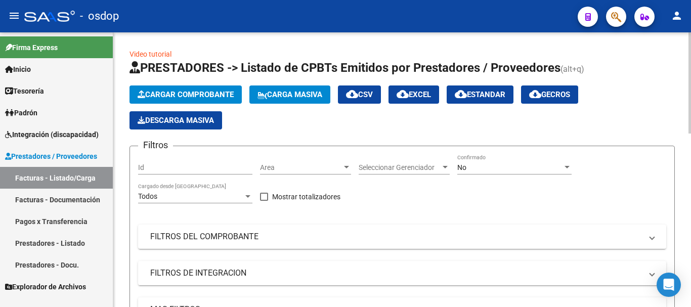
click at [156, 98] on span "Cargar Comprobante" at bounding box center [186, 94] width 96 height 9
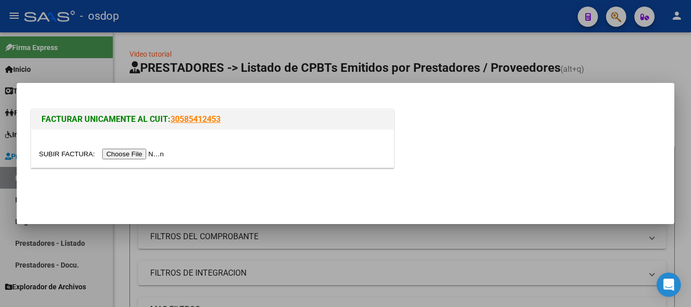
click at [156, 159] on input "file" at bounding box center [103, 154] width 128 height 11
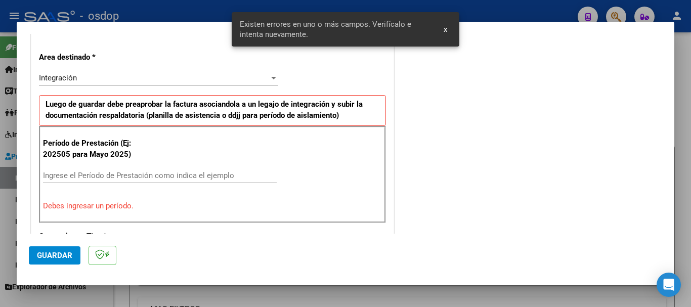
scroll to position [234, 0]
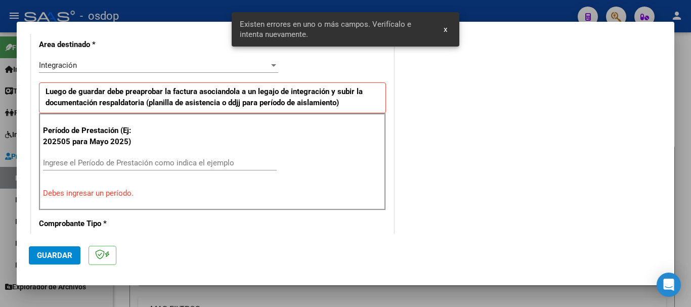
click at [85, 155] on div "Ingrese el Período de Prestación como indica el ejemplo" at bounding box center [160, 162] width 234 height 15
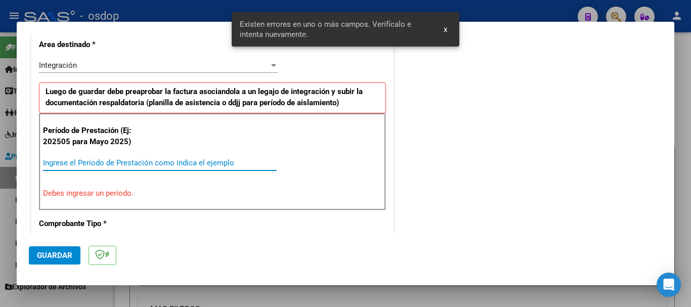
click at [85, 158] on input "Ingrese el Período de Prestación como indica el ejemplo" at bounding box center [160, 162] width 234 height 9
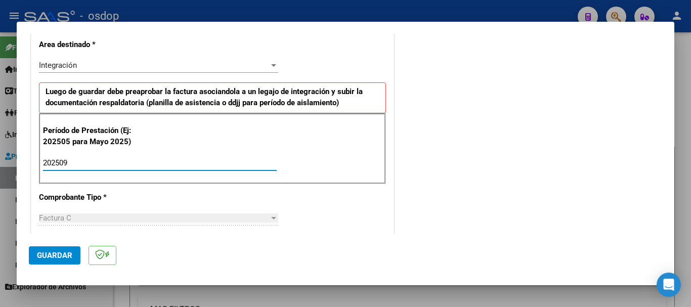
type input "202509"
click at [54, 252] on span "Guardar" at bounding box center [54, 255] width 35 height 9
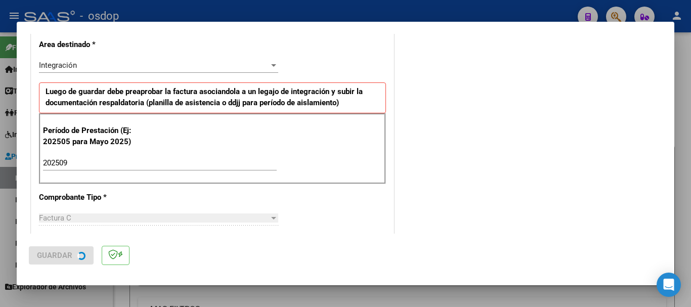
scroll to position [0, 0]
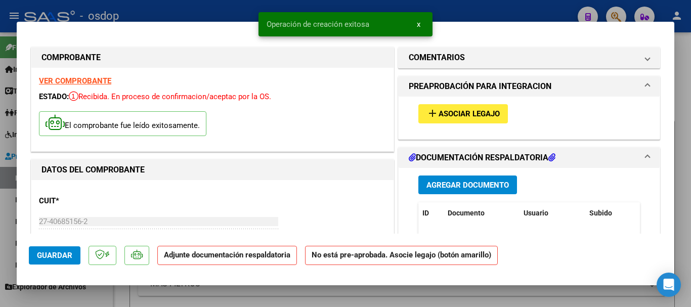
click at [467, 111] on span "Asociar Legajo" at bounding box center [469, 114] width 61 height 9
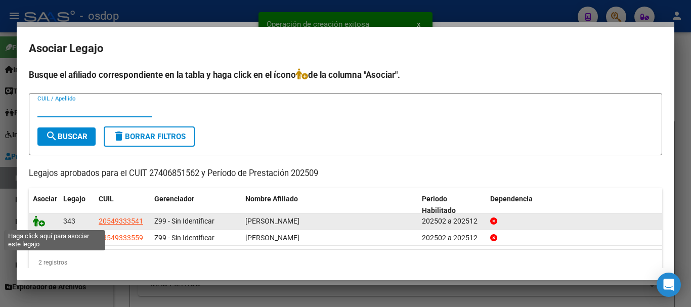
click at [38, 222] on icon at bounding box center [39, 221] width 12 height 11
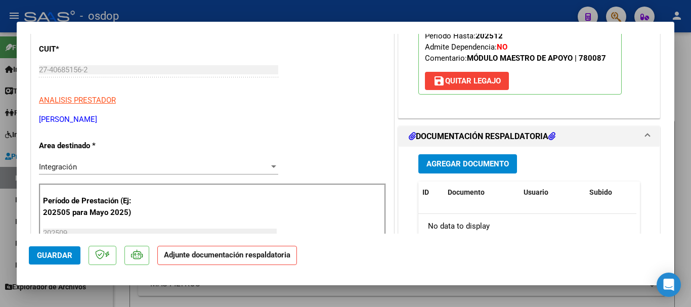
scroll to position [202, 0]
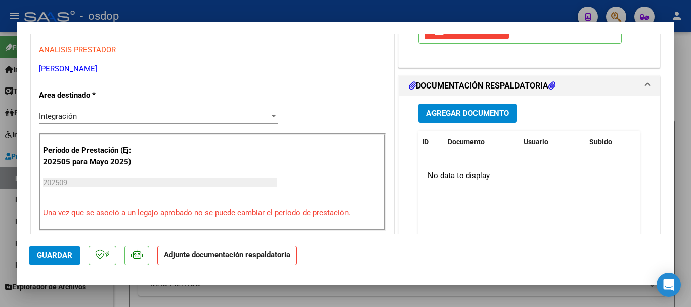
click at [465, 117] on span "Agregar Documento" at bounding box center [468, 113] width 82 height 9
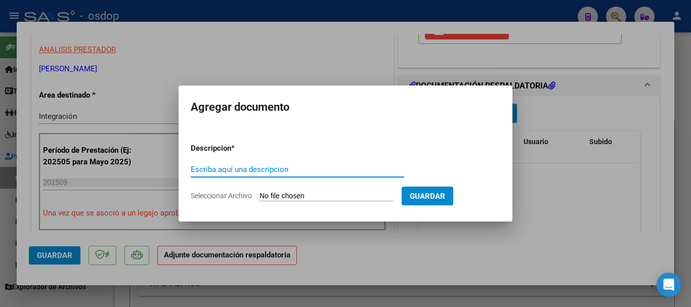
click at [265, 167] on input "Escriba aquí una descripcion" at bounding box center [298, 169] width 214 height 9
type input "a"
type input "Asistencia"
click at [287, 186] on div "Asistencia Escriba aquí una descripcion" at bounding box center [298, 174] width 214 height 25
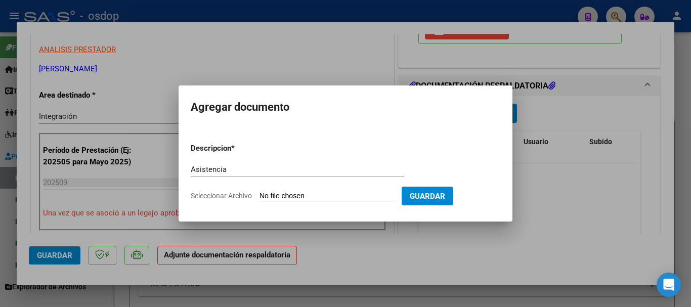
click at [294, 194] on input "Seleccionar Archivo" at bounding box center [327, 197] width 134 height 10
type input "C:\fakepath\GARIONE ASIST.pdf"
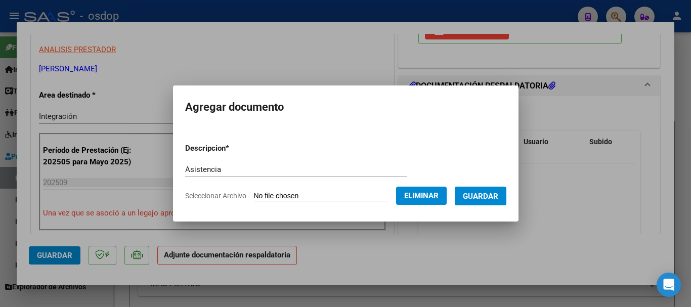
click at [473, 203] on button "Guardar" at bounding box center [481, 196] width 52 height 19
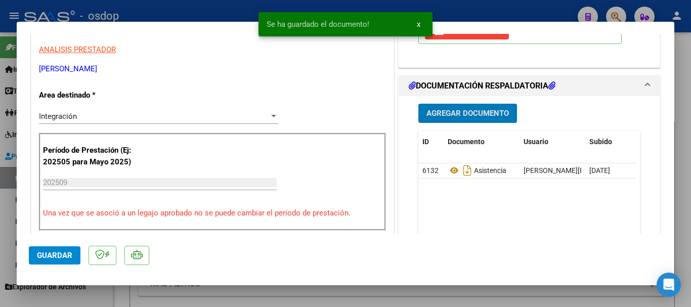
click at [65, 255] on span "Guardar" at bounding box center [54, 255] width 35 height 9
click at [684, 263] on div at bounding box center [345, 153] width 691 height 307
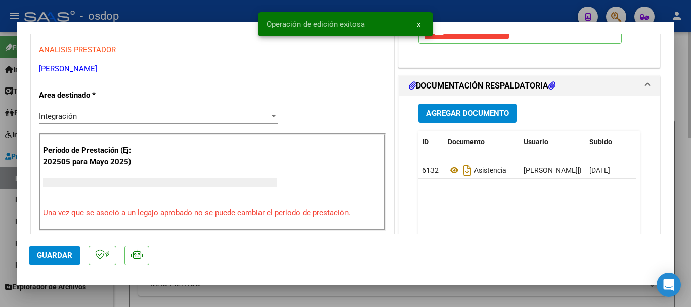
scroll to position [0, 0]
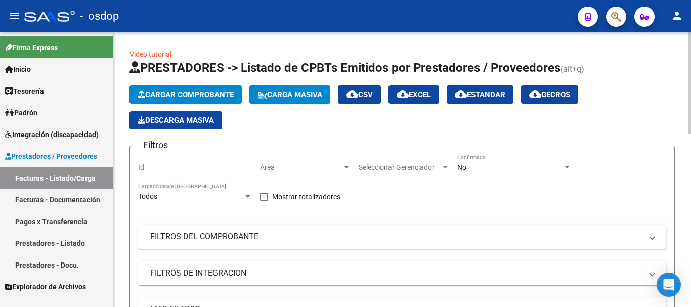
click at [163, 97] on span "Cargar Comprobante" at bounding box center [186, 94] width 96 height 9
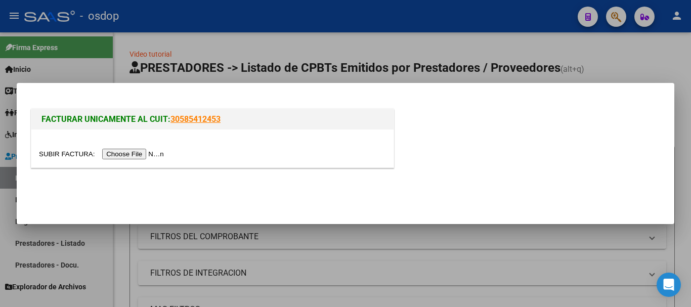
click at [154, 154] on input "file" at bounding box center [103, 154] width 128 height 11
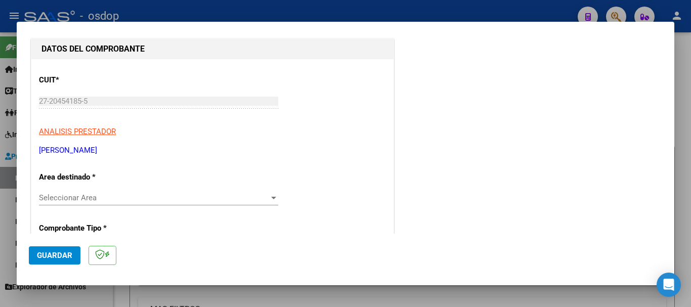
scroll to position [152, 0]
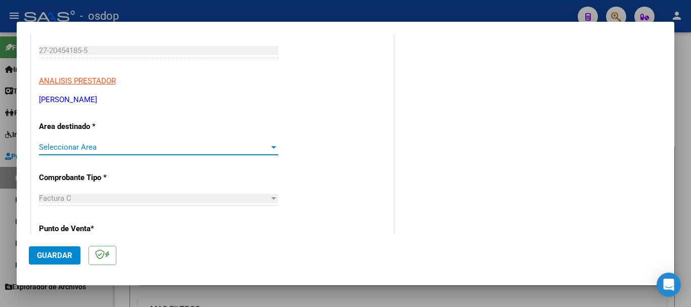
click at [66, 147] on span "Seleccionar Area" at bounding box center [154, 147] width 230 height 9
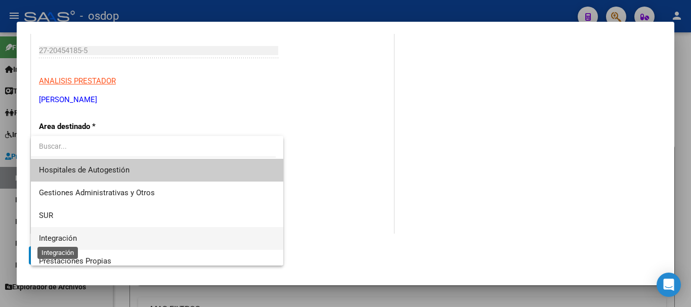
click at [74, 238] on span "Integración" at bounding box center [58, 238] width 38 height 9
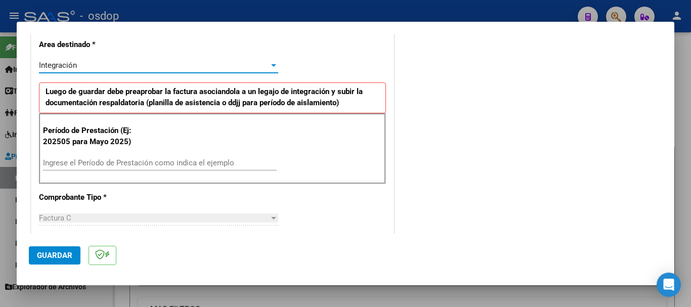
scroll to position [304, 0]
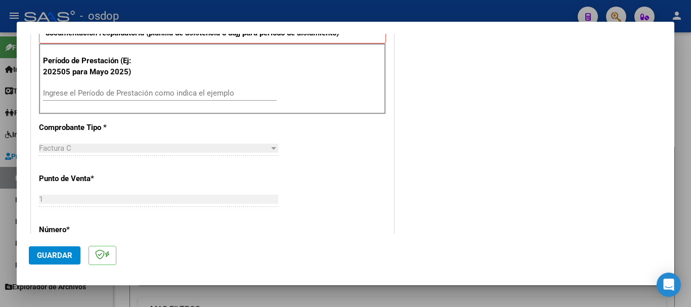
click at [56, 142] on div "Factura C Seleccionar Tipo" at bounding box center [158, 148] width 239 height 15
click at [72, 84] on div "Período de Prestación (Ej: 202505 para Mayo 2025) Ingrese el Período de Prestac…" at bounding box center [212, 79] width 347 height 71
click at [80, 96] on input "Ingrese el Período de Prestación como indica el ejemplo" at bounding box center [160, 93] width 234 height 9
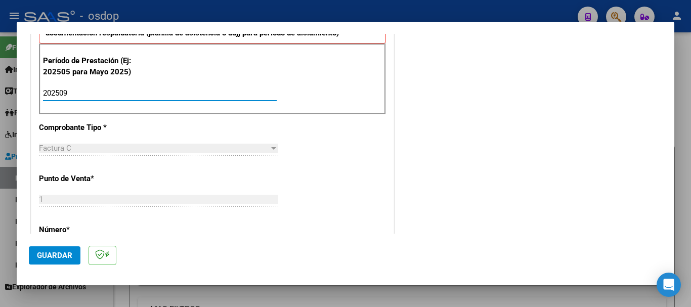
type input "202509"
click at [62, 253] on span "Guardar" at bounding box center [54, 255] width 35 height 9
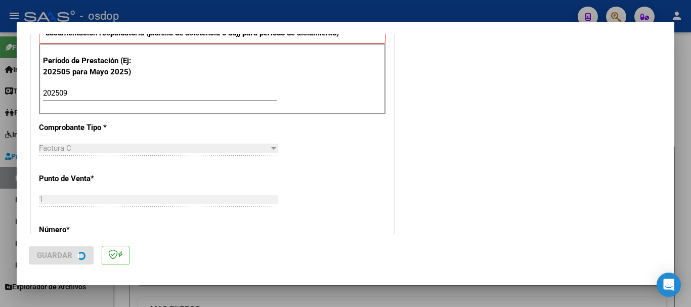
scroll to position [0, 0]
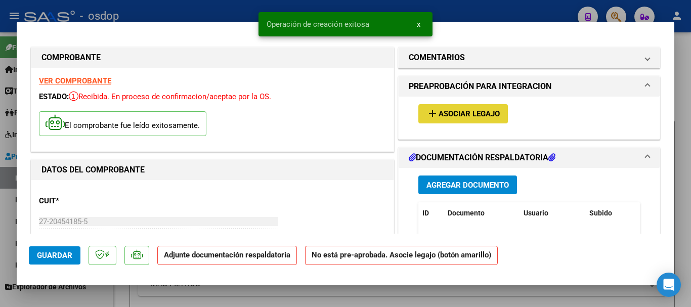
click at [472, 114] on span "Asociar Legajo" at bounding box center [469, 114] width 61 height 9
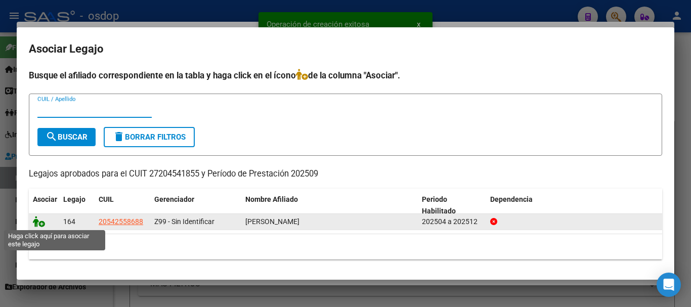
click at [43, 221] on icon at bounding box center [39, 221] width 12 height 11
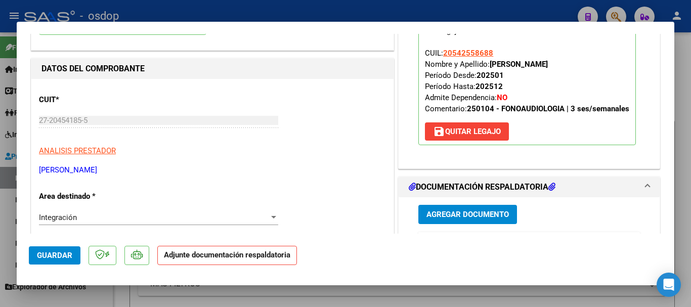
scroll to position [152, 0]
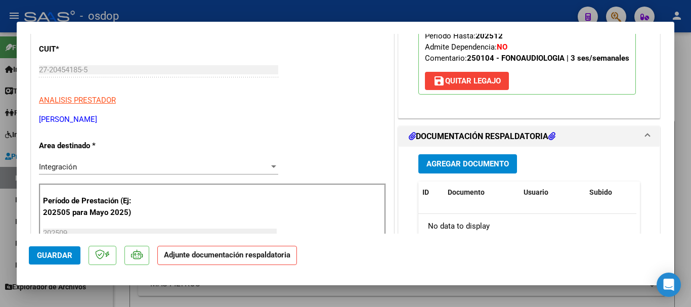
click at [473, 165] on span "Agregar Documento" at bounding box center [468, 164] width 82 height 9
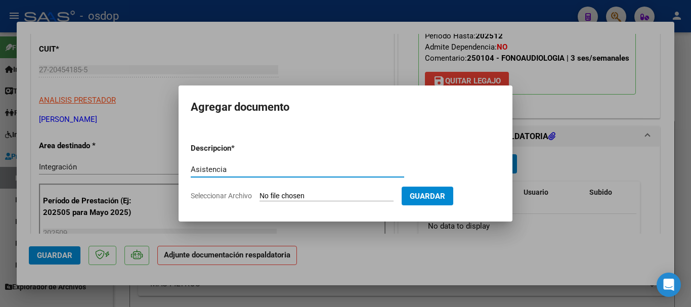
type input "Asistencia"
click at [306, 198] on input "Seleccionar Archivo" at bounding box center [327, 197] width 134 height 10
type input "C:\fakepath\MOLINA ASIST.pdf"
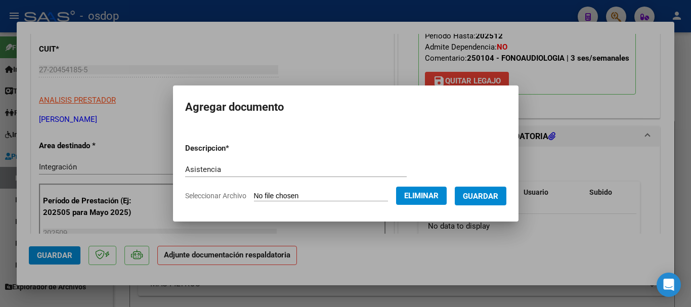
click at [507, 192] on button "Guardar" at bounding box center [481, 196] width 52 height 19
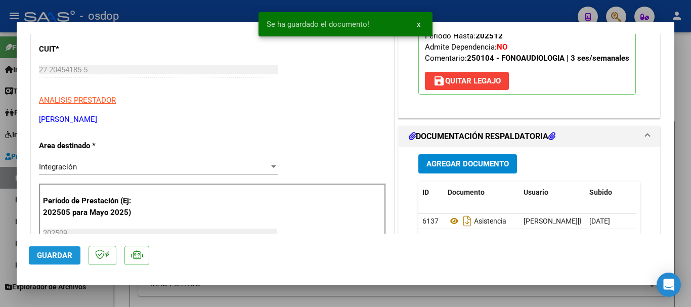
click at [57, 255] on span "Guardar" at bounding box center [54, 255] width 35 height 9
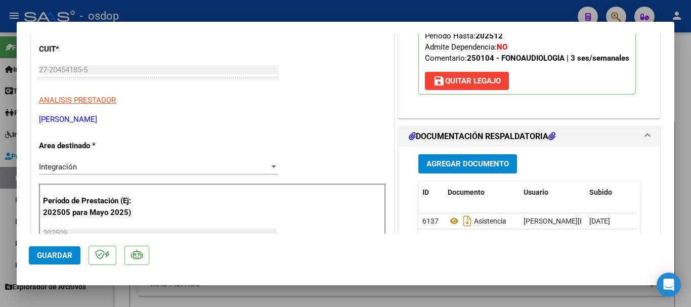
click at [39, 258] on span "Guardar" at bounding box center [54, 255] width 35 height 9
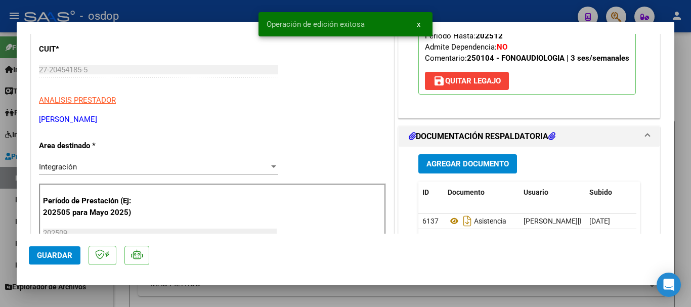
click at [681, 251] on div at bounding box center [345, 153] width 691 height 307
type input "$ 0,00"
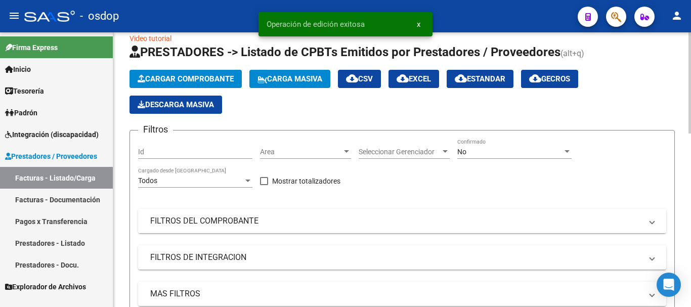
scroll to position [0, 0]
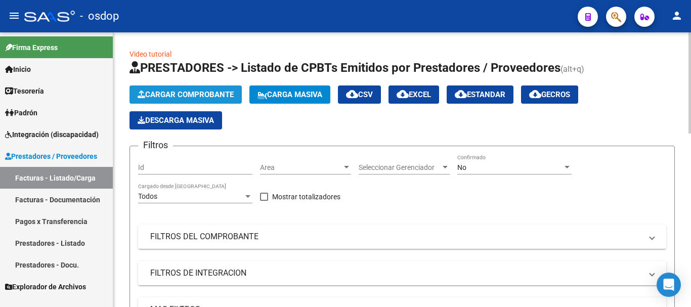
click at [173, 86] on button "Cargar Comprobante" at bounding box center [186, 95] width 112 height 18
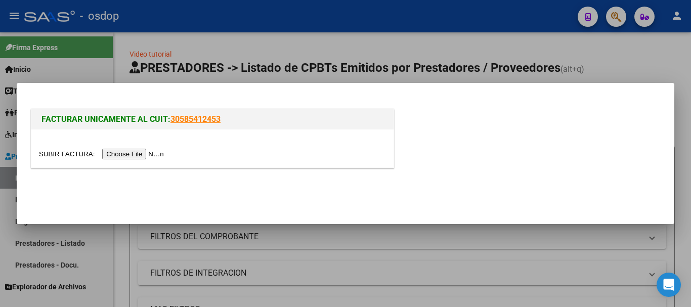
click at [133, 157] on input "file" at bounding box center [103, 154] width 128 height 11
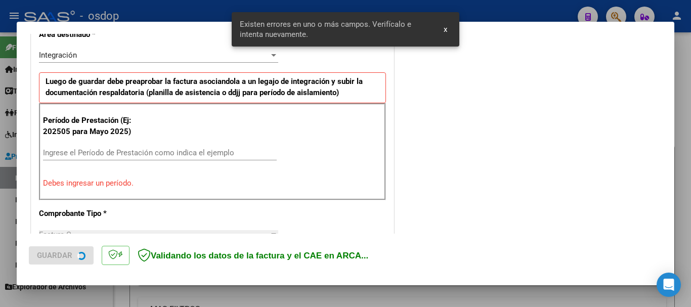
scroll to position [253, 0]
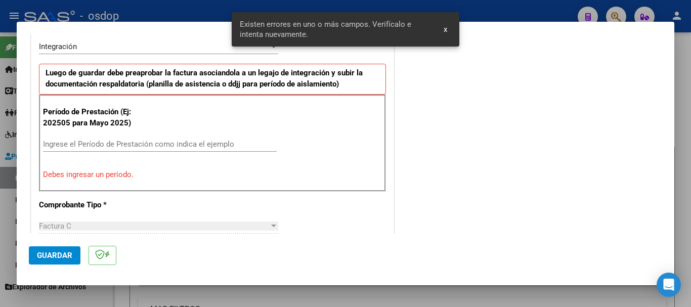
click at [88, 132] on div "Período de Prestación (Ej: 202505 para Mayo 2025) Ingrese el Período de Prestac…" at bounding box center [212, 143] width 347 height 97
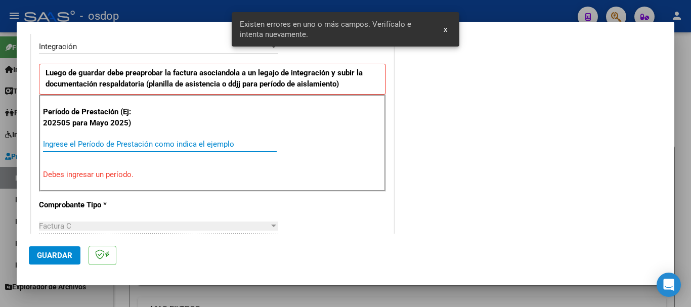
click at [91, 140] on input "Ingrese el Período de Prestación como indica el ejemplo" at bounding box center [160, 144] width 234 height 9
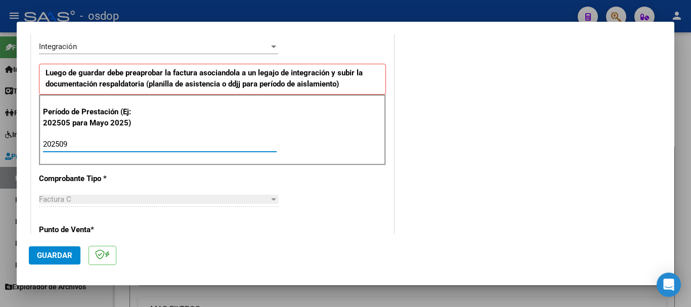
type input "202509"
click at [60, 254] on span "Guardar" at bounding box center [54, 255] width 35 height 9
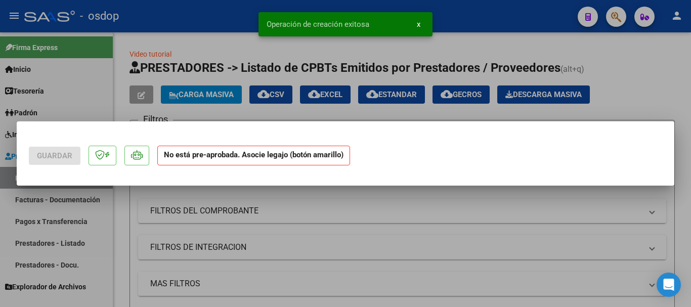
scroll to position [0, 0]
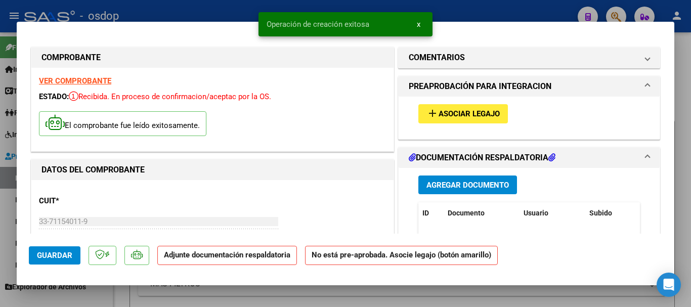
click at [478, 115] on span "Asociar Legajo" at bounding box center [469, 114] width 61 height 9
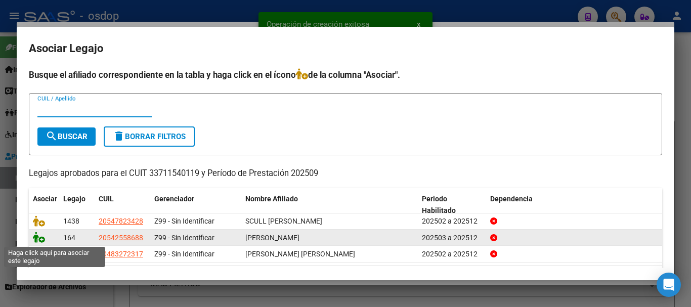
click at [39, 240] on icon at bounding box center [39, 237] width 12 height 11
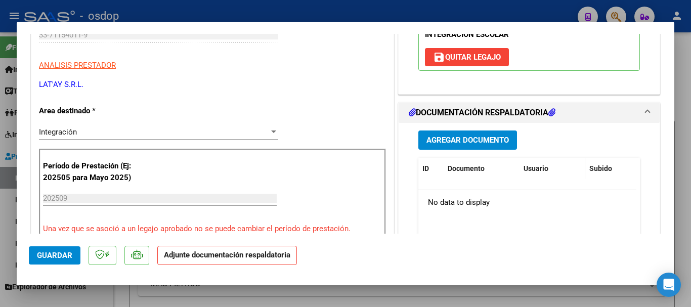
scroll to position [202, 0]
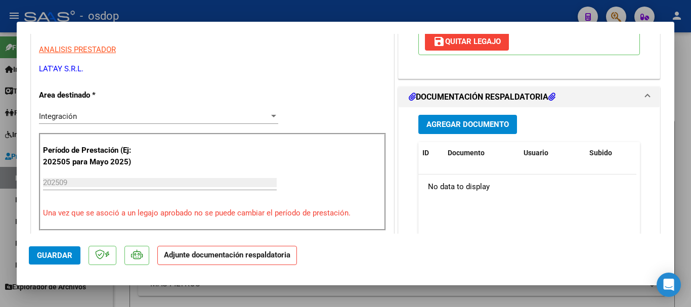
click at [501, 122] on span "Agregar Documento" at bounding box center [468, 124] width 82 height 9
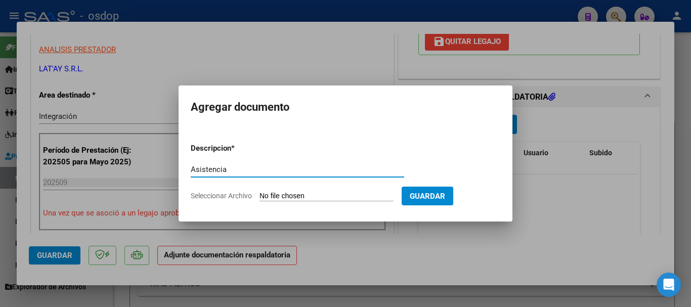
type input "Asistencia"
click at [270, 200] on input "Seleccionar Archivo" at bounding box center [327, 197] width 134 height 10
type input "C:\fakepath\latay asist.pdf"
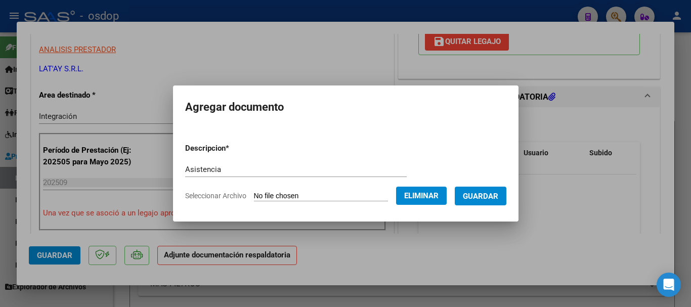
click at [507, 191] on button "Guardar" at bounding box center [481, 196] width 52 height 19
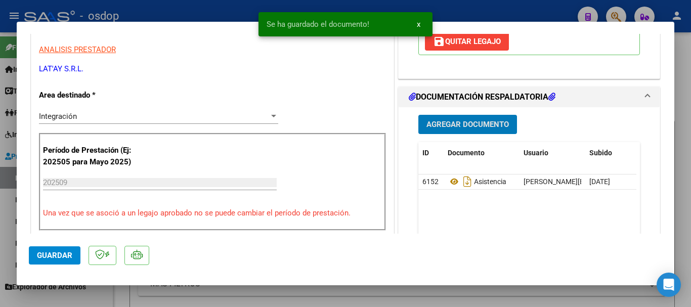
click at [64, 257] on span "Guardar" at bounding box center [54, 255] width 35 height 9
click at [684, 272] on div at bounding box center [345, 153] width 691 height 307
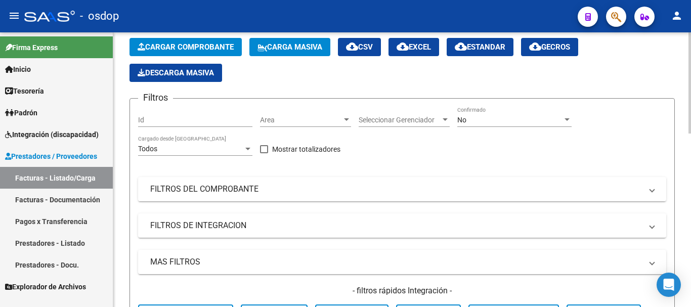
scroll to position [0, 0]
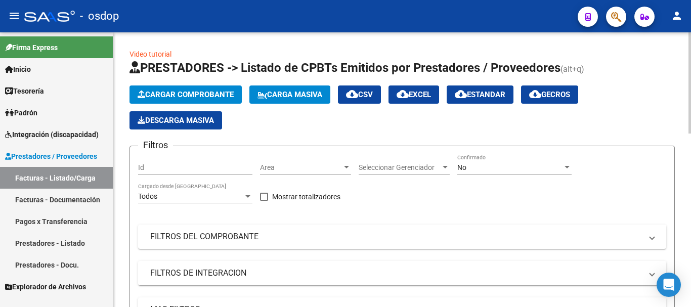
click at [218, 90] on button "Cargar Comprobante" at bounding box center [186, 95] width 112 height 18
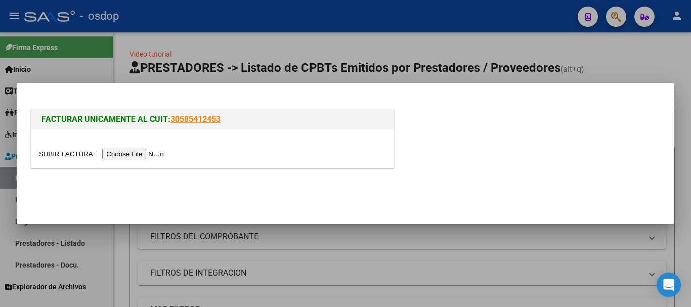
click at [129, 155] on input "file" at bounding box center [103, 154] width 128 height 11
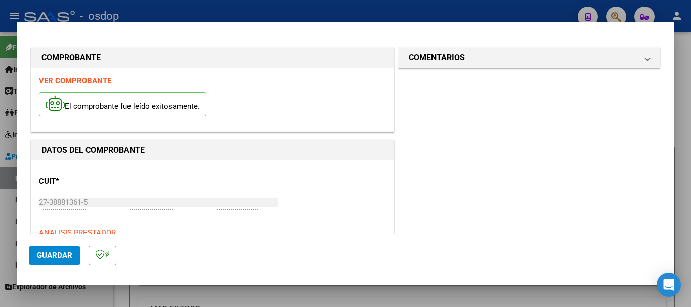
scroll to position [152, 0]
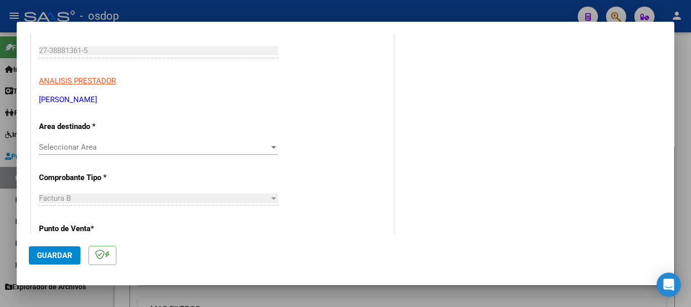
click at [112, 150] on span "Seleccionar Area" at bounding box center [154, 147] width 230 height 9
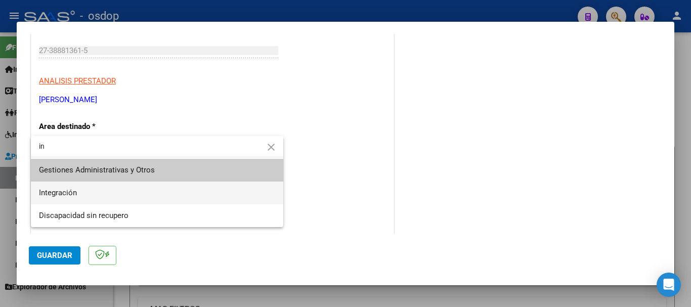
type input "in"
click at [121, 185] on span "Integración" at bounding box center [157, 193] width 236 height 23
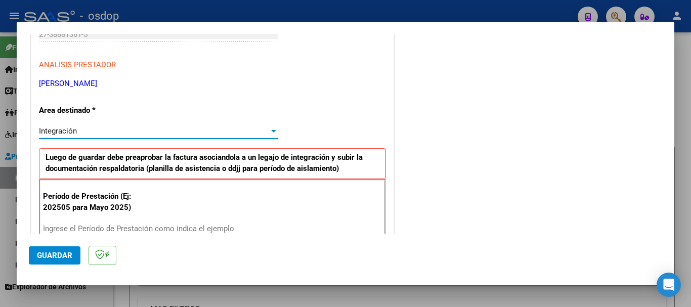
scroll to position [253, 0]
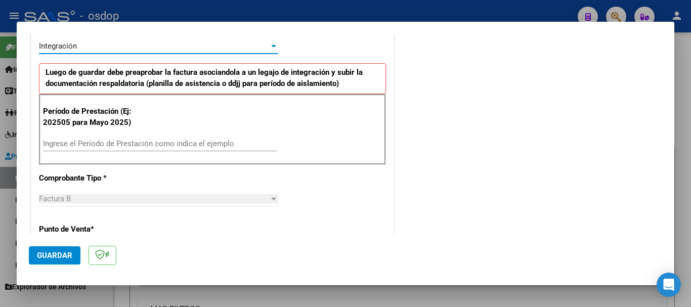
click at [102, 149] on div "Ingrese el Período de Prestación como indica el ejemplo" at bounding box center [160, 143] width 234 height 15
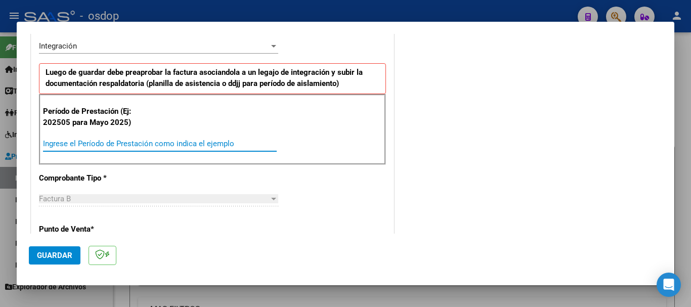
click at [102, 147] on input "Ingrese el Período de Prestación como indica el ejemplo" at bounding box center [160, 143] width 234 height 9
type input "202509"
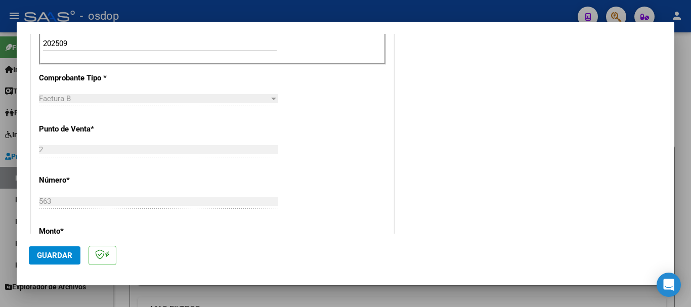
scroll to position [354, 0]
click at [65, 257] on span "Guardar" at bounding box center [54, 255] width 35 height 9
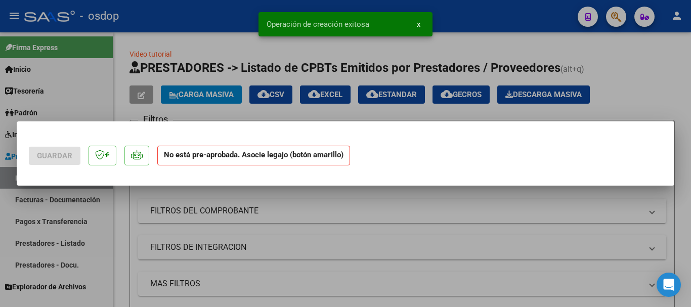
scroll to position [0, 0]
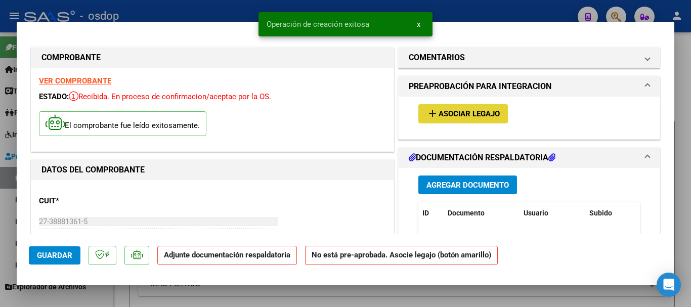
click at [455, 106] on button "add Asociar Legajo" at bounding box center [464, 113] width 90 height 19
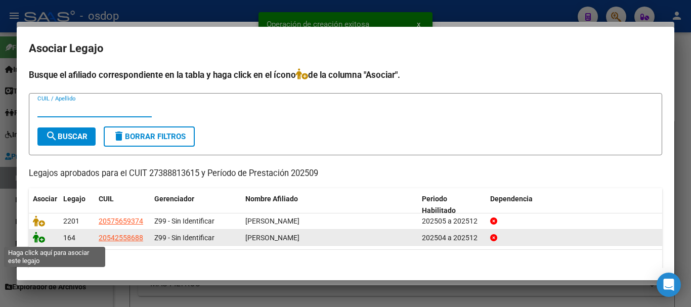
click at [40, 241] on icon at bounding box center [39, 237] width 12 height 11
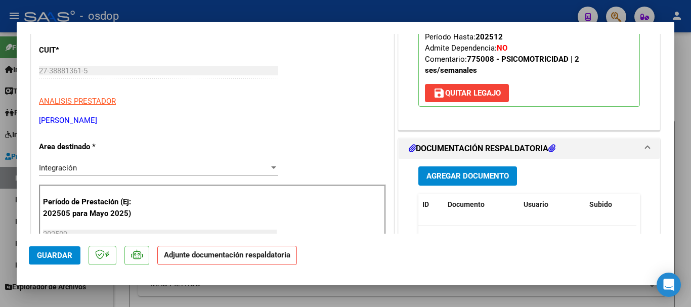
scroll to position [152, 0]
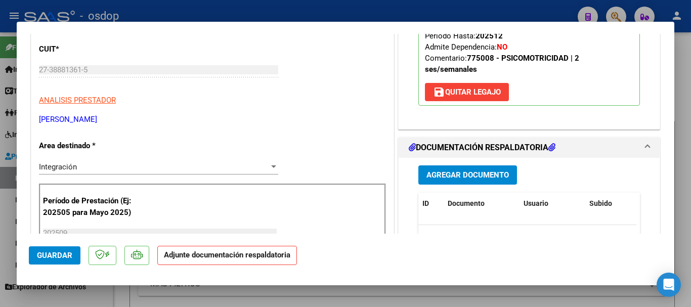
click at [467, 179] on span "Agregar Documento" at bounding box center [468, 175] width 82 height 9
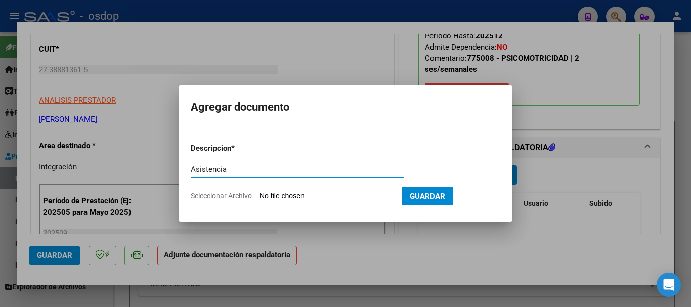
type input "Asistencia"
click at [302, 189] on form "Descripcion * Asistencia Escriba aquí una descripcion Seleccionar Archivo Guard…" at bounding box center [346, 172] width 310 height 74
click at [303, 190] on form "Descripcion * Asistencia Escriba aquí una descripcion Seleccionar Archivo Guard…" at bounding box center [346, 172] width 310 height 74
click at [298, 191] on form "Descripcion * Asistencia Escriba aquí una descripcion Seleccionar Archivo Guard…" at bounding box center [346, 172] width 310 height 74
click at [300, 198] on input "Seleccionar Archivo" at bounding box center [327, 197] width 134 height 10
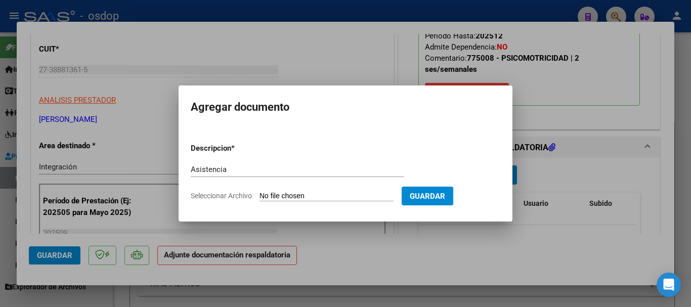
type input "C:\fakepath\zahra asist.pdf"
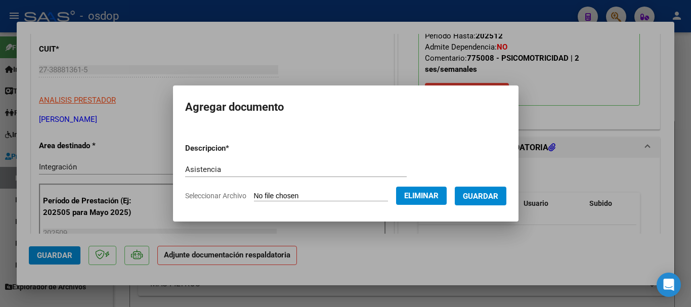
click at [497, 194] on span "Guardar" at bounding box center [480, 196] width 35 height 9
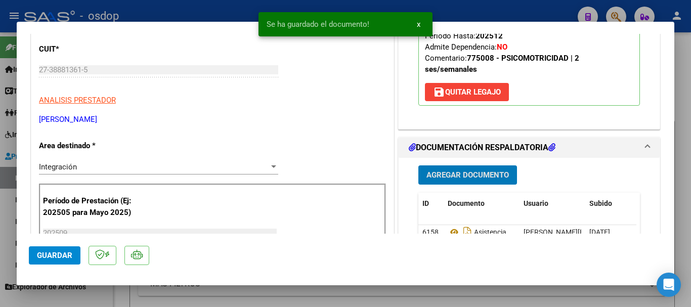
click at [77, 257] on button "Guardar" at bounding box center [55, 255] width 52 height 18
click at [681, 179] on div at bounding box center [345, 153] width 691 height 307
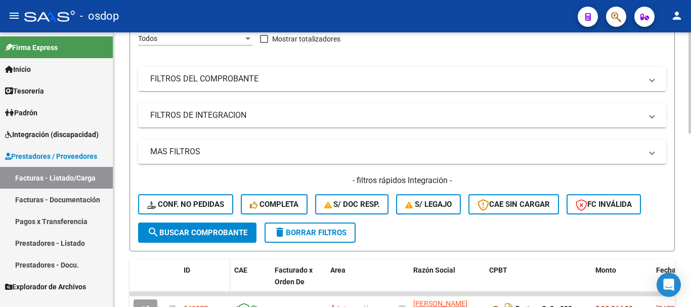
scroll to position [0, 0]
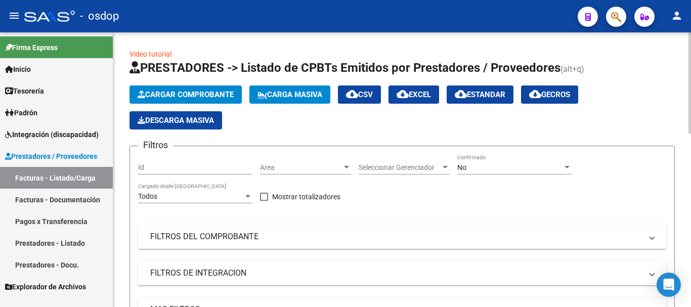
click at [172, 100] on button "Cargar Comprobante" at bounding box center [186, 95] width 112 height 18
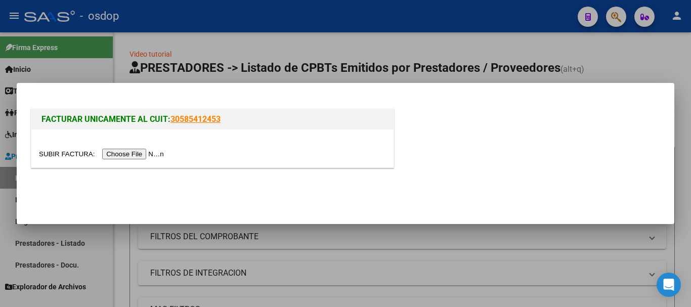
click at [124, 158] on input "file" at bounding box center [103, 154] width 128 height 11
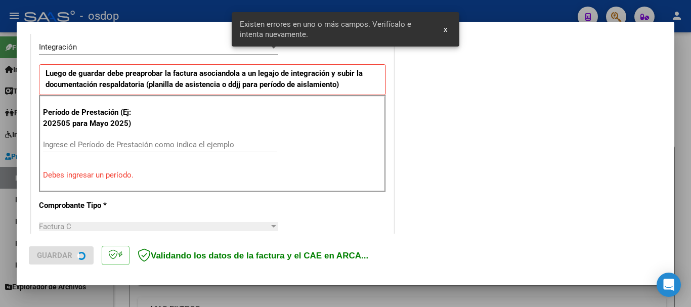
scroll to position [253, 0]
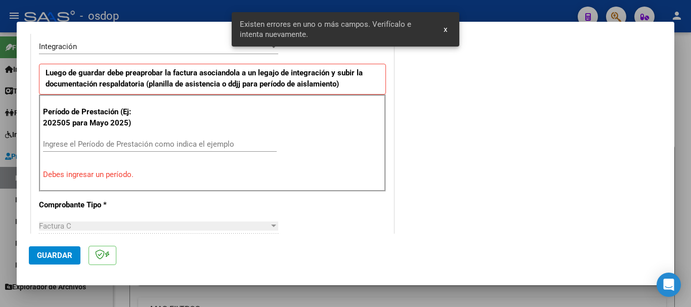
click at [111, 149] on div "Ingrese el Período de Prestación como indica el ejemplo" at bounding box center [160, 144] width 234 height 15
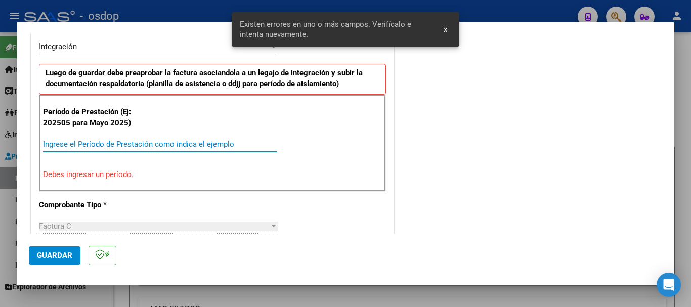
click at [111, 148] on input "Ingrese el Período de Prestación como indica el ejemplo" at bounding box center [160, 144] width 234 height 9
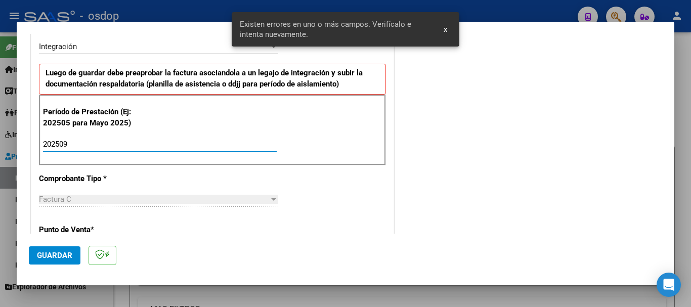
type input "202509"
click at [51, 254] on span "Guardar" at bounding box center [54, 255] width 35 height 9
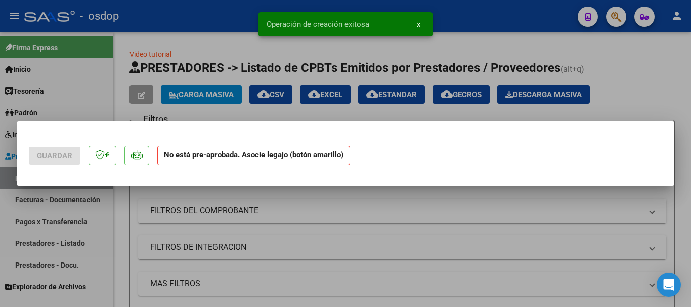
scroll to position [0, 0]
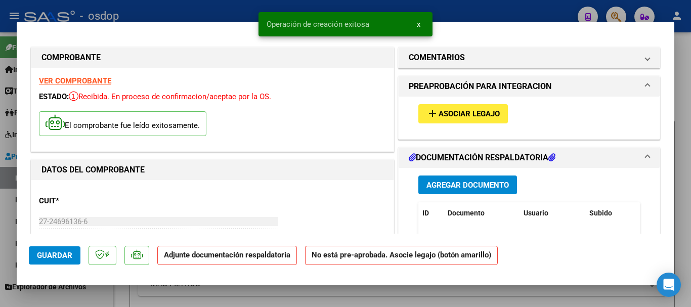
click at [426, 120] on button "add Asociar Legajo" at bounding box center [464, 113] width 90 height 19
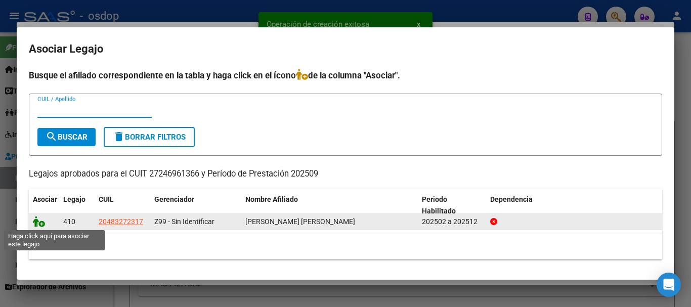
click at [40, 225] on icon at bounding box center [39, 221] width 12 height 11
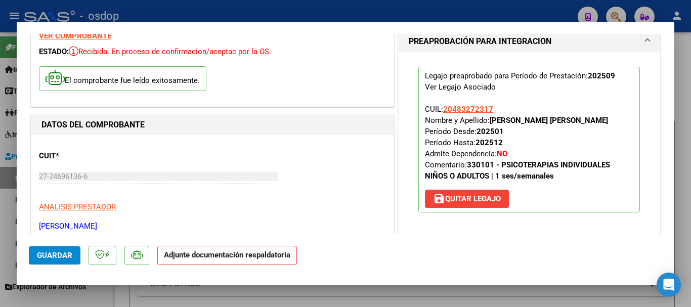
scroll to position [101, 0]
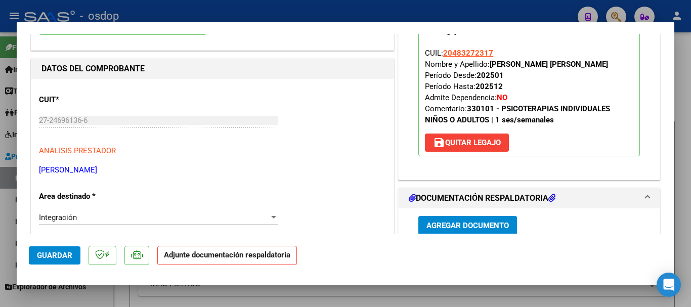
click at [468, 222] on span "Agregar Documento" at bounding box center [468, 226] width 82 height 9
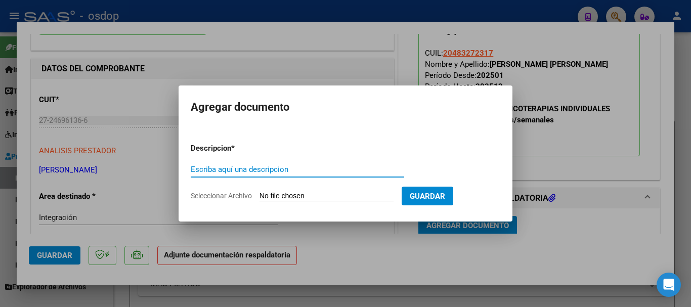
type input "a"
type input "Asistencia"
click at [325, 191] on form "Descripcion * Asistencia Escriba aquí una descripcion Seleccionar Archivo Guard…" at bounding box center [346, 172] width 310 height 74
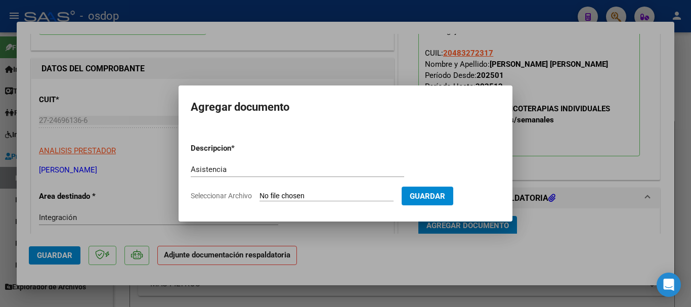
click at [325, 197] on input "Seleccionar Archivo" at bounding box center [327, 197] width 134 height 10
type input "C:\fakepath\ARDUSSO ASIST.pdf"
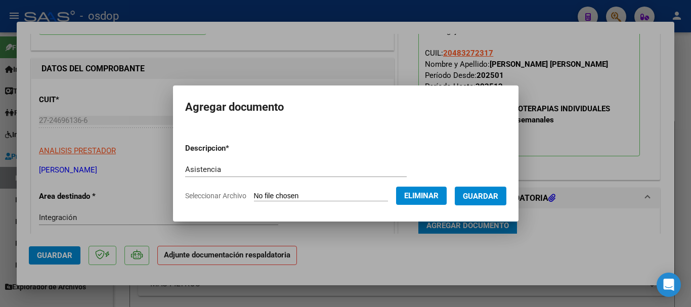
click at [499, 195] on span "Guardar" at bounding box center [480, 196] width 35 height 9
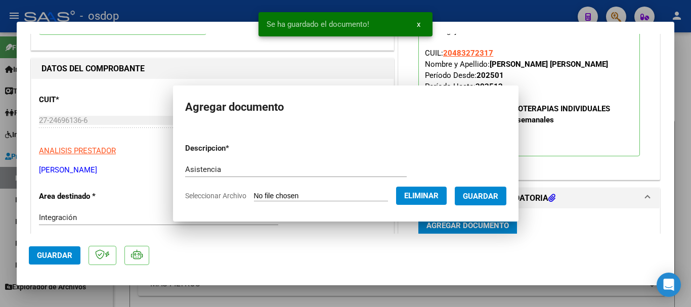
scroll to position [103, 0]
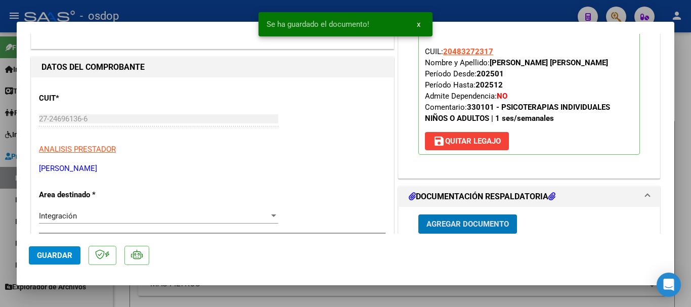
click at [48, 259] on span "Guardar" at bounding box center [54, 255] width 35 height 9
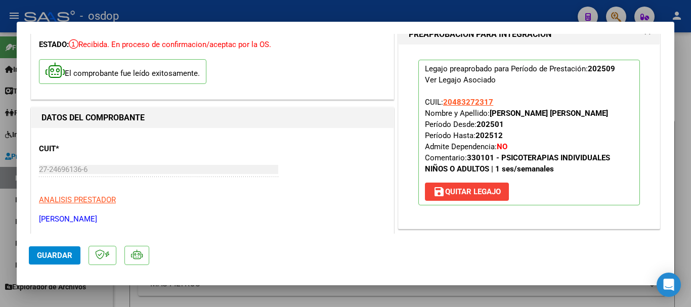
scroll to position [51, 0]
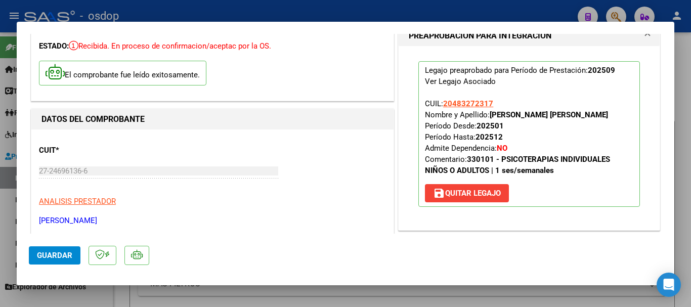
click at [56, 260] on button "Guardar" at bounding box center [55, 255] width 52 height 18
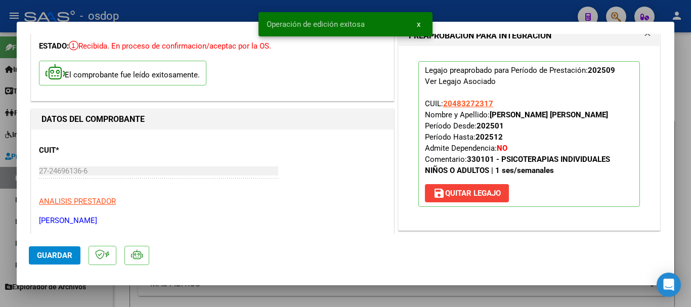
click at [594, 296] on div at bounding box center [345, 153] width 691 height 307
type input "$ 0,00"
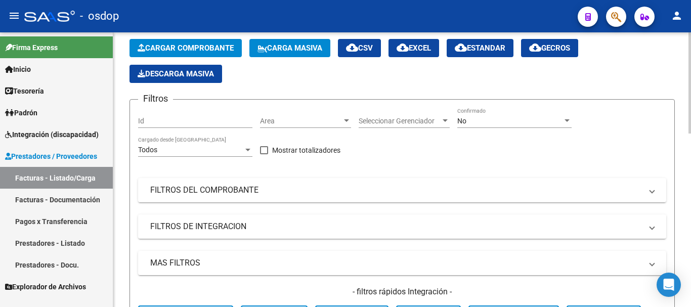
scroll to position [0, 0]
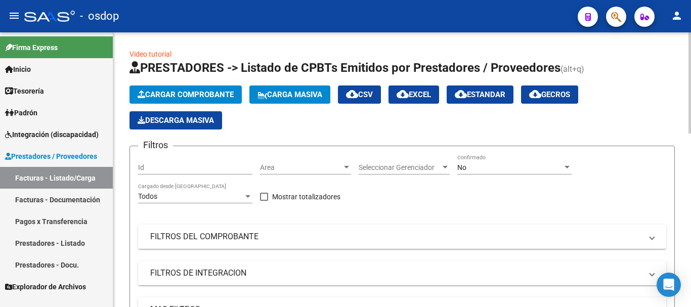
click at [204, 95] on span "Cargar Comprobante" at bounding box center [186, 94] width 96 height 9
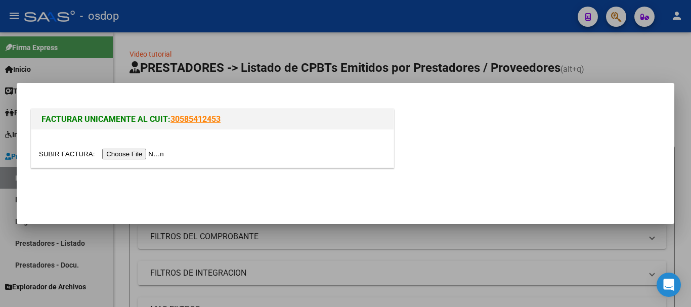
click at [139, 153] on input "file" at bounding box center [103, 154] width 128 height 11
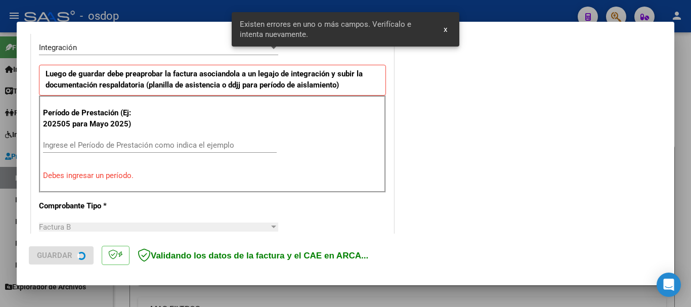
scroll to position [253, 0]
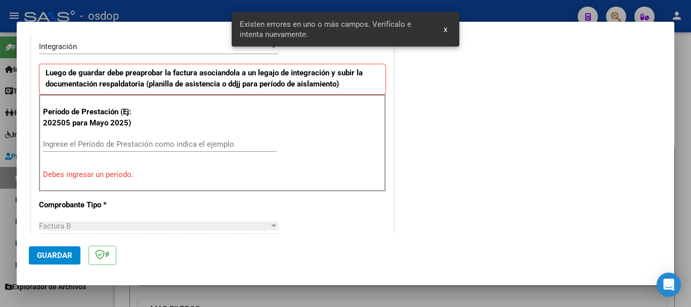
click at [72, 138] on div "Ingrese el Período de Prestación como indica el ejemplo" at bounding box center [160, 144] width 234 height 15
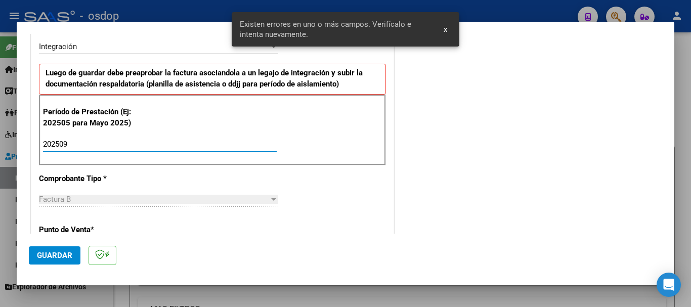
type input "202509"
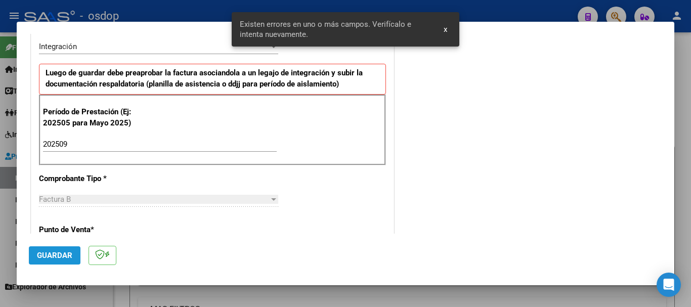
click at [64, 252] on span "Guardar" at bounding box center [54, 255] width 35 height 9
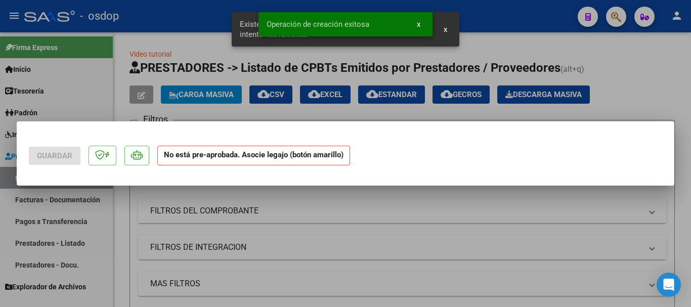
scroll to position [0, 0]
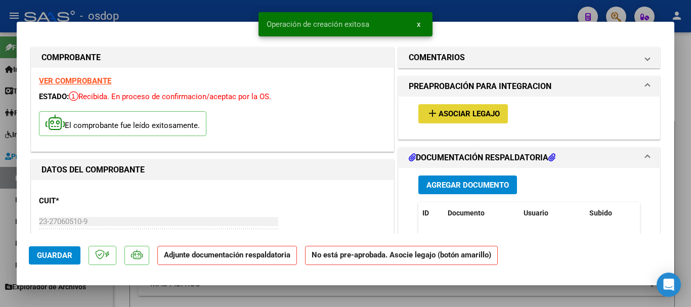
click at [465, 118] on span "Asociar Legajo" at bounding box center [469, 114] width 61 height 9
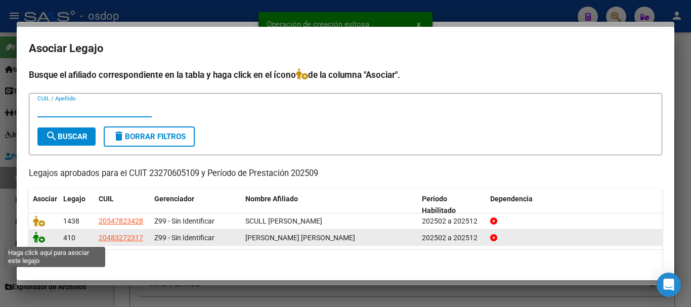
click at [37, 238] on icon at bounding box center [39, 237] width 12 height 11
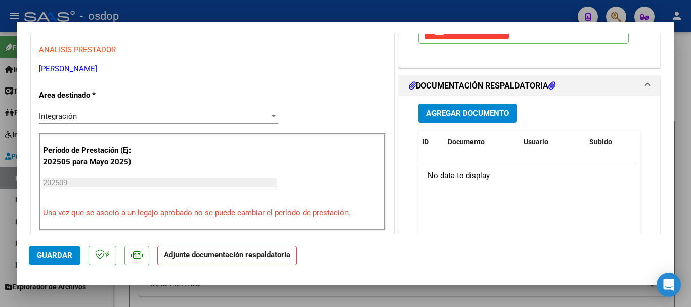
scroll to position [253, 0]
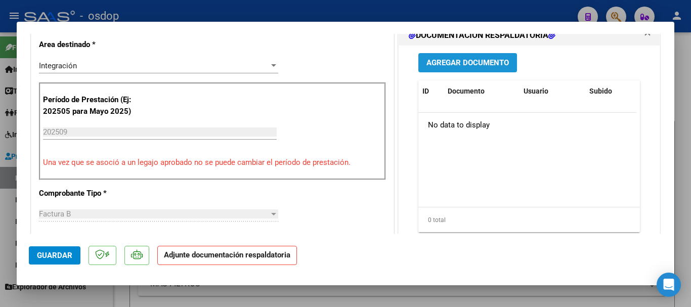
click at [494, 71] on button "Agregar Documento" at bounding box center [468, 62] width 99 height 19
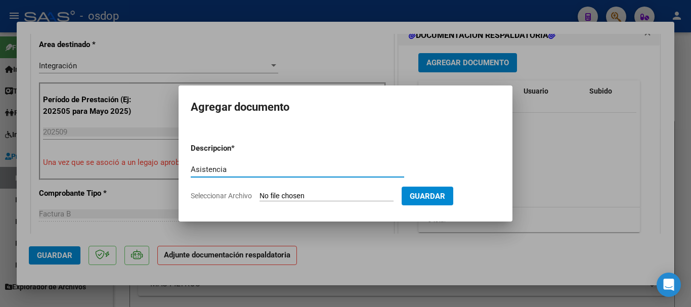
type input "Asistencia"
click at [283, 197] on input "Seleccionar Archivo" at bounding box center [327, 197] width 134 height 10
type input "C:\fakepath\SAMUEL ASIST.pdf"
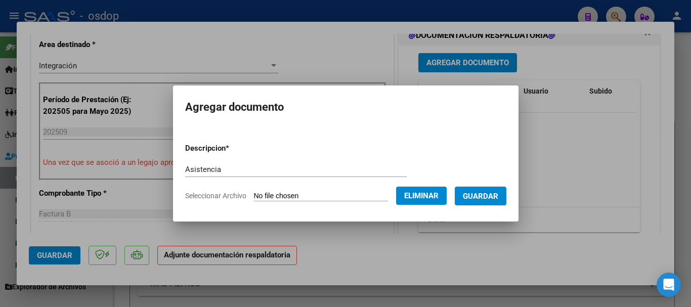
click at [485, 194] on span "Guardar" at bounding box center [480, 196] width 35 height 9
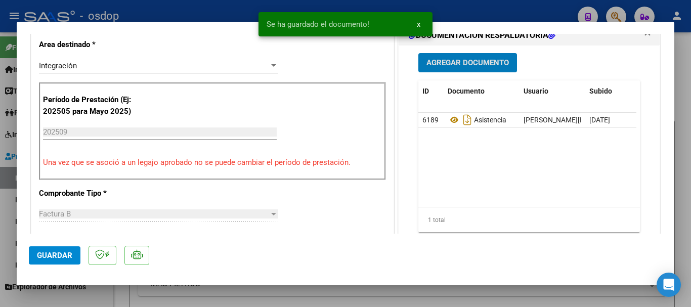
click at [55, 255] on span "Guardar" at bounding box center [54, 255] width 35 height 9
click at [683, 252] on div at bounding box center [345, 153] width 691 height 307
type input "$ 0,00"
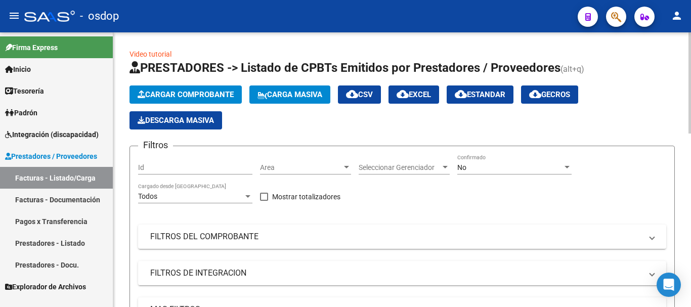
click at [187, 98] on span "Cargar Comprobante" at bounding box center [186, 94] width 96 height 9
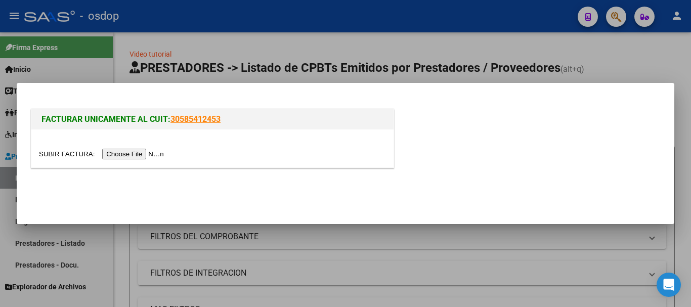
click at [138, 156] on input "file" at bounding box center [103, 154] width 128 height 11
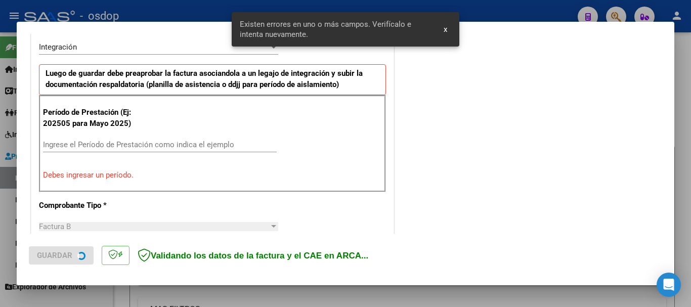
scroll to position [253, 0]
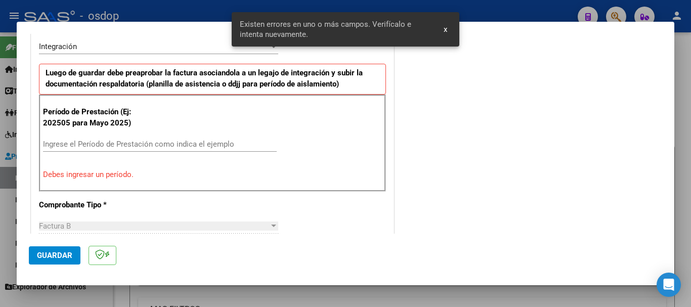
click at [77, 142] on input "Ingrese el Período de Prestación como indica el ejemplo" at bounding box center [160, 144] width 234 height 9
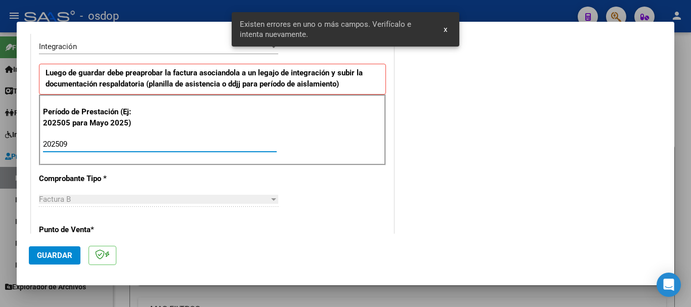
type input "202509"
click at [53, 262] on button "Guardar" at bounding box center [55, 255] width 52 height 18
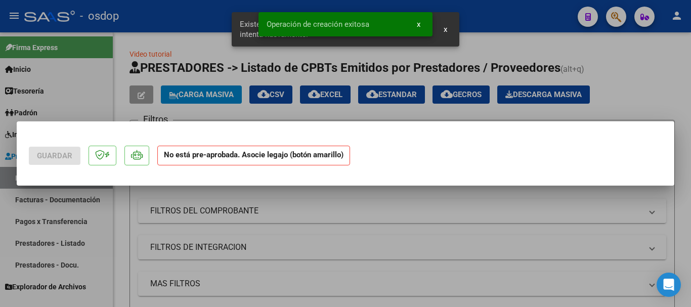
scroll to position [0, 0]
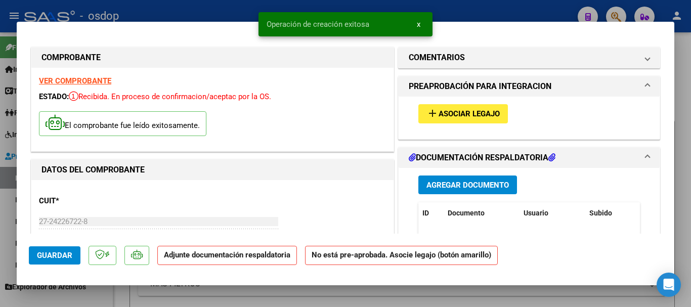
click at [463, 98] on div "add Asociar Legajo" at bounding box center [529, 114] width 237 height 34
click at [463, 111] on span "Asociar Legajo" at bounding box center [469, 114] width 61 height 9
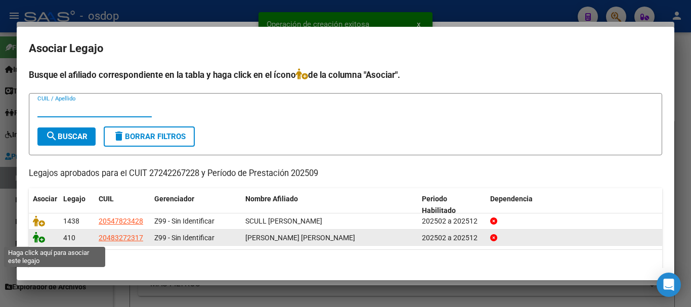
click at [35, 241] on icon at bounding box center [39, 237] width 12 height 11
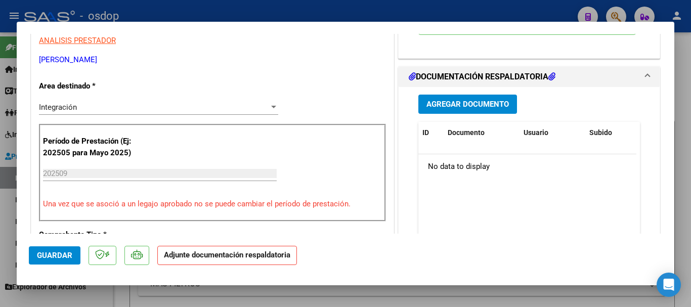
scroll to position [253, 0]
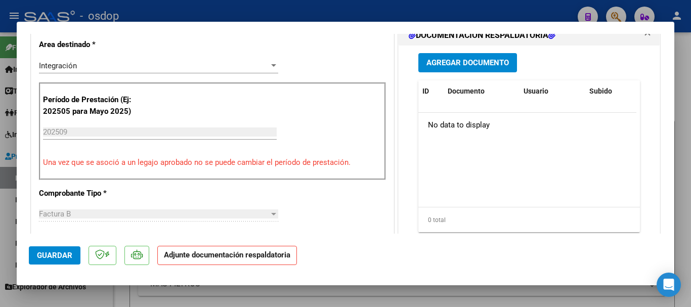
click at [454, 64] on span "Agregar Documento" at bounding box center [468, 63] width 82 height 9
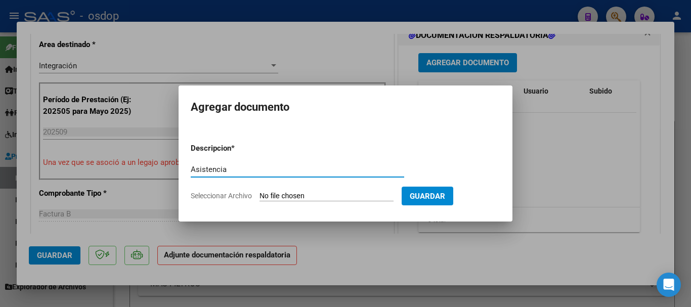
type input "Asistencia"
click at [312, 195] on input "Seleccionar Archivo" at bounding box center [327, 197] width 134 height 10
type input "C:\fakepath\Rico asist.pdf"
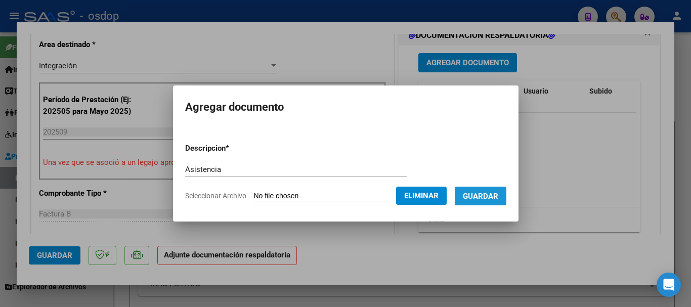
drag, startPoint x: 484, startPoint y: 194, endPoint x: 350, endPoint y: 212, distance: 134.8
click at [483, 195] on span "Guardar" at bounding box center [480, 196] width 35 height 9
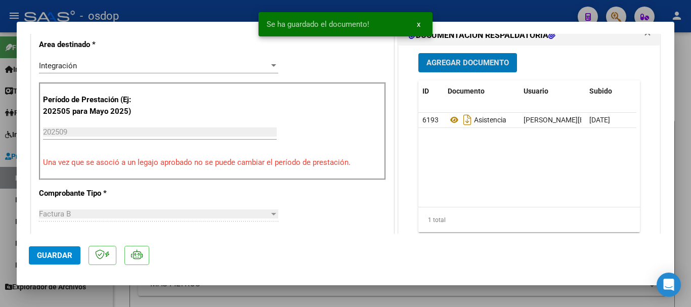
scroll to position [354, 0]
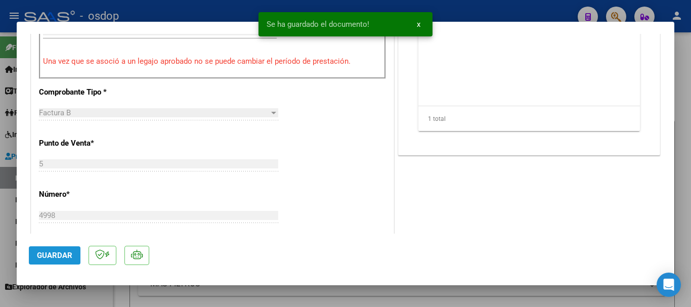
click at [66, 259] on span "Guardar" at bounding box center [54, 255] width 35 height 9
click at [623, 296] on div at bounding box center [345, 153] width 691 height 307
type input "$ 0,00"
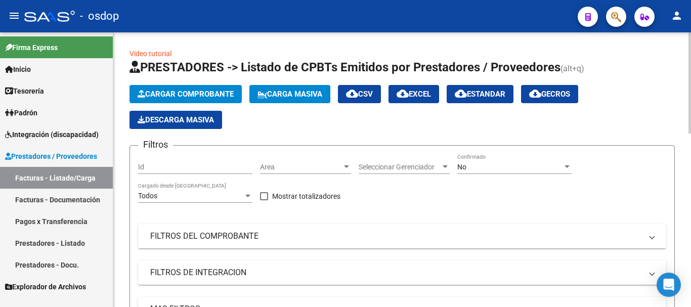
scroll to position [0, 0]
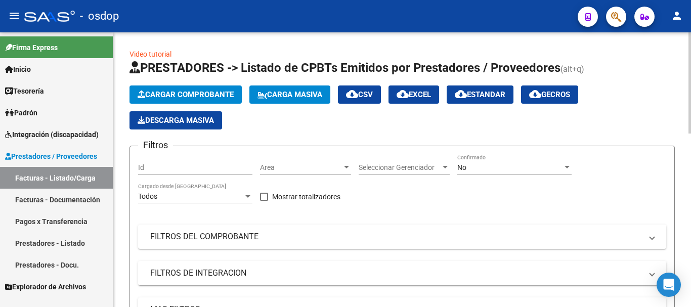
click at [181, 96] on span "Cargar Comprobante" at bounding box center [186, 94] width 96 height 9
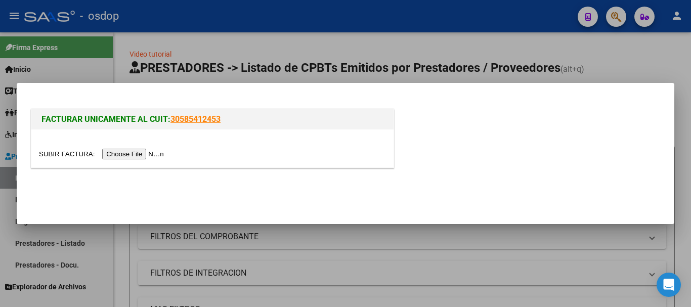
click at [148, 153] on input "file" at bounding box center [103, 154] width 128 height 11
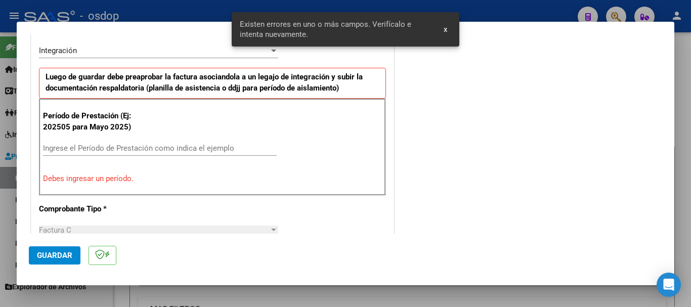
scroll to position [253, 0]
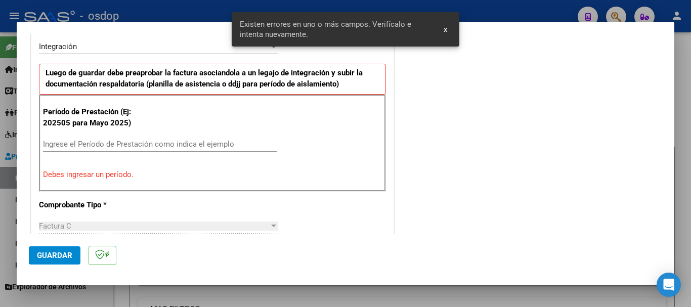
click at [87, 150] on div "Ingrese el Período de Prestación como indica el ejemplo" at bounding box center [160, 144] width 234 height 15
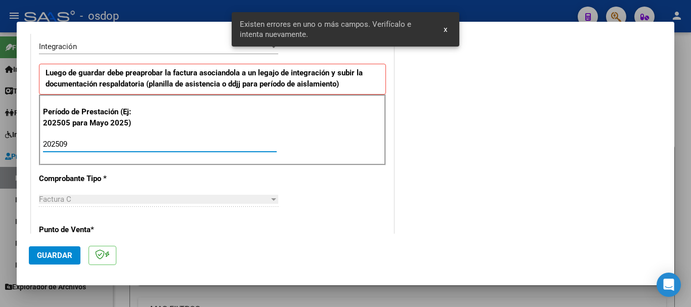
type input "202509"
click at [56, 264] on button "Guardar" at bounding box center [55, 255] width 52 height 18
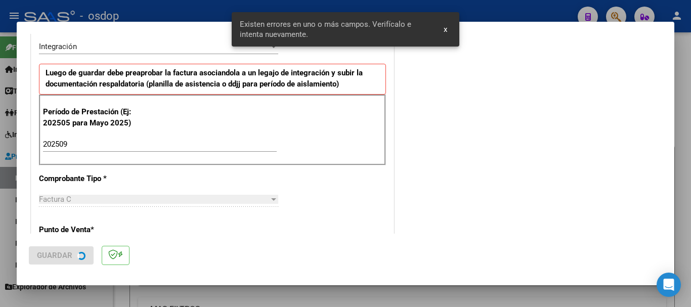
scroll to position [0, 0]
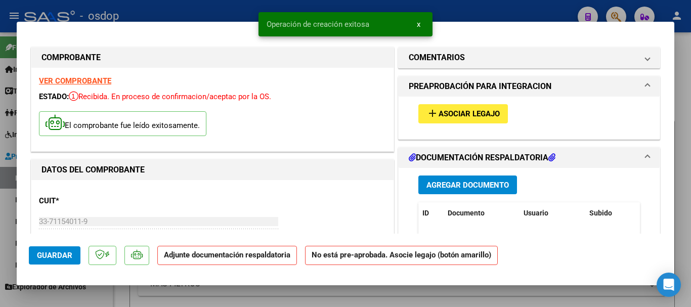
click at [451, 119] on button "add Asociar Legajo" at bounding box center [464, 113] width 90 height 19
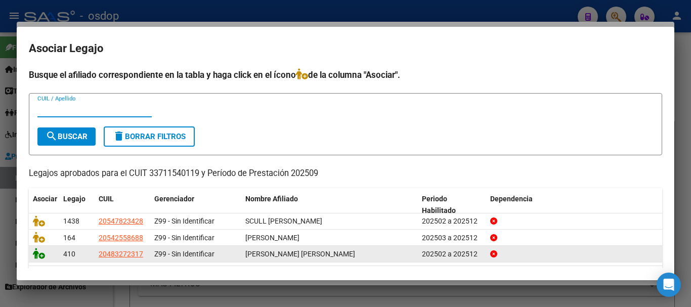
click at [41, 256] on icon at bounding box center [39, 253] width 12 height 11
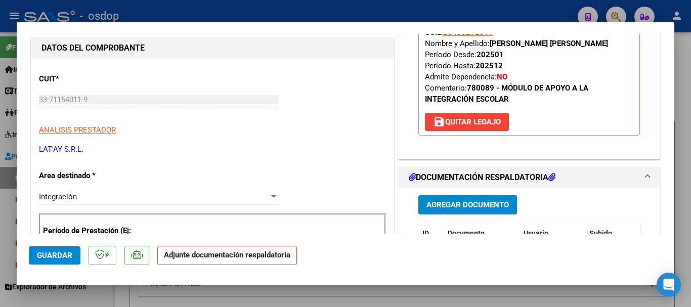
scroll to position [152, 0]
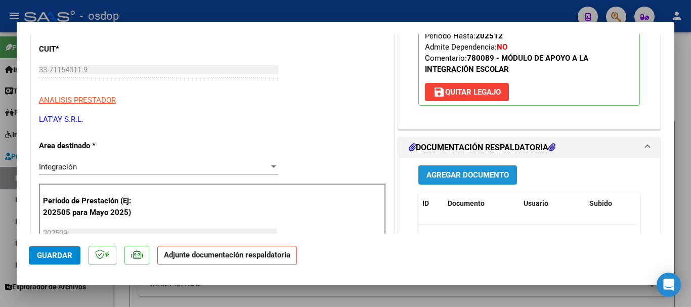
click at [469, 180] on span "Agregar Documento" at bounding box center [468, 175] width 82 height 9
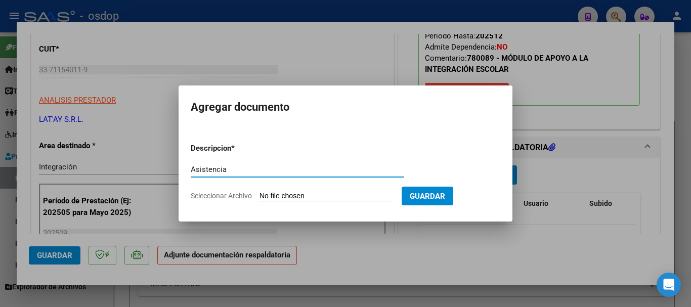
type input "Asistencia"
click at [324, 204] on form "Descripcion * Asistencia Escriba aquí una descripcion Seleccionar Archivo Guard…" at bounding box center [346, 172] width 310 height 74
click at [323, 198] on input "Seleccionar Archivo" at bounding box center [327, 197] width 134 height 10
type input "C:\fakepath\latay asist.pdf"
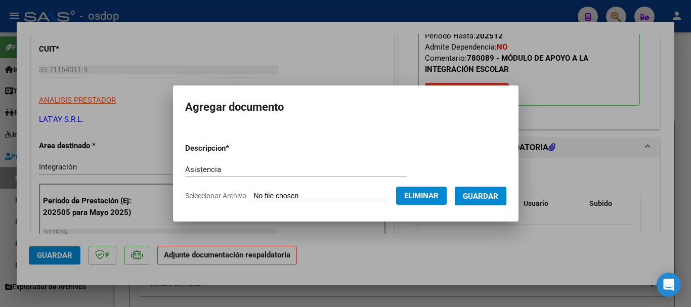
click at [499, 200] on span "Guardar" at bounding box center [480, 196] width 35 height 9
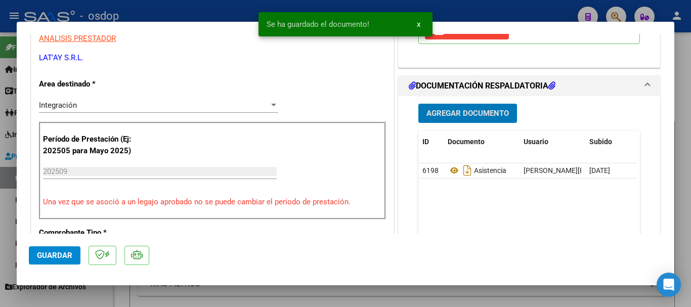
scroll to position [253, 0]
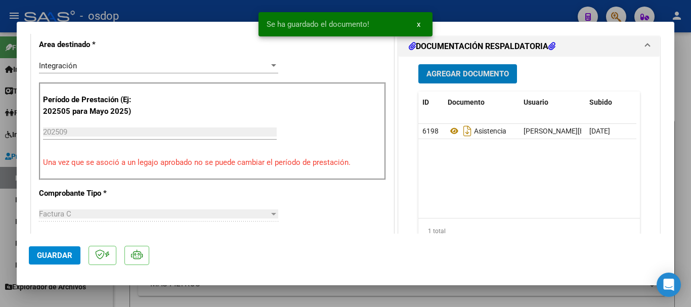
click at [56, 257] on span "Guardar" at bounding box center [54, 255] width 35 height 9
click at [672, 238] on mat-dialog-container "COMPROBANTE VER COMPROBANTE ESTADO: Recibida. En proceso de confirmacion/acepta…" at bounding box center [346, 154] width 658 height 264
click at [677, 242] on div at bounding box center [345, 153] width 691 height 307
type input "$ 0,00"
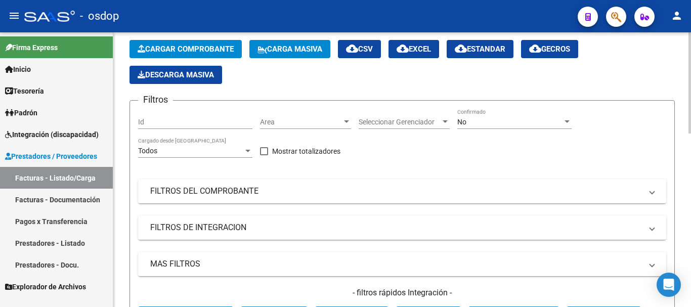
scroll to position [0, 0]
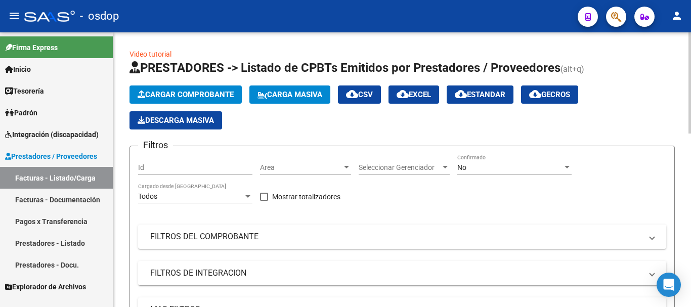
click at [205, 97] on span "Cargar Comprobante" at bounding box center [186, 94] width 96 height 9
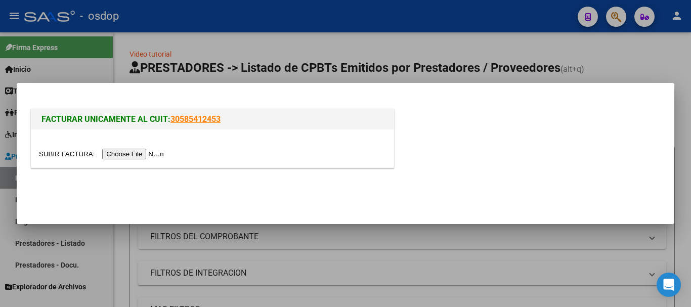
click at [135, 154] on input "file" at bounding box center [103, 154] width 128 height 11
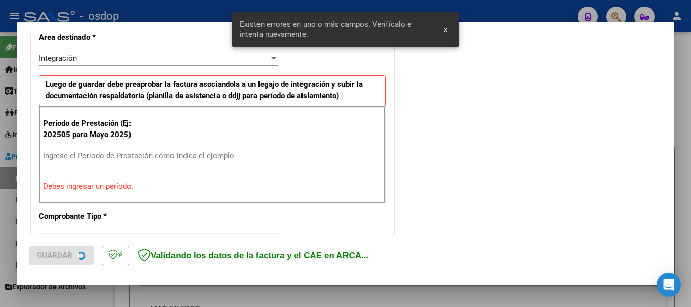
scroll to position [253, 0]
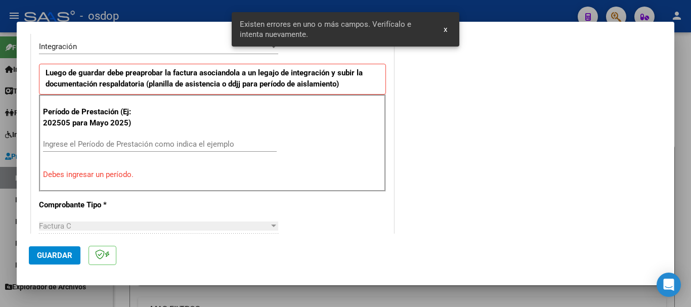
click at [67, 146] on input "Ingrese el Período de Prestación como indica el ejemplo" at bounding box center [160, 144] width 234 height 9
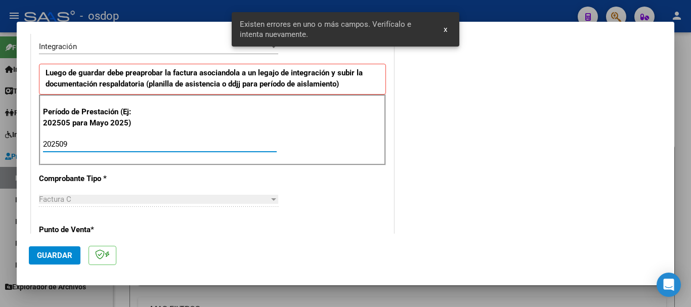
type input "202509"
click at [66, 250] on button "Guardar" at bounding box center [55, 255] width 52 height 18
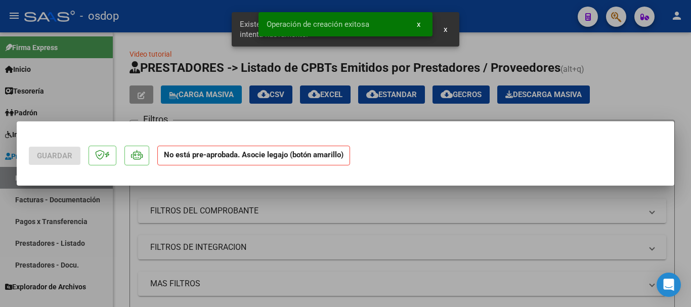
scroll to position [0, 0]
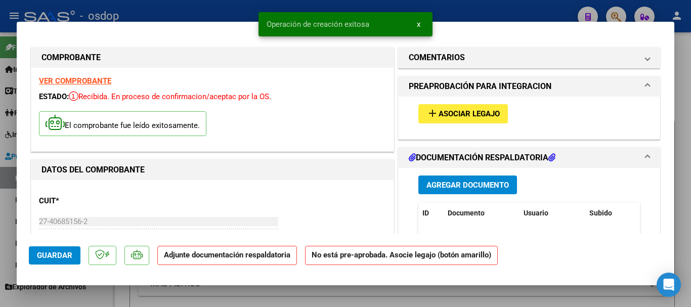
click at [460, 117] on span "Asociar Legajo" at bounding box center [469, 114] width 61 height 9
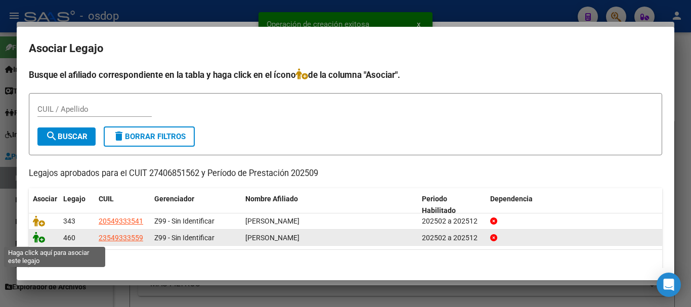
click at [38, 236] on icon at bounding box center [39, 237] width 12 height 11
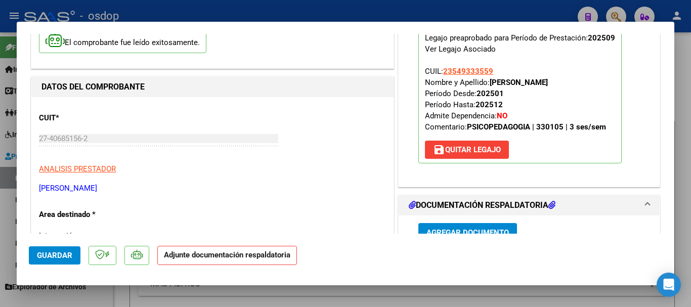
scroll to position [152, 0]
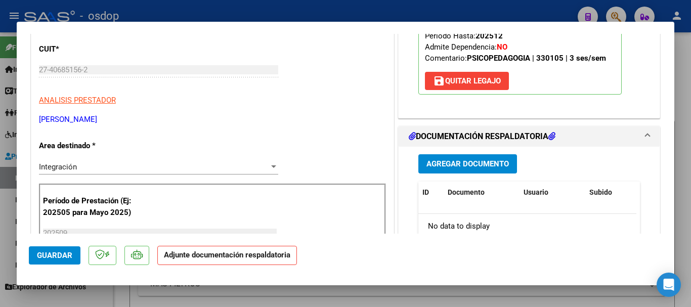
click at [478, 160] on span "Agregar Documento" at bounding box center [468, 164] width 82 height 9
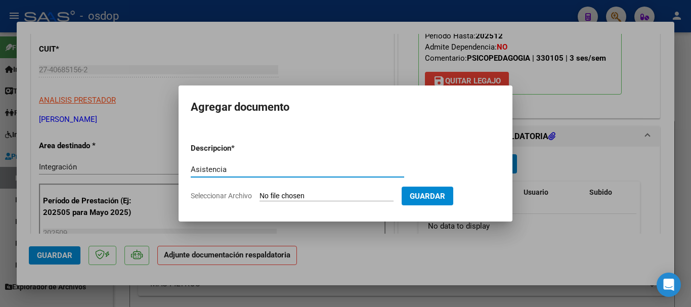
type input "Asistencia"
click at [307, 199] on input "Seleccionar Archivo" at bounding box center [327, 197] width 134 height 10
type input "C:\fakepath\GARIONE ASIST.pdf"
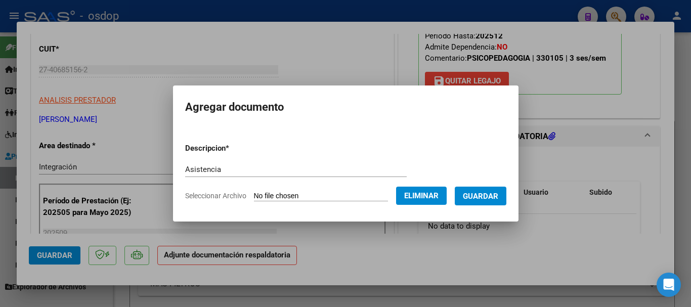
click at [487, 205] on form "Descripcion * Asistencia Escriba aquí una descripcion Seleccionar Archivo Elimi…" at bounding box center [345, 172] width 321 height 74
click at [482, 199] on span "Guardar" at bounding box center [480, 196] width 35 height 9
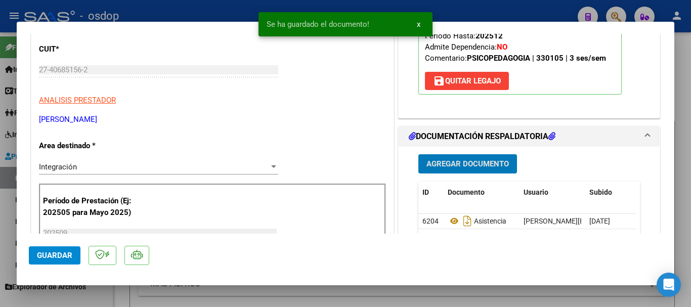
click at [61, 256] on span "Guardar" at bounding box center [54, 255] width 35 height 9
click at [687, 269] on div at bounding box center [345, 153] width 691 height 307
type input "$ 0,00"
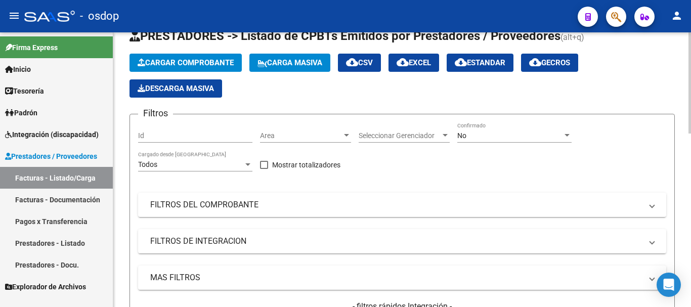
scroll to position [0, 0]
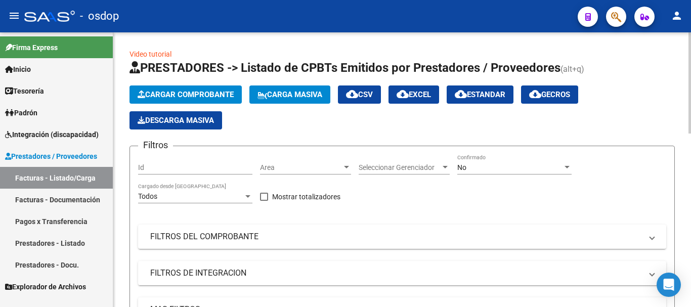
click at [168, 97] on span "Cargar Comprobante" at bounding box center [186, 94] width 96 height 9
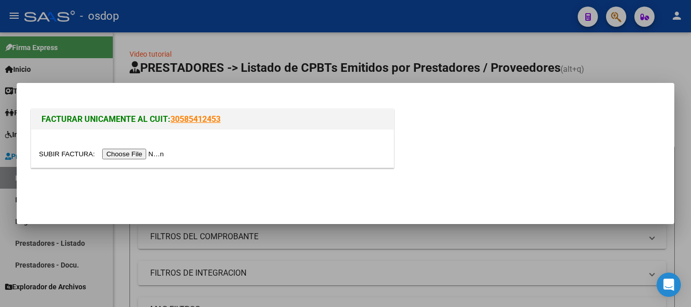
click at [157, 149] on input "file" at bounding box center [103, 154] width 128 height 11
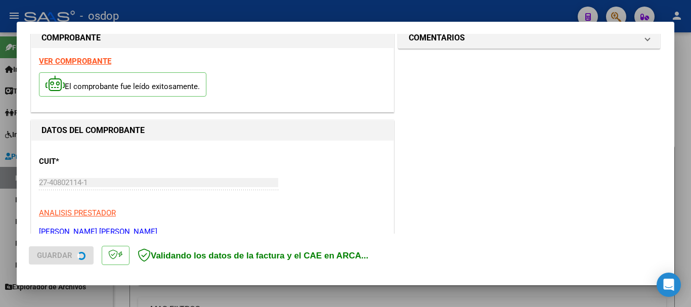
scroll to position [101, 0]
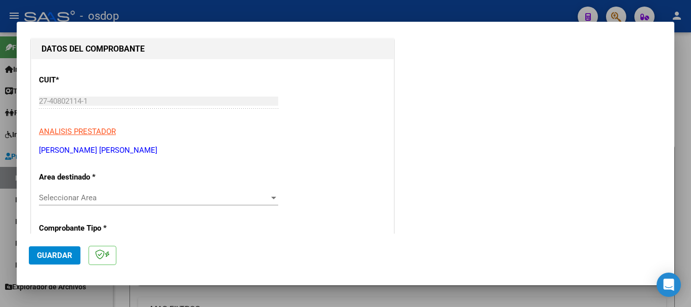
click at [79, 200] on span "Seleccionar Area" at bounding box center [154, 197] width 230 height 9
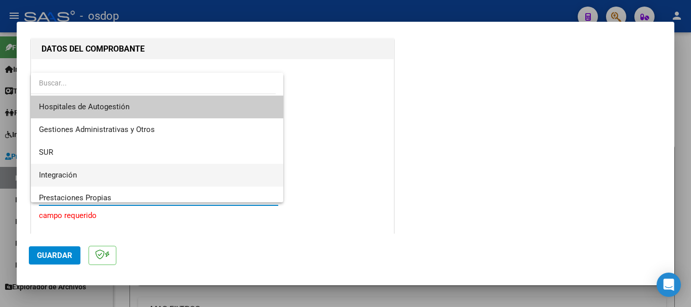
click at [70, 169] on span "Integración" at bounding box center [157, 175] width 236 height 23
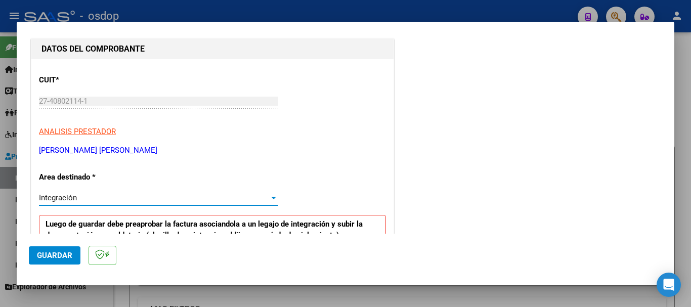
scroll to position [202, 0]
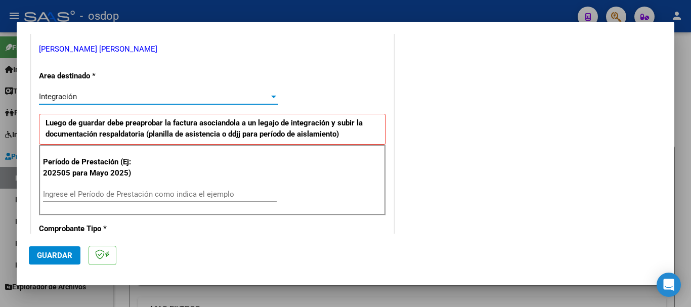
click at [73, 192] on input "Ingrese el Período de Prestación como indica el ejemplo" at bounding box center [160, 194] width 234 height 9
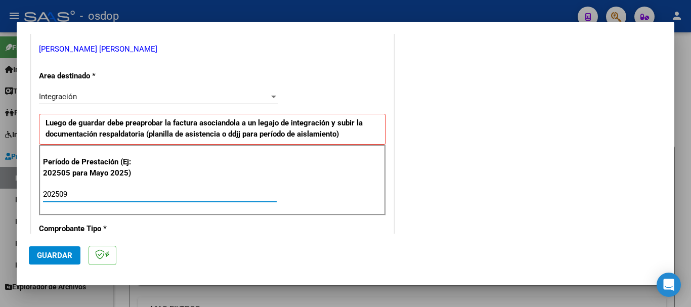
type input "202509"
click at [58, 255] on span "Guardar" at bounding box center [54, 255] width 35 height 9
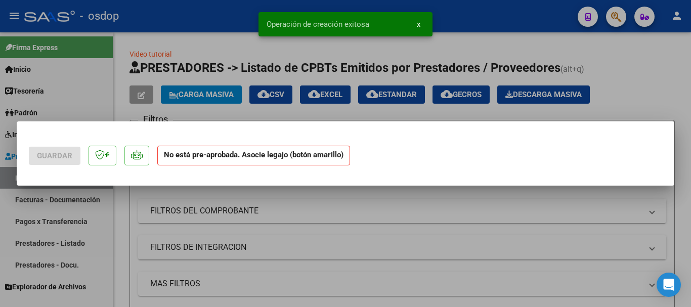
scroll to position [0, 0]
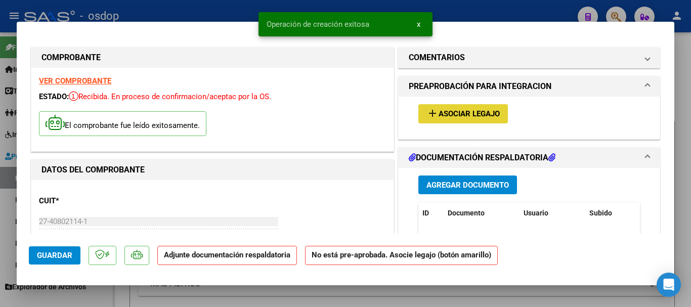
click at [432, 112] on mat-icon "add" at bounding box center [433, 113] width 12 height 12
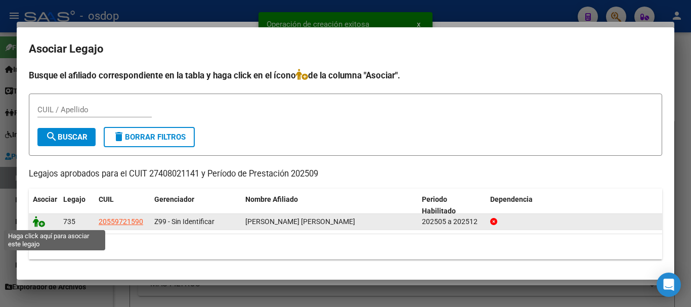
click at [40, 226] on icon at bounding box center [39, 221] width 12 height 11
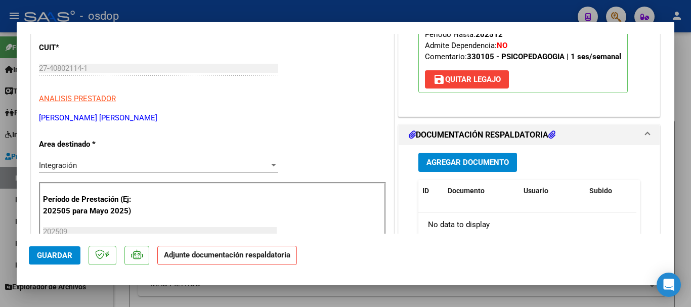
scroll to position [202, 0]
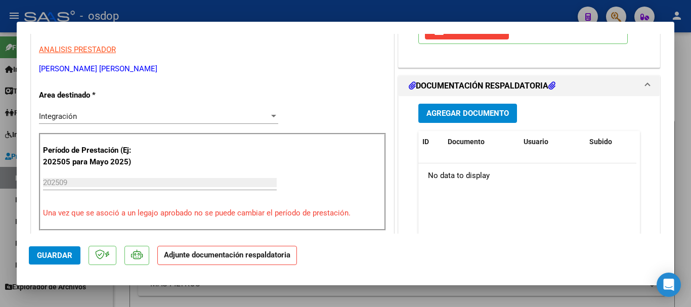
click at [427, 114] on span "Agregar Documento" at bounding box center [468, 113] width 82 height 9
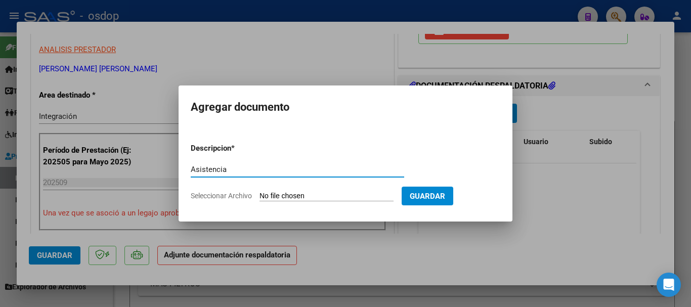
type input "Asistencia"
click at [309, 195] on input "Seleccionar Archivo" at bounding box center [327, 197] width 134 height 10
type input "C:\fakepath\dominguez asist.pdf"
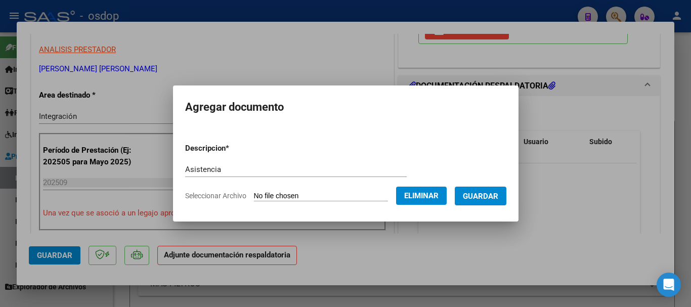
click at [486, 195] on span "Guardar" at bounding box center [480, 196] width 35 height 9
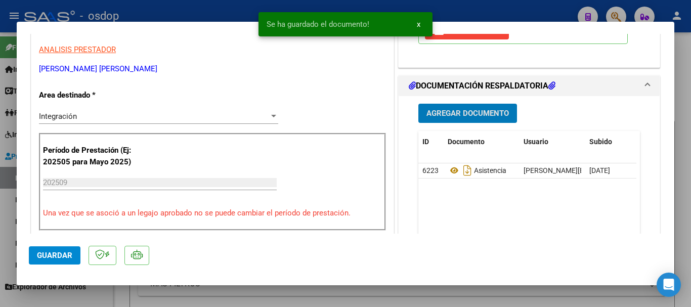
click at [49, 259] on span "Guardar" at bounding box center [54, 255] width 35 height 9
click at [682, 266] on div at bounding box center [345, 153] width 691 height 307
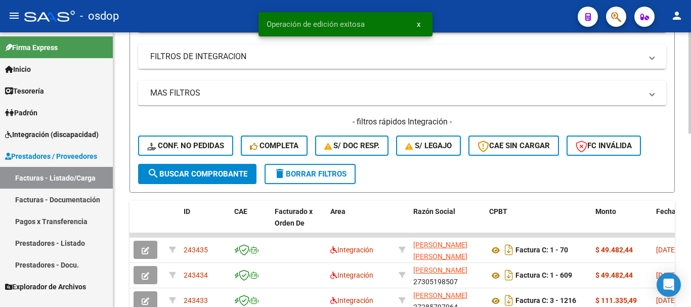
scroll to position [0, 0]
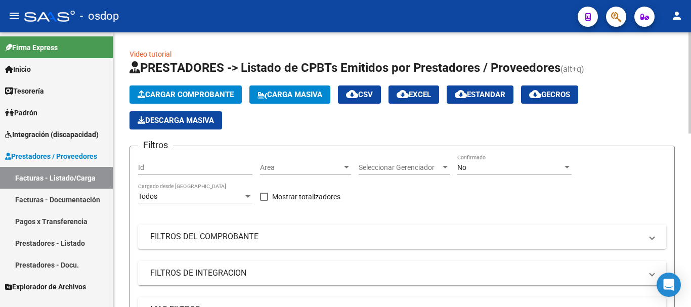
click at [167, 93] on span "Cargar Comprobante" at bounding box center [186, 94] width 96 height 9
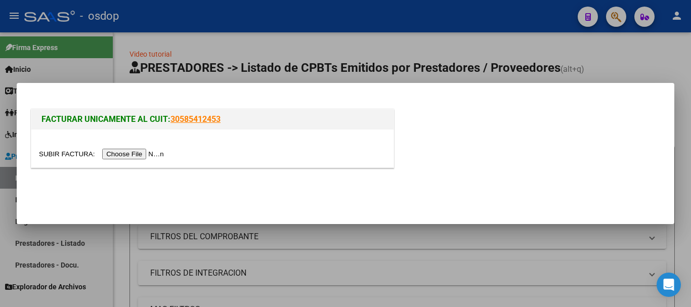
click at [165, 154] on input "file" at bounding box center [103, 154] width 128 height 11
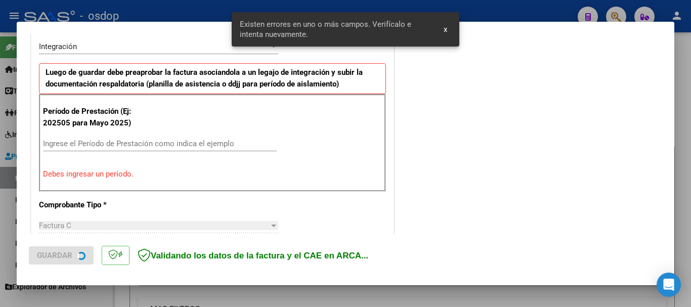
scroll to position [253, 0]
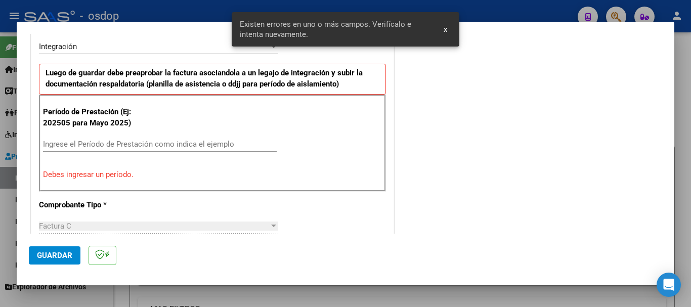
click at [67, 148] on input "Ingrese el Período de Prestación como indica el ejemplo" at bounding box center [160, 144] width 234 height 9
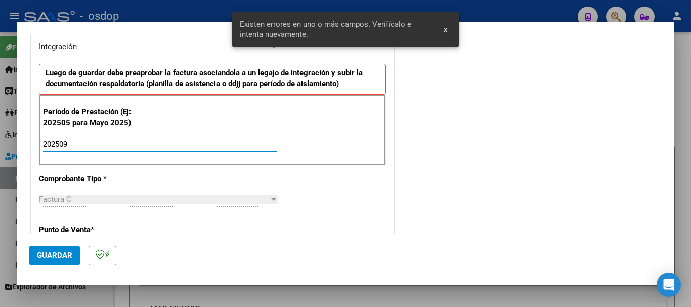
type input "202509"
click at [70, 260] on span "Guardar" at bounding box center [54, 255] width 35 height 9
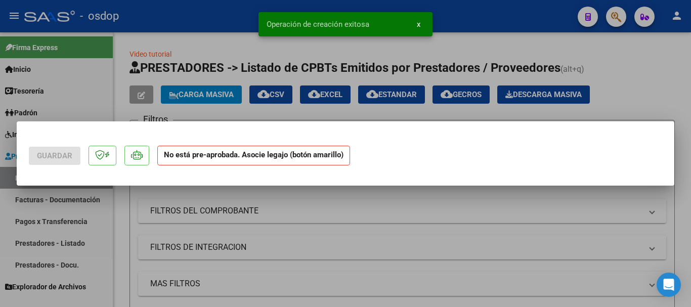
scroll to position [0, 0]
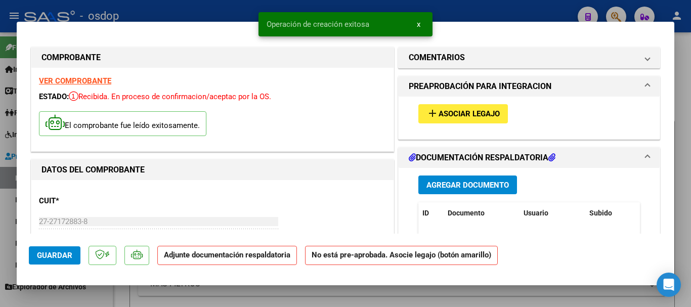
click at [433, 114] on mat-icon "add" at bounding box center [433, 113] width 12 height 12
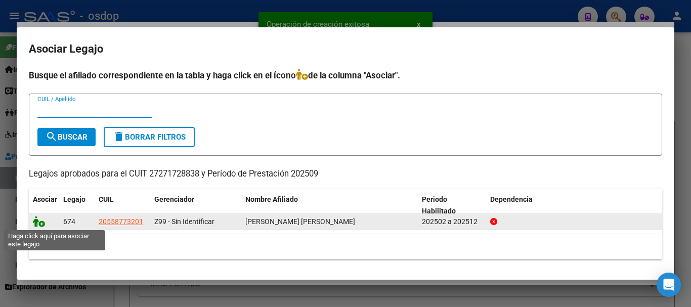
click at [36, 221] on icon at bounding box center [39, 221] width 12 height 11
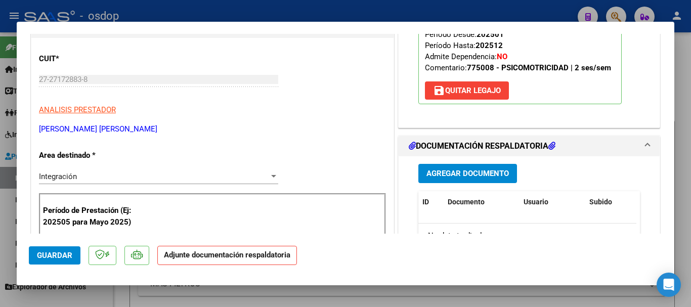
scroll to position [152, 0]
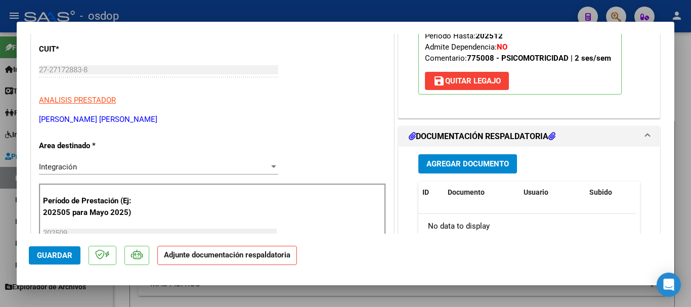
click at [486, 164] on span "Agregar Documento" at bounding box center [468, 164] width 82 height 9
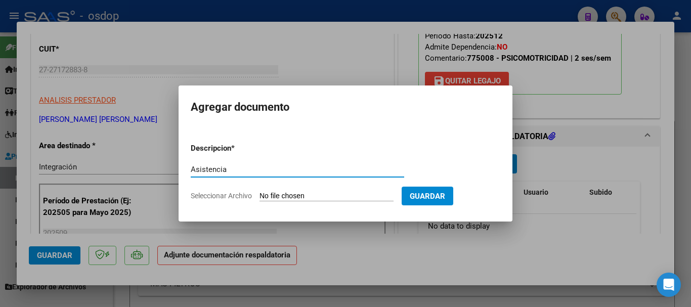
type input "Asistencia"
click at [335, 199] on input "Seleccionar Archivo" at bounding box center [327, 197] width 134 height 10
type input "C:\fakepath\palacio asist.pdf"
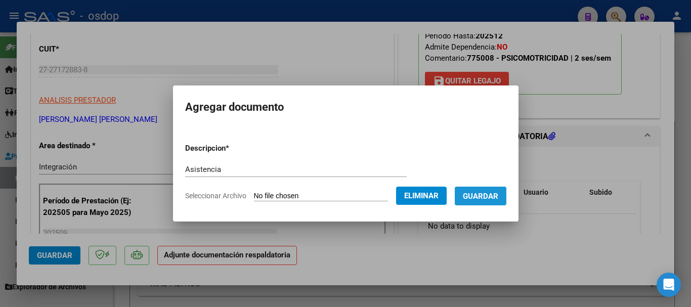
click at [507, 202] on button "Guardar" at bounding box center [481, 196] width 52 height 19
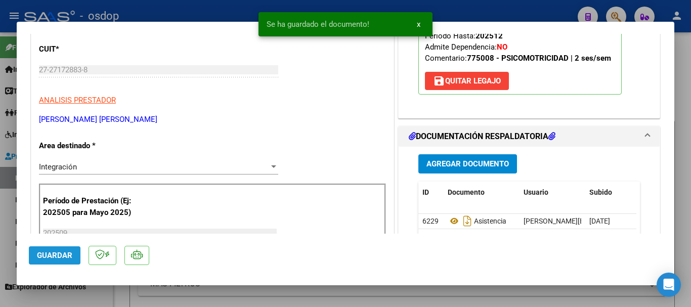
click at [67, 254] on span "Guardar" at bounding box center [54, 255] width 35 height 9
click at [691, 248] on div at bounding box center [345, 153] width 691 height 307
type input "$ 0,00"
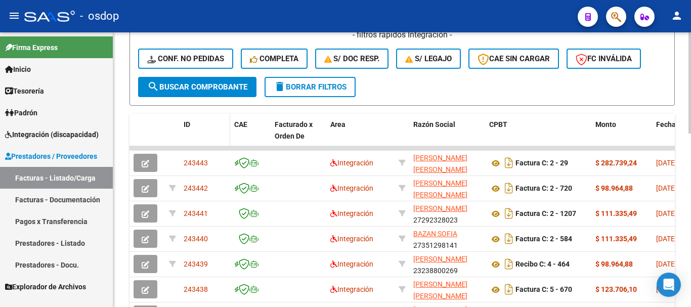
scroll to position [0, 0]
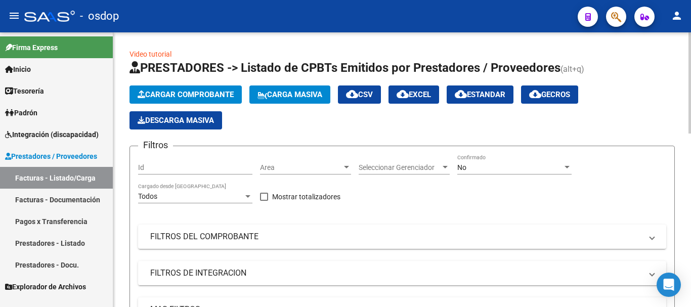
click at [179, 91] on span "Cargar Comprobante" at bounding box center [186, 94] width 96 height 9
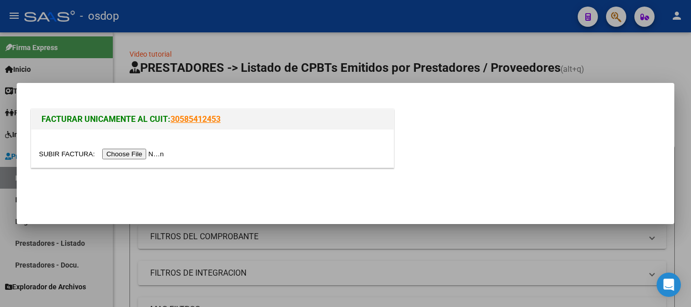
click at [158, 153] on input "file" at bounding box center [103, 154] width 128 height 11
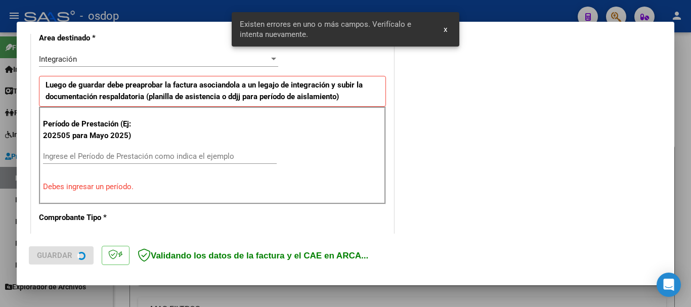
scroll to position [234, 0]
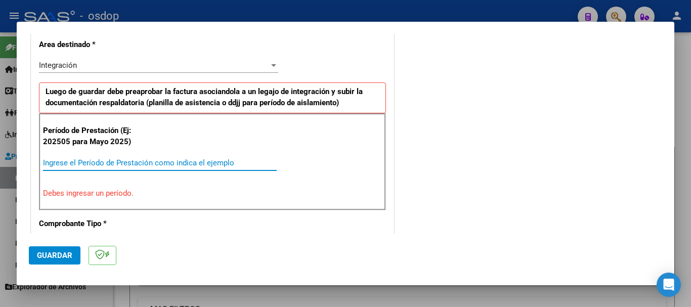
click at [73, 159] on input "Ingrese el Período de Prestación como indica el ejemplo" at bounding box center [160, 162] width 234 height 9
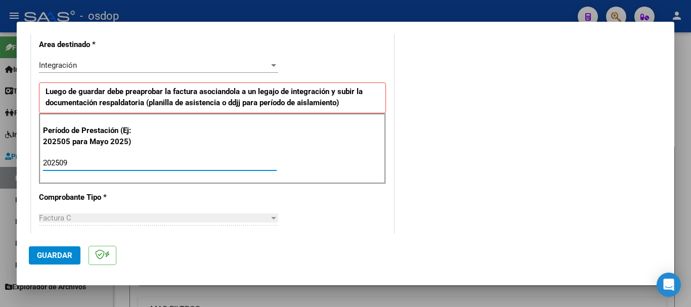
type input "202509"
click at [70, 259] on span "Guardar" at bounding box center [54, 255] width 35 height 9
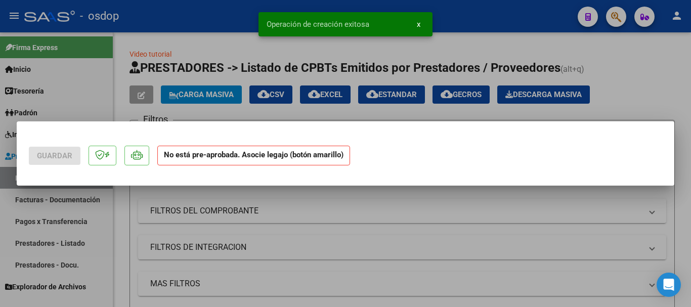
scroll to position [0, 0]
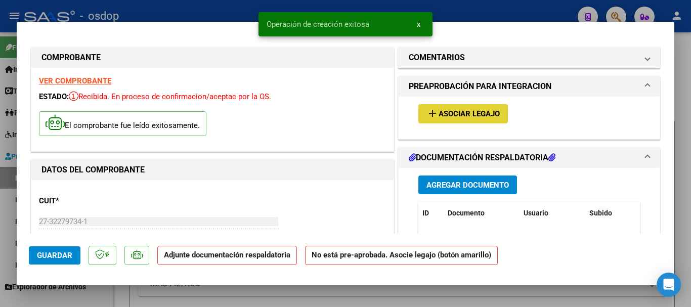
click at [439, 115] on span "Asociar Legajo" at bounding box center [469, 114] width 61 height 9
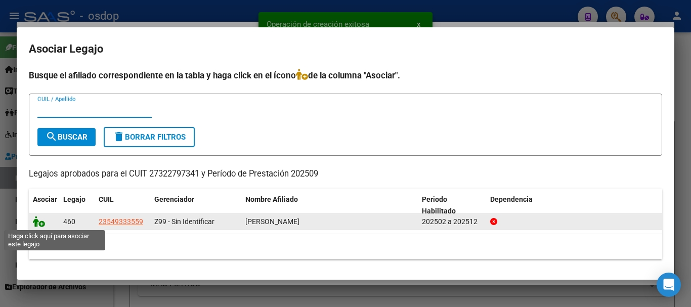
click at [34, 223] on icon at bounding box center [39, 221] width 12 height 11
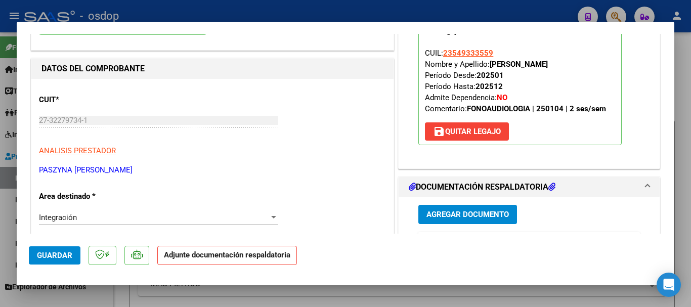
scroll to position [202, 0]
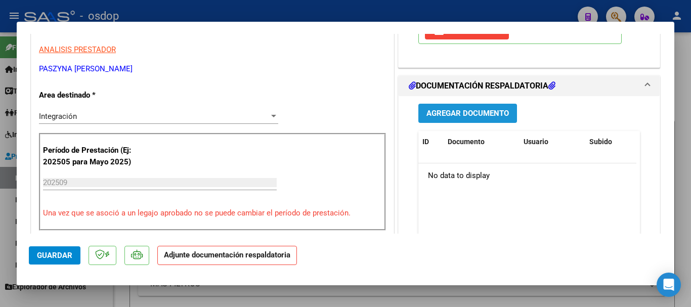
click at [463, 115] on span "Agregar Documento" at bounding box center [468, 113] width 82 height 9
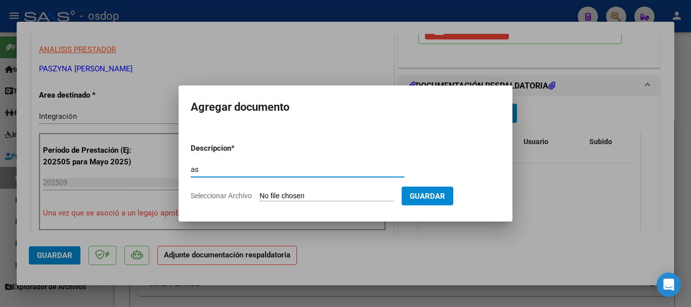
type input "a"
type input "Asistencia"
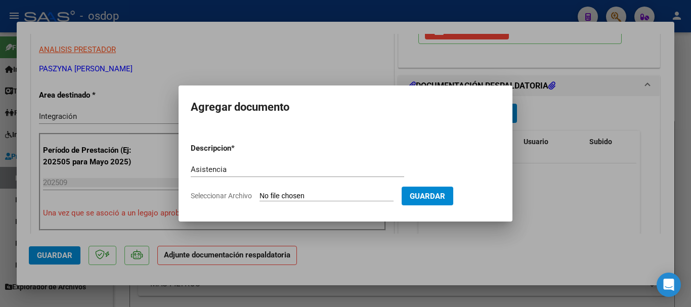
click at [345, 195] on input "Seleccionar Archivo" at bounding box center [327, 197] width 134 height 10
type input "C:\fakepath\paszyna asist.pdf"
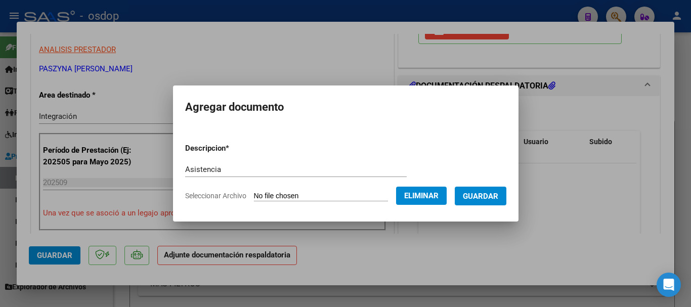
click at [485, 196] on span "Guardar" at bounding box center [480, 196] width 35 height 9
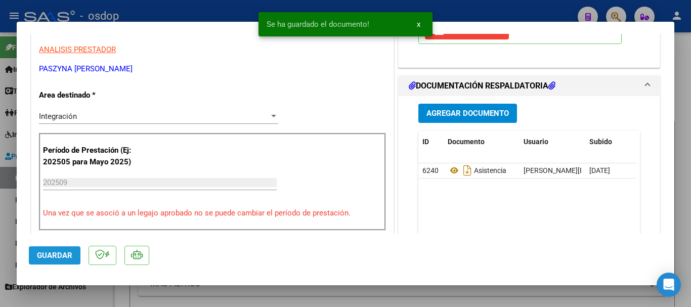
click at [52, 259] on span "Guardar" at bounding box center [54, 255] width 35 height 9
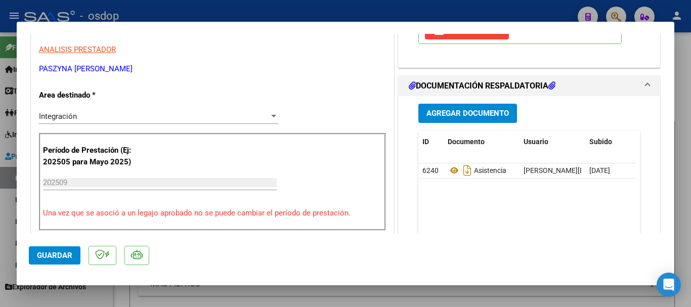
click at [61, 261] on button "Guardar" at bounding box center [55, 255] width 52 height 18
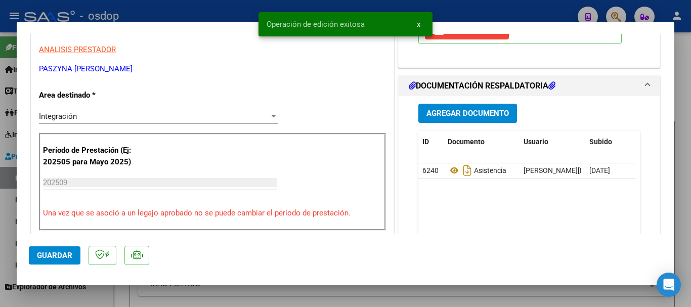
click at [680, 237] on div at bounding box center [345, 153] width 691 height 307
type input "$ 0,00"
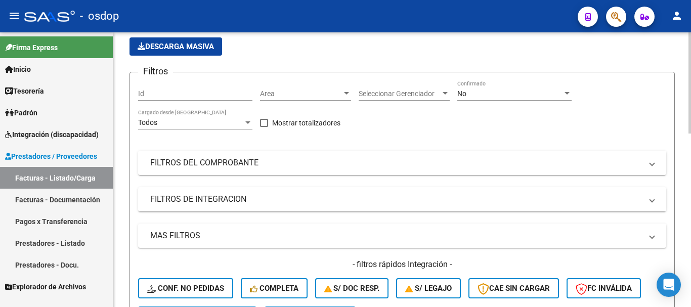
scroll to position [51, 0]
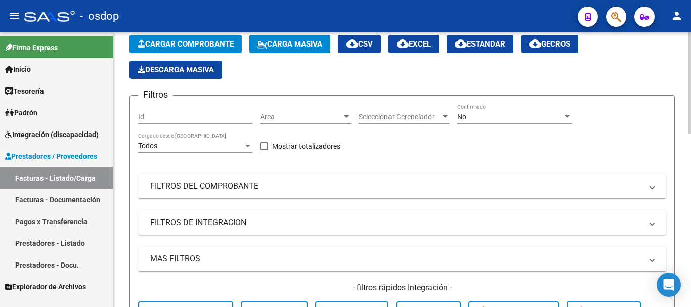
click at [156, 48] on span "Cargar Comprobante" at bounding box center [186, 43] width 96 height 9
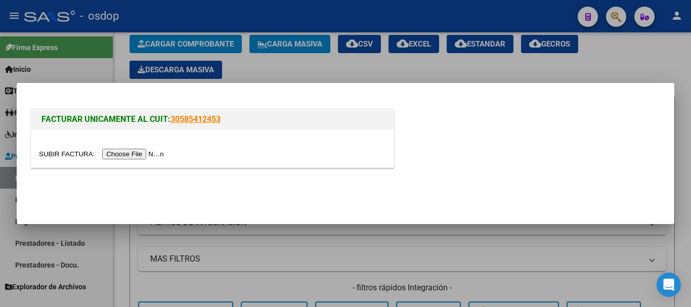
click at [146, 149] on input "file" at bounding box center [103, 154] width 128 height 11
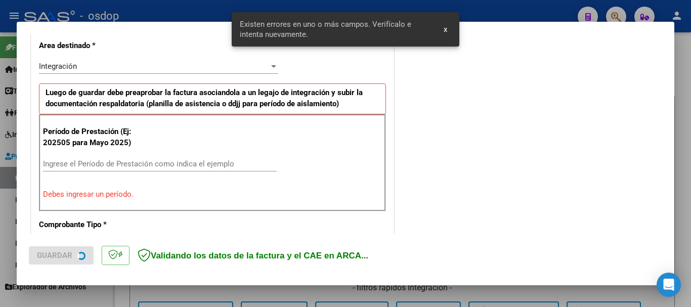
scroll to position [234, 0]
click at [70, 163] on input "Ingrese el Período de Prestación como indica el ejemplo" at bounding box center [160, 162] width 234 height 9
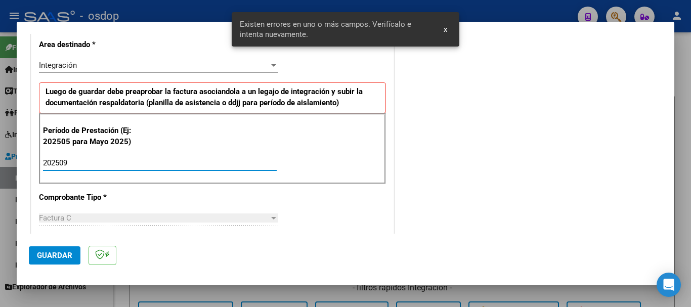
type input "202509"
click at [56, 262] on button "Guardar" at bounding box center [55, 255] width 52 height 18
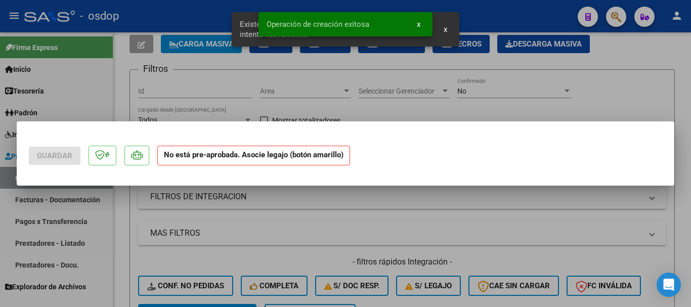
scroll to position [0, 0]
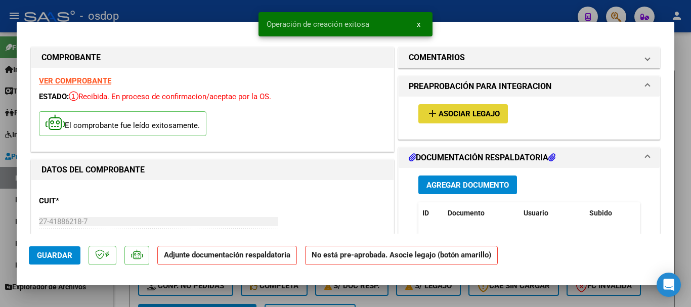
click at [450, 114] on span "Asociar Legajo" at bounding box center [469, 114] width 61 height 9
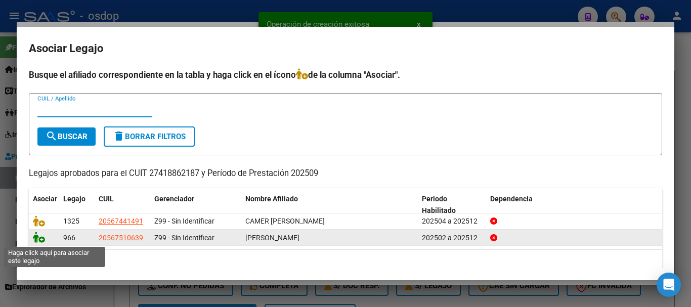
click at [40, 239] on icon at bounding box center [39, 237] width 12 height 11
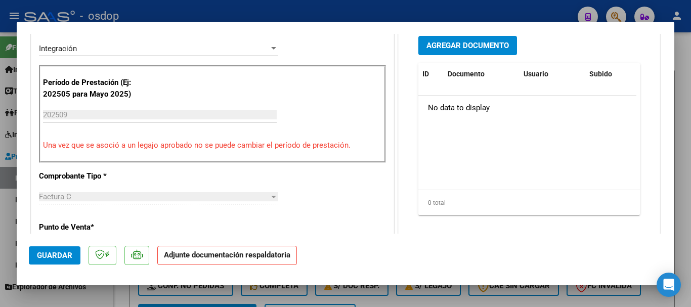
scroll to position [253, 0]
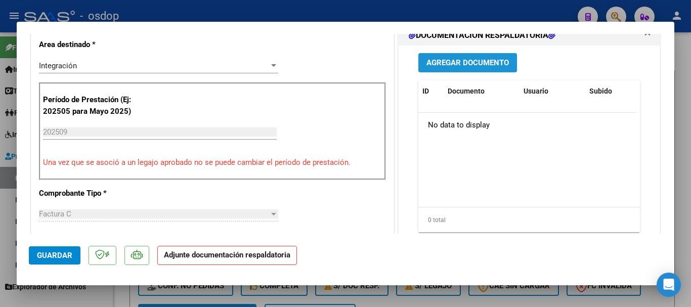
click at [439, 59] on span "Agregar Documento" at bounding box center [468, 63] width 82 height 9
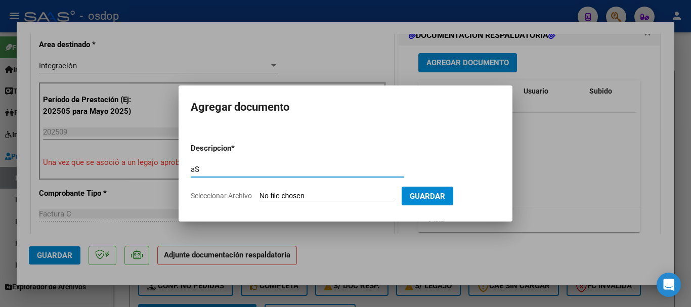
type input "a"
type input "Asistencia"
click at [286, 200] on input "Seleccionar Archivo" at bounding box center [327, 197] width 134 height 10
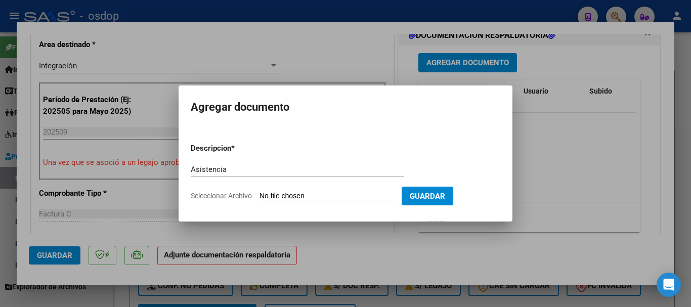
type input "C:\fakepath\ROMERO ASIST.pdf"
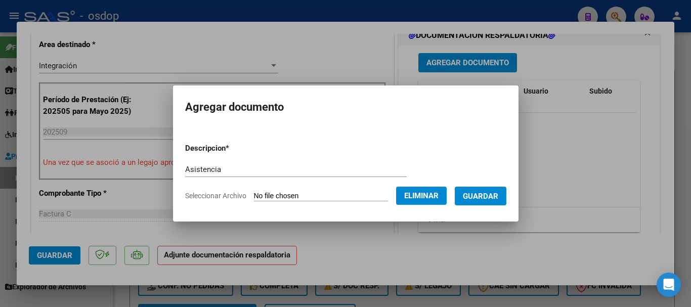
click at [483, 195] on span "Guardar" at bounding box center [480, 196] width 35 height 9
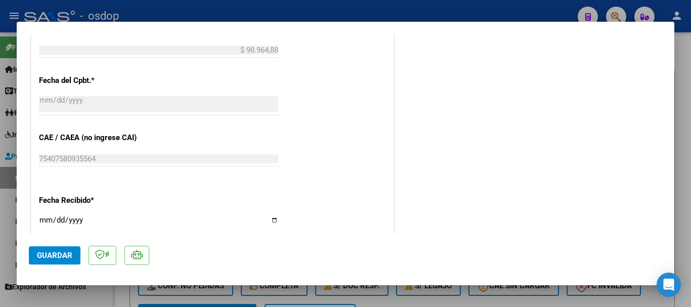
scroll to position [607, 0]
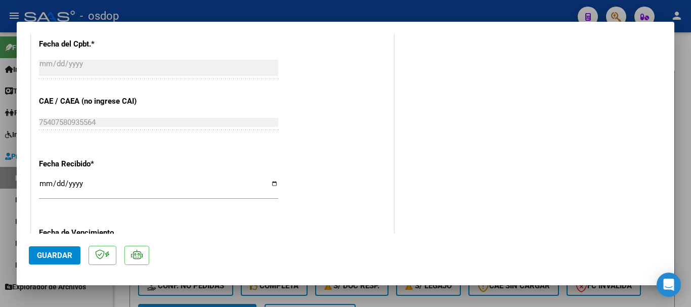
click at [46, 254] on span "Guardar" at bounding box center [54, 255] width 35 height 9
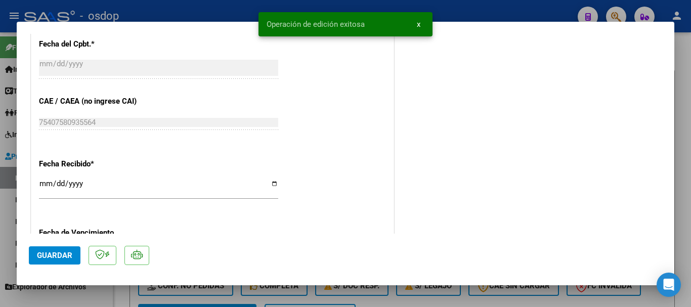
click at [685, 277] on div at bounding box center [345, 153] width 691 height 307
type input "$ 0,00"
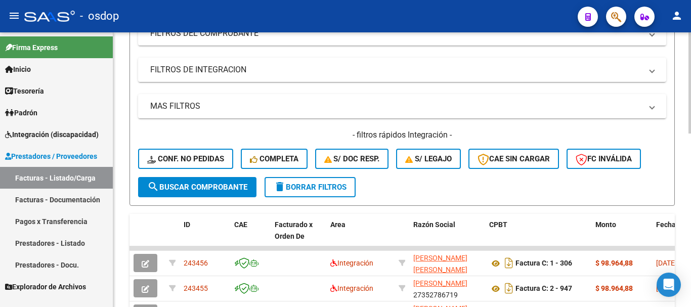
scroll to position [51, 0]
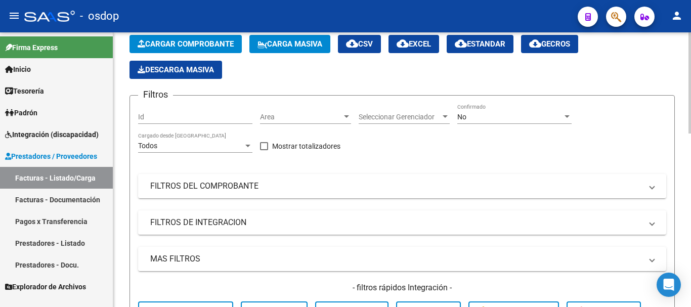
click at [163, 43] on span "Cargar Comprobante" at bounding box center [186, 43] width 96 height 9
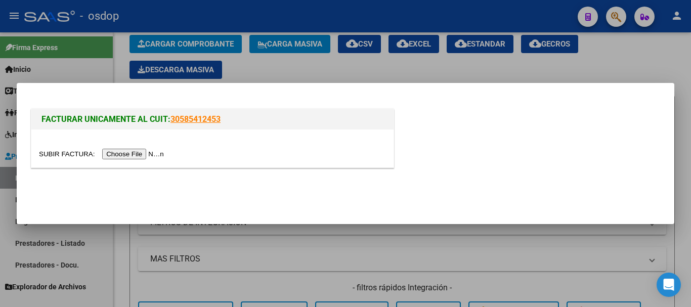
click at [156, 151] on input "file" at bounding box center [103, 154] width 128 height 11
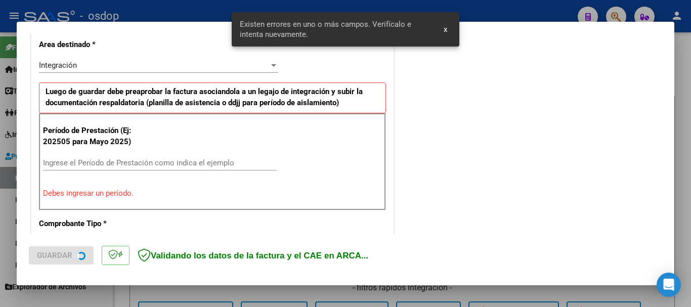
scroll to position [253, 0]
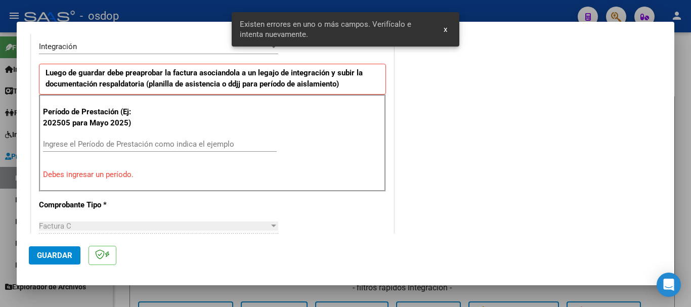
click at [86, 144] on input "Ingrese el Período de Prestación como indica el ejemplo" at bounding box center [160, 144] width 234 height 9
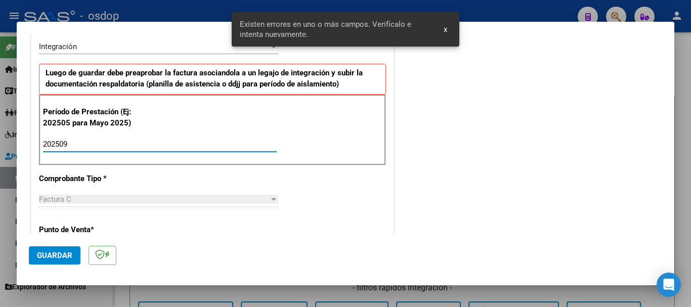
type input "202509"
click at [63, 251] on span "Guardar" at bounding box center [54, 255] width 35 height 9
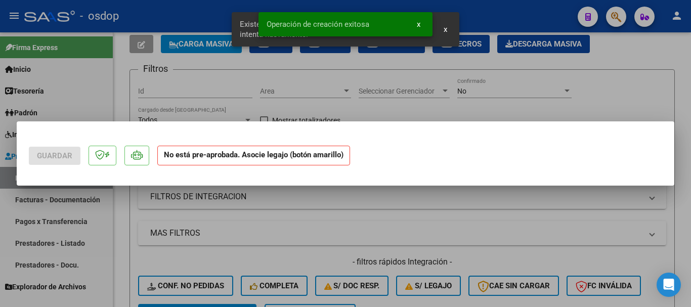
scroll to position [0, 0]
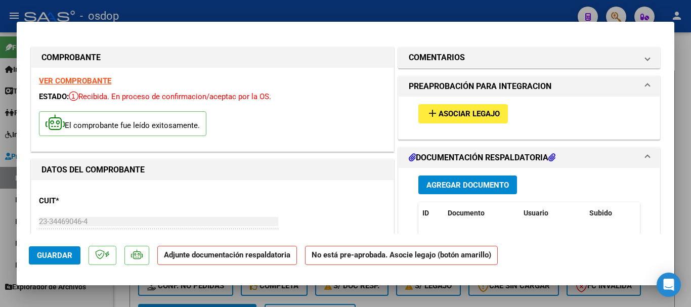
click at [487, 114] on span "Asociar Legajo" at bounding box center [469, 114] width 61 height 9
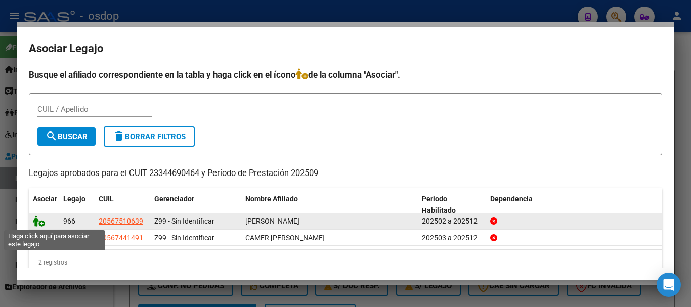
click at [38, 226] on icon at bounding box center [39, 221] width 12 height 11
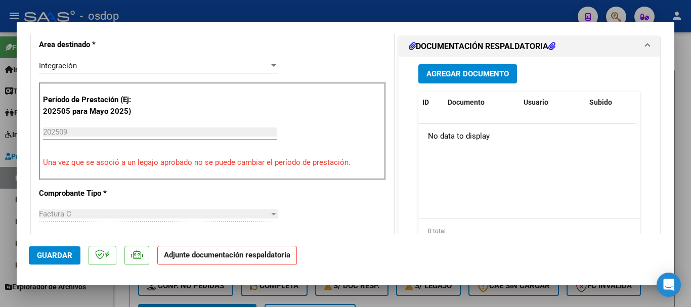
scroll to position [202, 0]
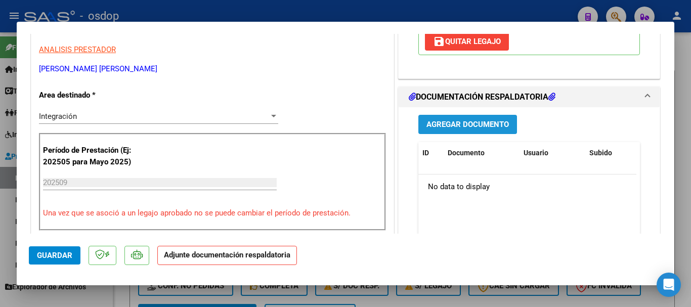
click at [447, 118] on button "Agregar Documento" at bounding box center [468, 124] width 99 height 19
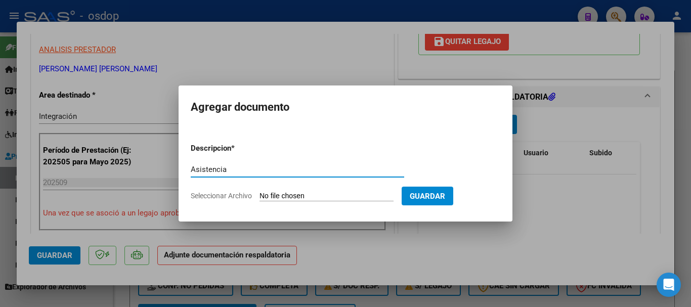
type input "Asistencia"
click at [270, 196] on input "Seleccionar Archivo" at bounding box center [327, 197] width 134 height 10
type input "C:\fakepath\rodriguez 888.pdf"
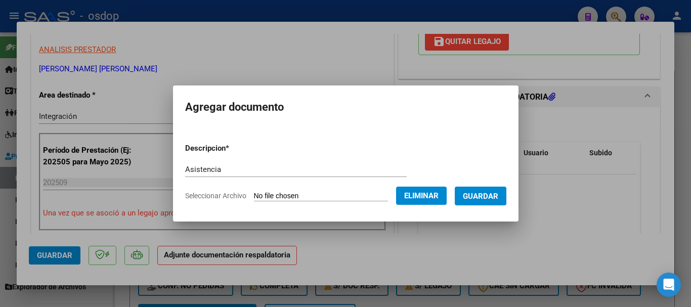
click at [415, 193] on span "Eliminar" at bounding box center [421, 195] width 34 height 9
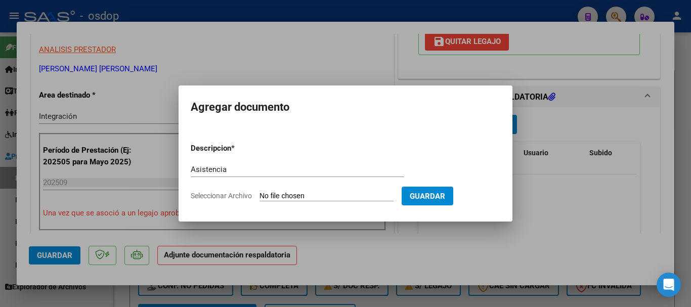
click at [283, 199] on input "Seleccionar Archivo" at bounding box center [327, 197] width 134 height 10
type input "C:\fakepath\rodriguez asist.pdf"
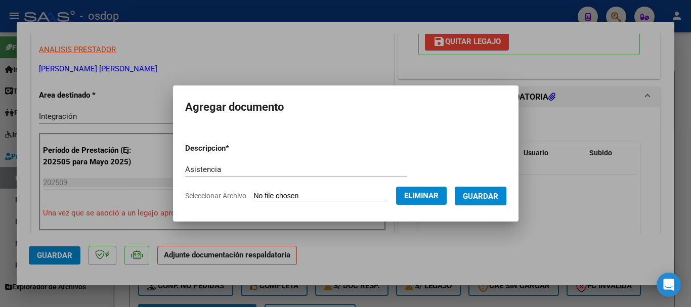
click at [497, 197] on span "Guardar" at bounding box center [480, 196] width 35 height 9
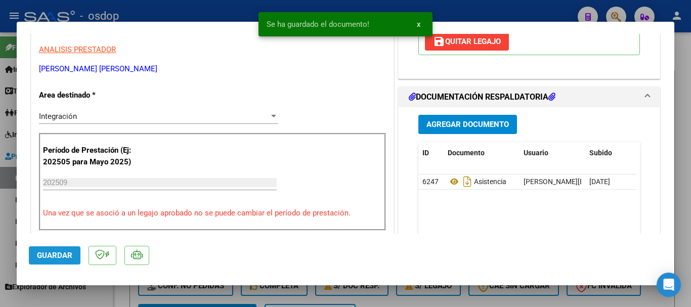
click at [41, 257] on span "Guardar" at bounding box center [54, 255] width 35 height 9
click at [685, 255] on div at bounding box center [345, 153] width 691 height 307
type input "$ 0,00"
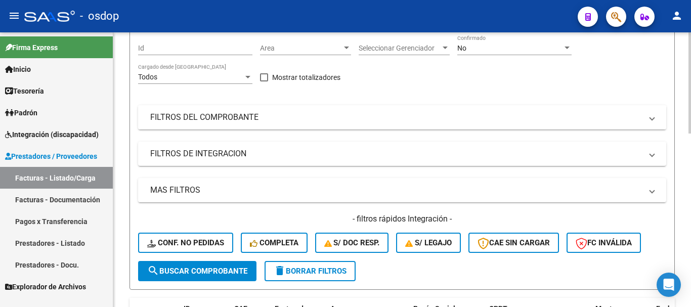
scroll to position [51, 0]
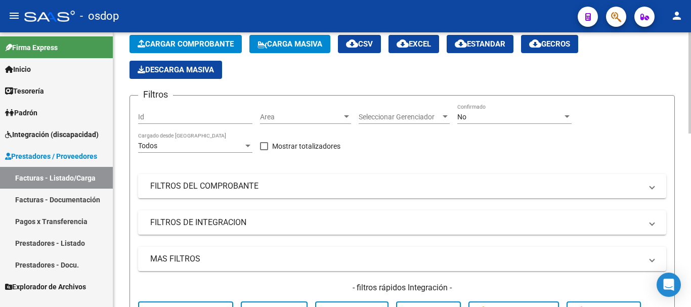
click at [154, 37] on button "Cargar Comprobante" at bounding box center [186, 44] width 112 height 18
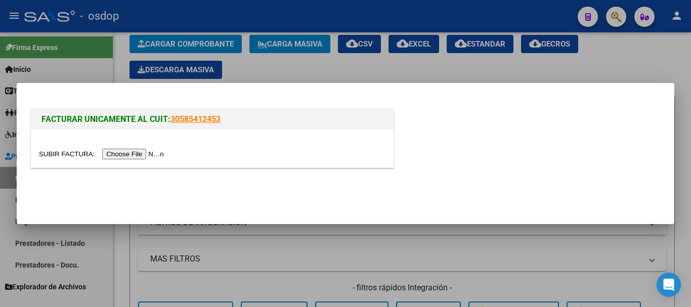
click at [131, 152] on input "file" at bounding box center [103, 154] width 128 height 11
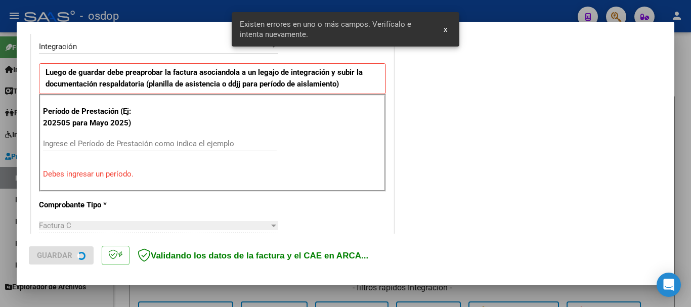
scroll to position [304, 0]
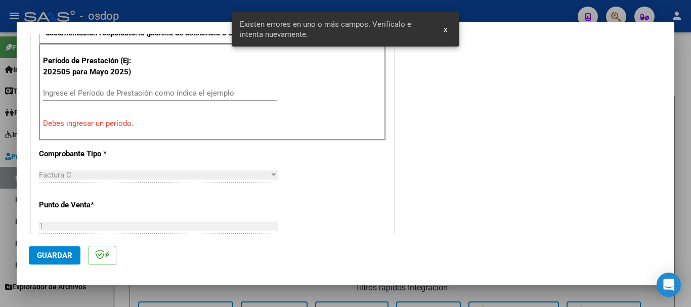
click at [64, 94] on input "Ingrese el Período de Prestación como indica el ejemplo" at bounding box center [160, 93] width 234 height 9
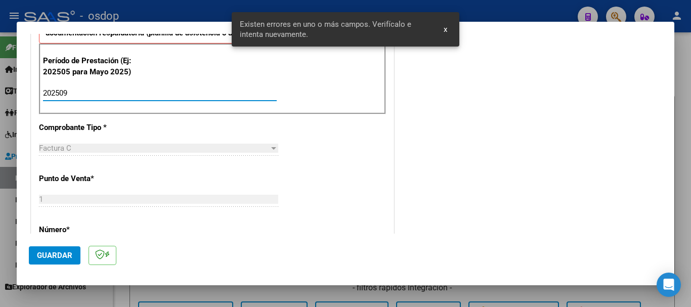
type input "202509"
click at [71, 264] on button "Guardar" at bounding box center [55, 255] width 52 height 18
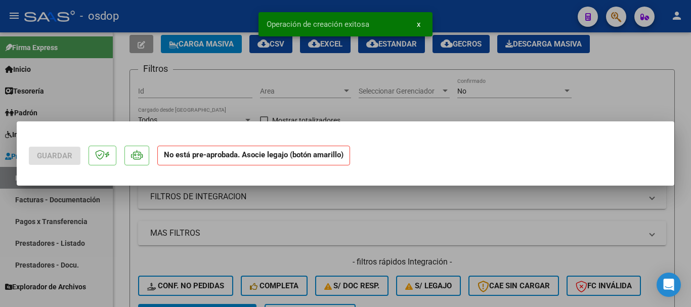
scroll to position [0, 0]
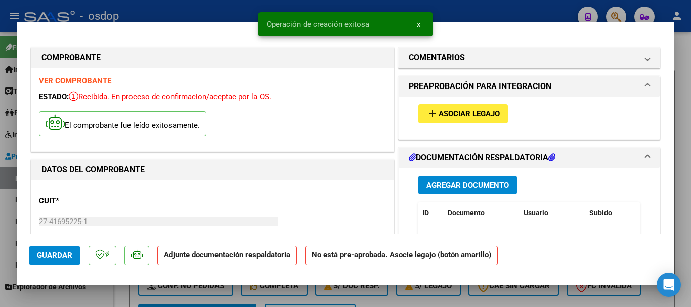
click at [471, 115] on span "Asociar Legajo" at bounding box center [469, 114] width 61 height 9
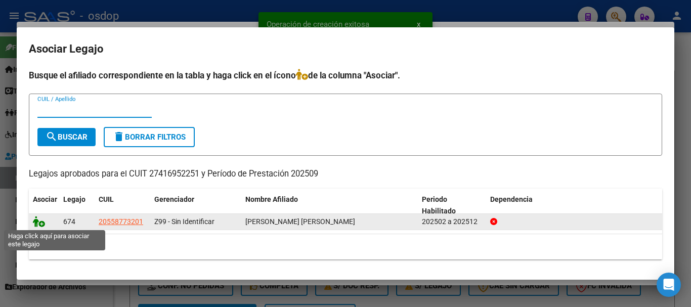
click at [37, 225] on icon at bounding box center [39, 221] width 12 height 11
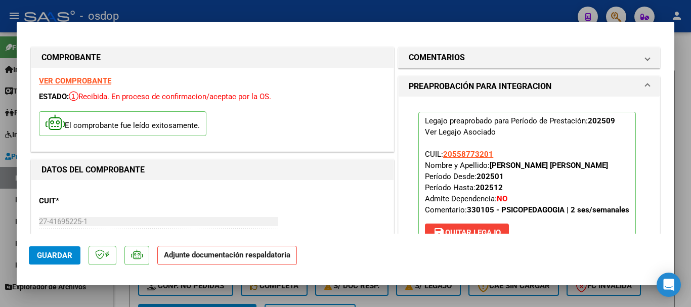
scroll to position [152, 0]
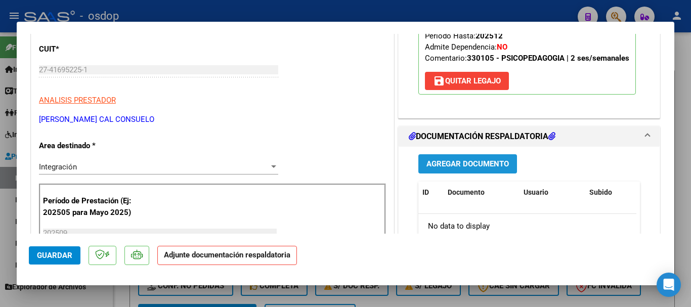
click at [460, 170] on button "Agregar Documento" at bounding box center [468, 163] width 99 height 19
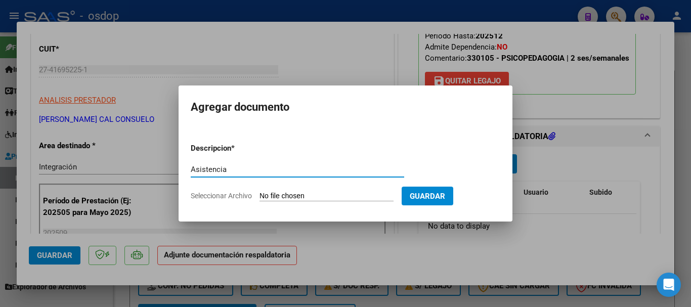
type input "Asistencia"
click at [282, 194] on input "Seleccionar Archivo" at bounding box center [327, 197] width 134 height 10
type input "C:\fakepath\gonzalez cal asist.pdf"
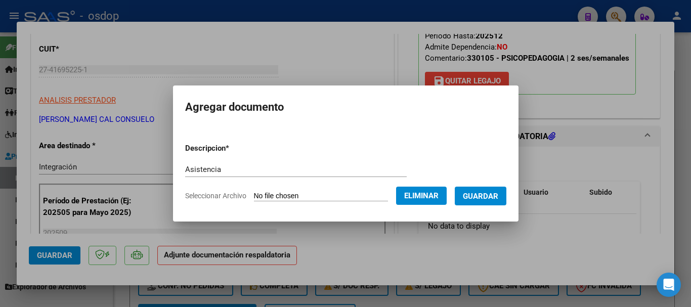
click at [484, 200] on span "Guardar" at bounding box center [480, 196] width 35 height 9
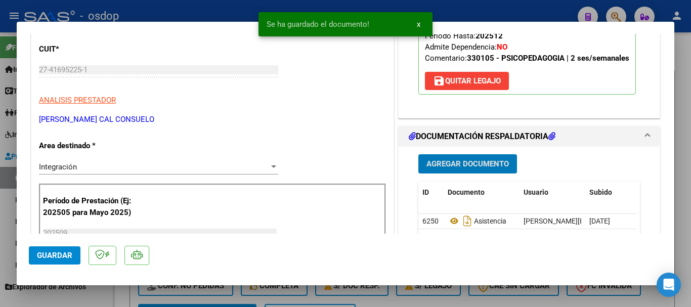
click at [68, 263] on button "Guardar" at bounding box center [55, 255] width 52 height 18
click at [686, 266] on div at bounding box center [345, 153] width 691 height 307
type input "$ 0,00"
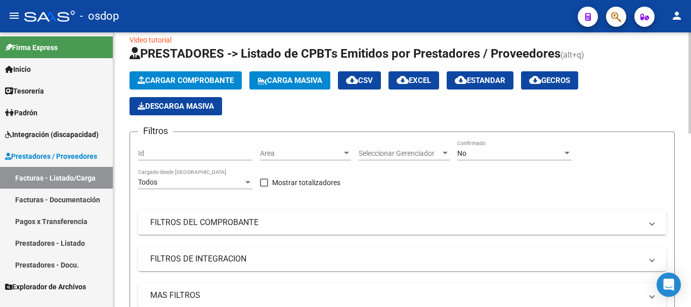
scroll to position [0, 0]
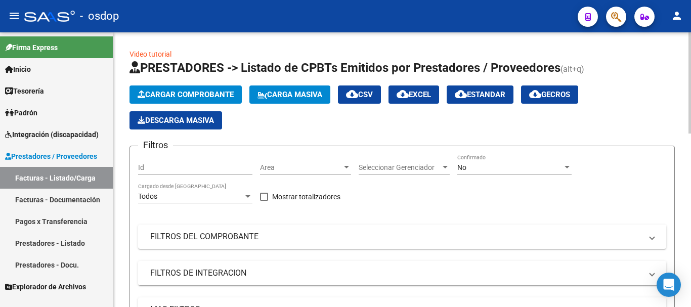
click at [207, 89] on button "Cargar Comprobante" at bounding box center [186, 95] width 112 height 18
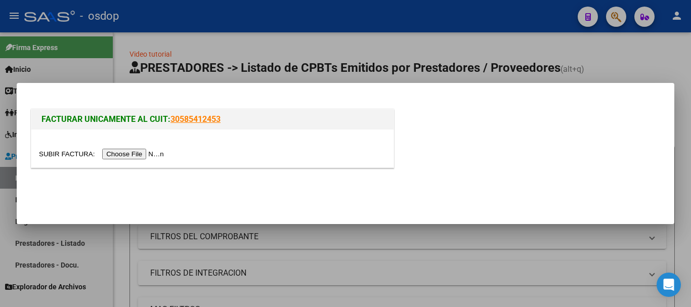
click at [160, 150] on input "file" at bounding box center [103, 154] width 128 height 11
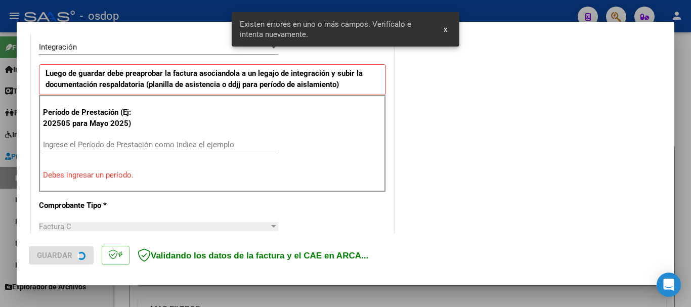
scroll to position [253, 0]
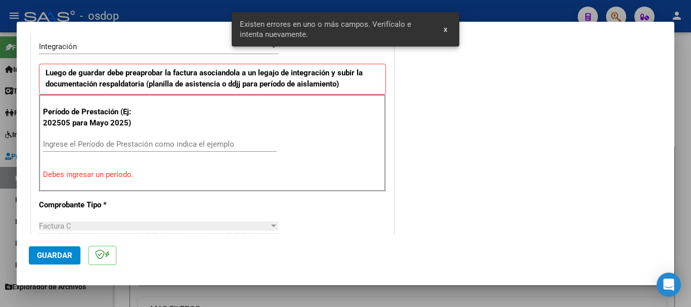
click at [72, 148] on input "Ingrese el Período de Prestación como indica el ejemplo" at bounding box center [160, 144] width 234 height 9
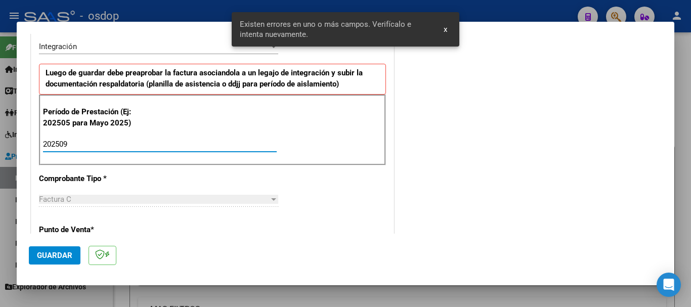
type input "202509"
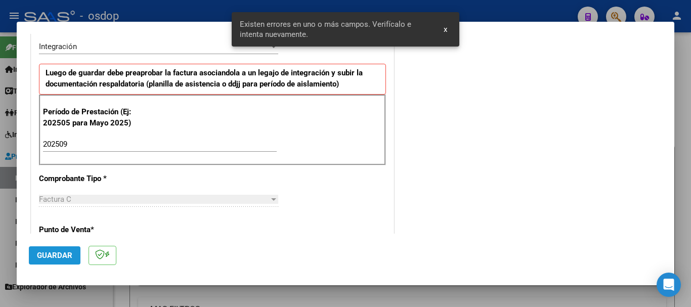
click at [59, 257] on span "Guardar" at bounding box center [54, 255] width 35 height 9
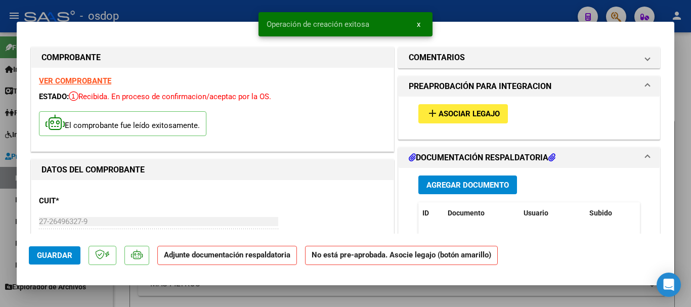
click at [456, 114] on span "Asociar Legajo" at bounding box center [469, 114] width 61 height 9
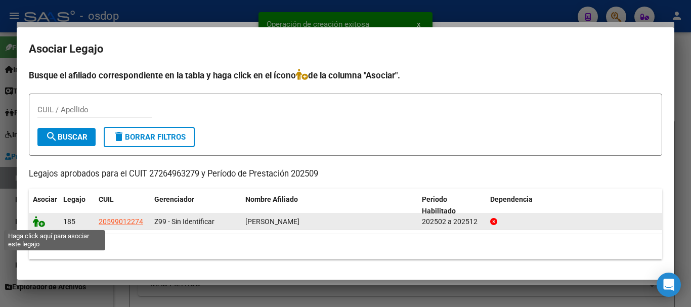
click at [43, 226] on icon at bounding box center [39, 221] width 12 height 11
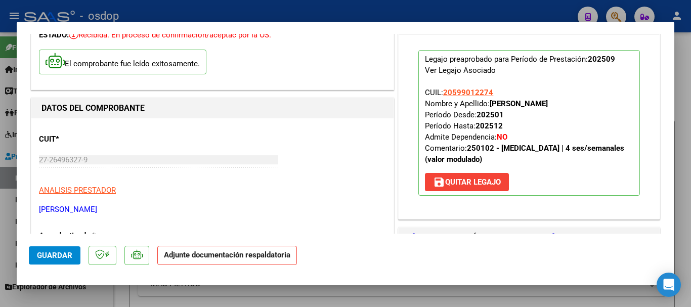
scroll to position [152, 0]
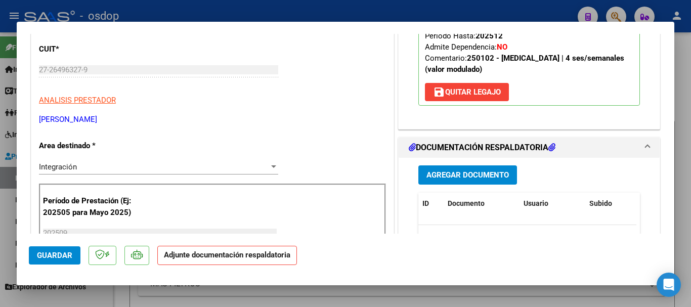
click at [476, 176] on span "Agregar Documento" at bounding box center [468, 175] width 82 height 9
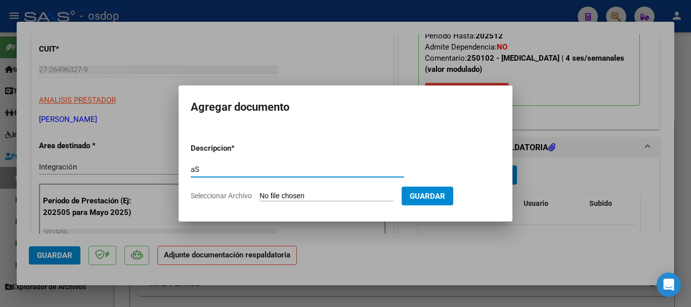
type input "a"
type input "Asistencia"
click at [445, 199] on span "Guardar" at bounding box center [427, 196] width 35 height 9
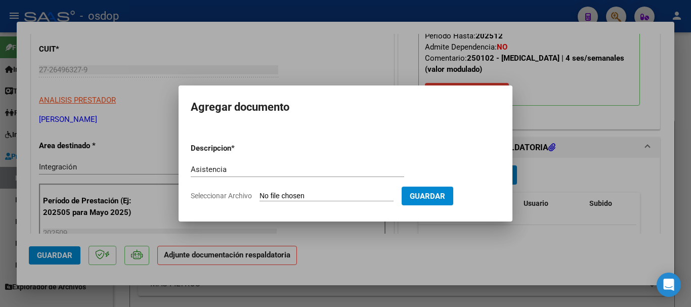
click at [326, 192] on input "Seleccionar Archivo" at bounding box center [327, 197] width 134 height 10
type input "C:\fakepath\ROMERO ASIST.pdf"
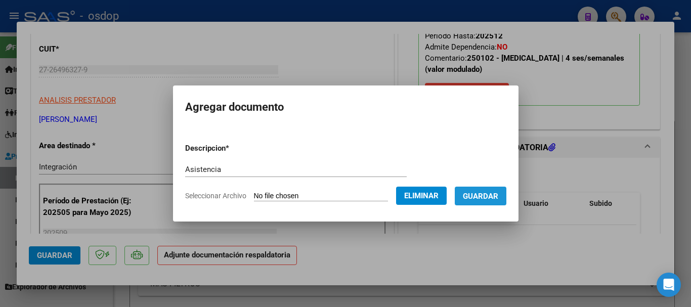
click at [507, 193] on button "Guardar" at bounding box center [481, 196] width 52 height 19
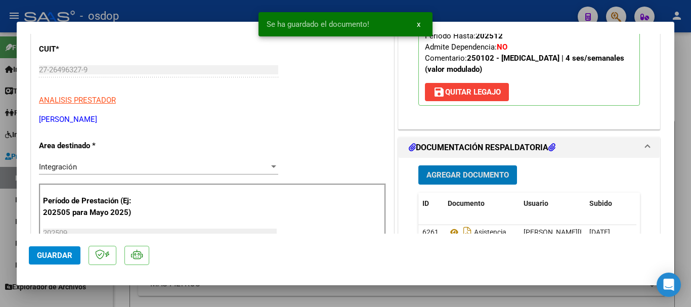
click at [69, 257] on span "Guardar" at bounding box center [54, 255] width 35 height 9
click at [683, 267] on div at bounding box center [345, 153] width 691 height 307
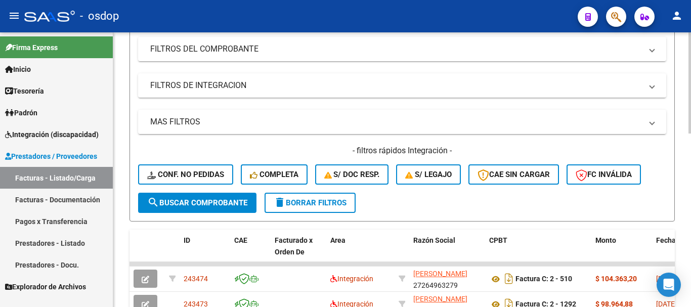
scroll to position [51, 0]
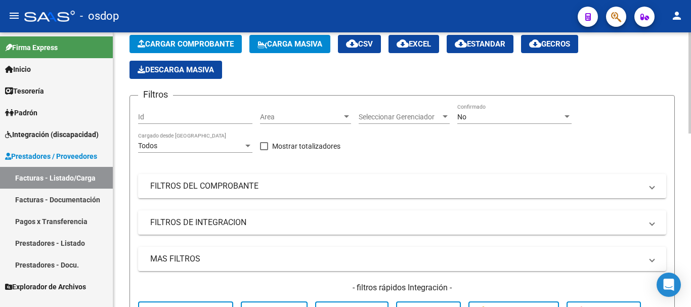
click at [167, 48] on span "Cargar Comprobante" at bounding box center [186, 43] width 96 height 9
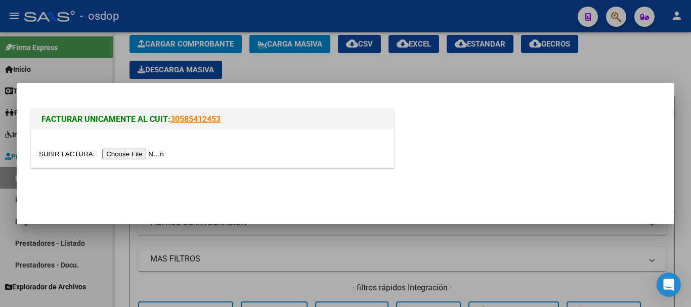
click at [141, 153] on input "file" at bounding box center [103, 154] width 128 height 11
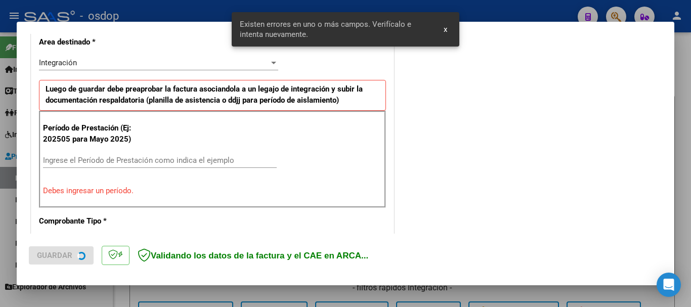
scroll to position [253, 0]
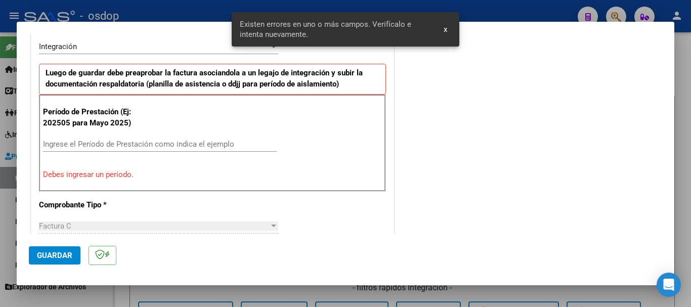
click at [59, 146] on input "Ingrese el Período de Prestación como indica el ejemplo" at bounding box center [160, 144] width 234 height 9
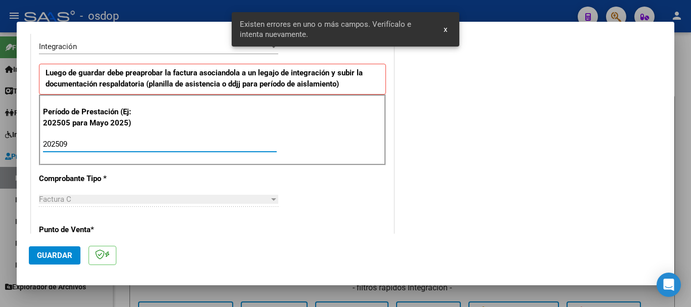
type input "202509"
click at [61, 251] on span "Guardar" at bounding box center [54, 255] width 35 height 9
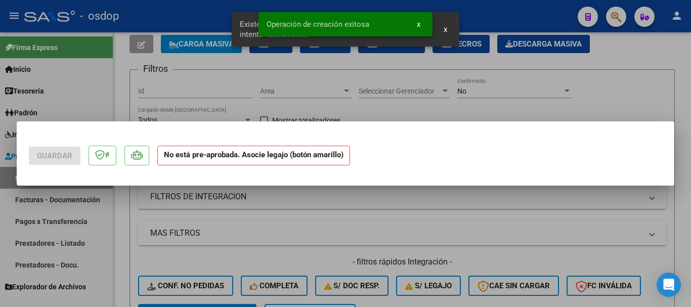
scroll to position [0, 0]
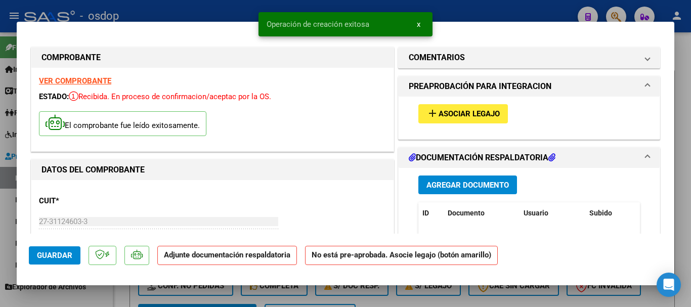
click at [445, 105] on button "add Asociar Legajo" at bounding box center [464, 113] width 90 height 19
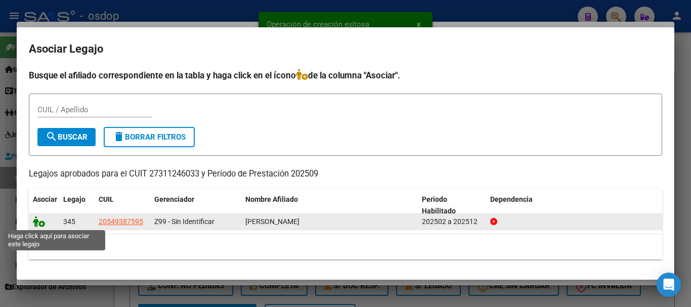
click at [44, 223] on icon at bounding box center [39, 221] width 12 height 11
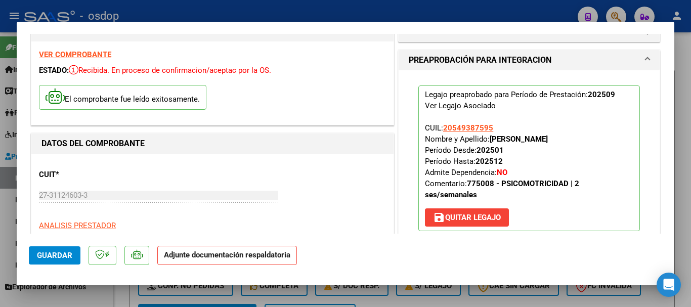
scroll to position [202, 0]
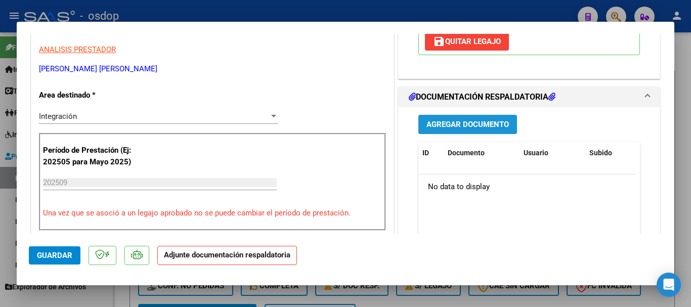
click at [462, 129] on span "Agregar Documento" at bounding box center [468, 124] width 82 height 9
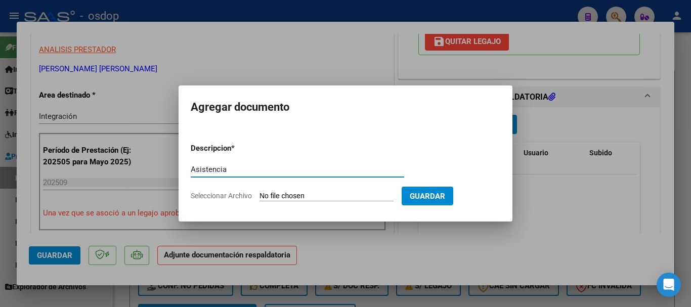
type input "Asistencia"
click at [278, 192] on input "Seleccionar Archivo" at bounding box center [327, 197] width 134 height 10
type input "C:\fakepath\PIGNA ASIS.pdf"
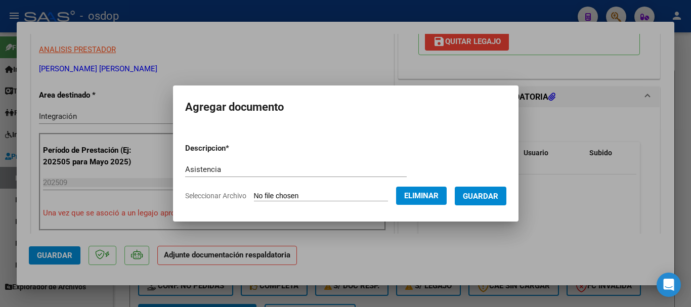
click at [489, 195] on span "Guardar" at bounding box center [480, 196] width 35 height 9
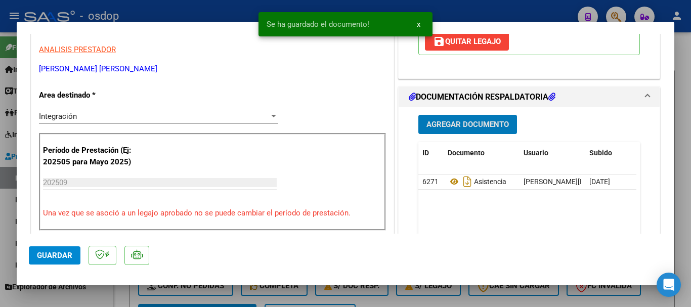
click at [70, 261] on button "Guardar" at bounding box center [55, 255] width 52 height 18
click at [685, 244] on div at bounding box center [345, 153] width 691 height 307
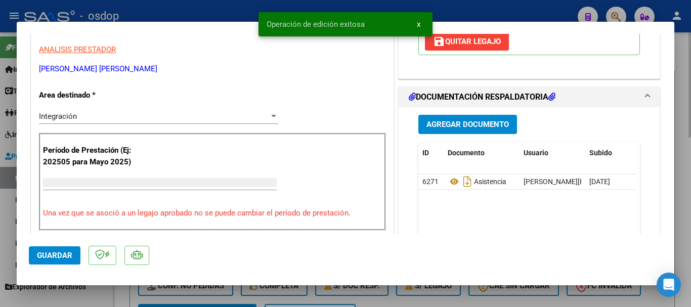
scroll to position [0, 0]
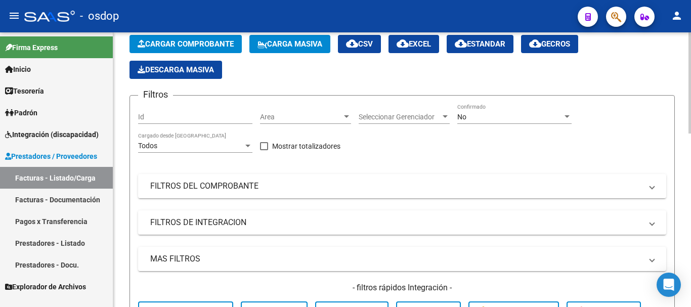
click at [183, 39] on span "Cargar Comprobante" at bounding box center [186, 43] width 96 height 9
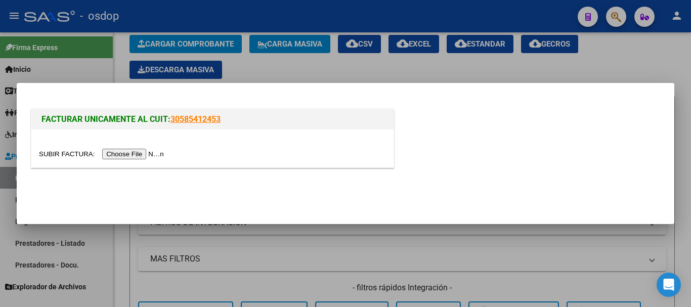
click at [155, 157] on input "file" at bounding box center [103, 154] width 128 height 11
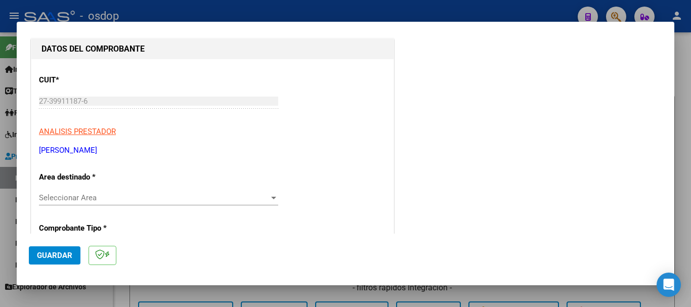
scroll to position [202, 0]
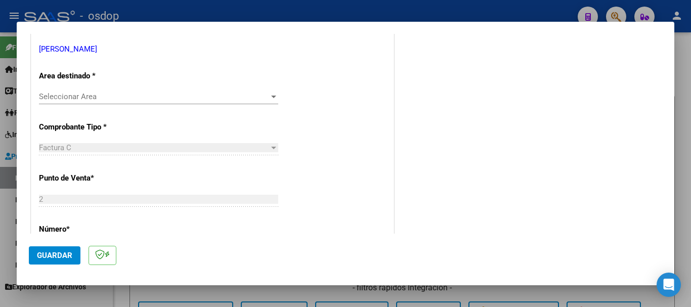
click at [62, 100] on span "Seleccionar Area" at bounding box center [154, 96] width 230 height 9
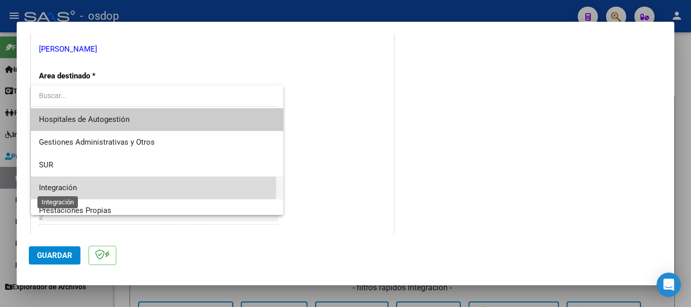
click at [68, 186] on span "Integración" at bounding box center [58, 187] width 38 height 9
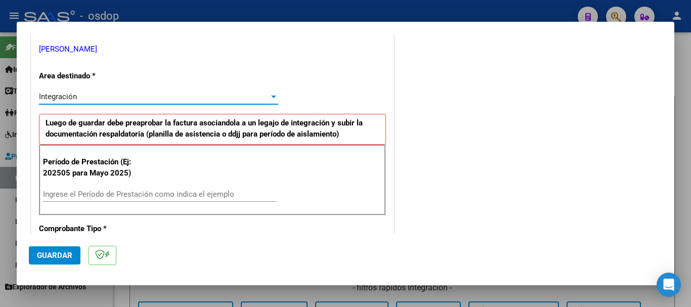
click at [72, 195] on input "Ingrese el Período de Prestación como indica el ejemplo" at bounding box center [160, 194] width 234 height 9
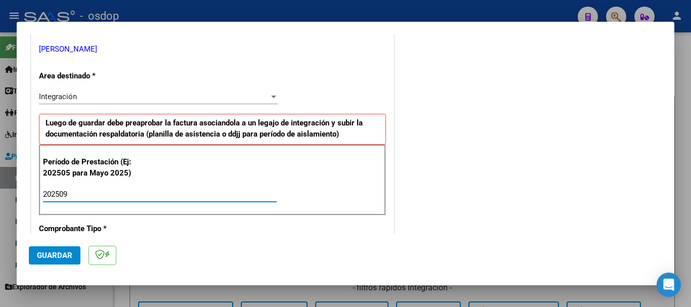
type input "202509"
click at [58, 258] on span "Guardar" at bounding box center [54, 255] width 35 height 9
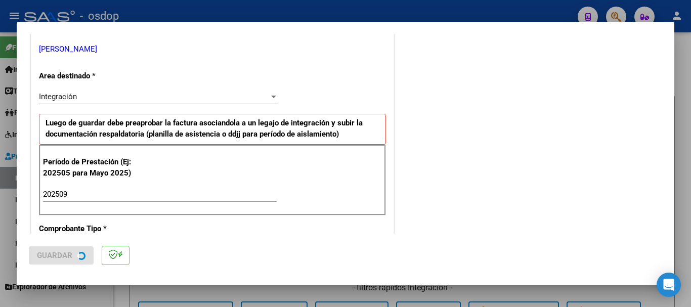
scroll to position [0, 0]
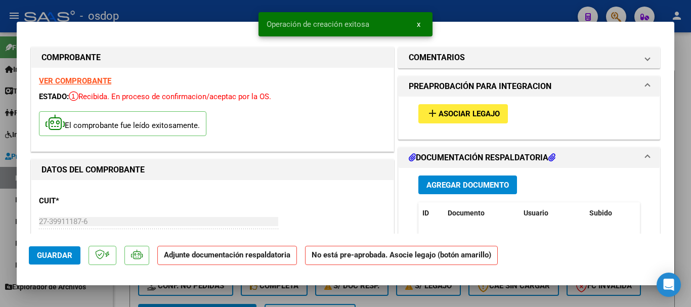
click at [462, 116] on span "Asociar Legajo" at bounding box center [469, 114] width 61 height 9
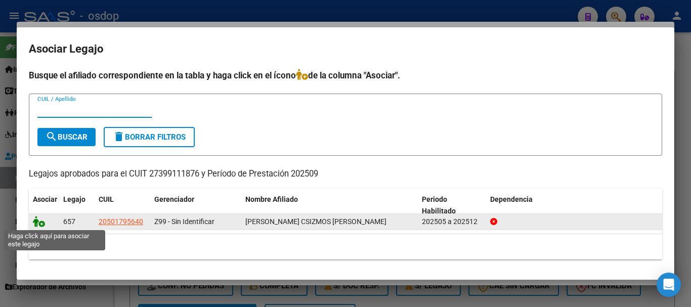
click at [39, 222] on icon at bounding box center [39, 221] width 12 height 11
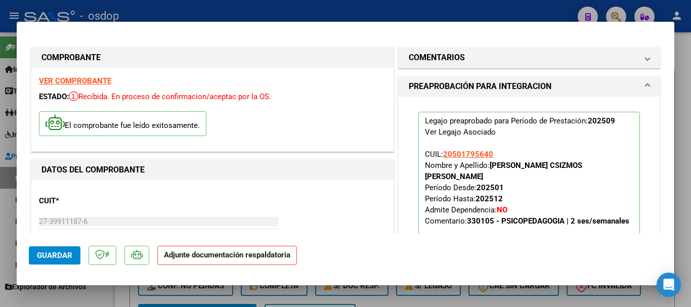
scroll to position [202, 0]
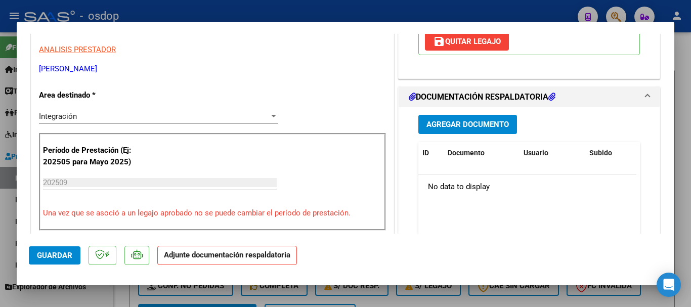
click at [447, 120] on span "Agregar Documento" at bounding box center [468, 124] width 82 height 9
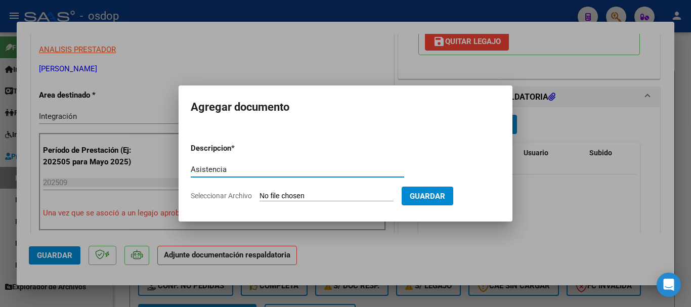
type input "Asistencia"
click at [268, 196] on input "Seleccionar Archivo" at bounding box center [327, 197] width 134 height 10
type input "C:\fakepath\ROESE ASIST.pdf"
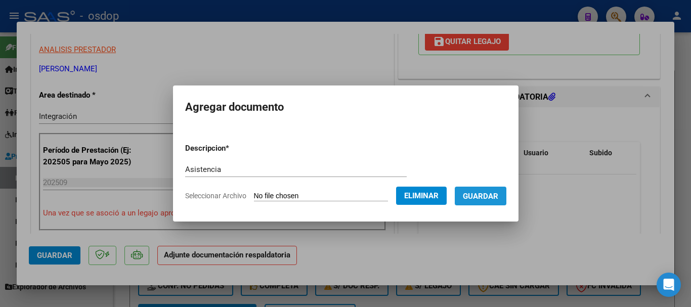
click at [506, 188] on button "Guardar" at bounding box center [481, 196] width 52 height 19
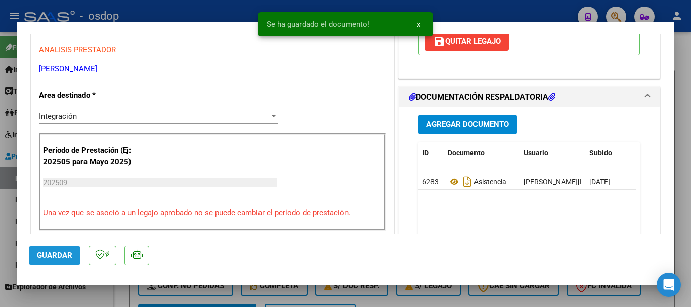
click at [39, 256] on span "Guardar" at bounding box center [54, 255] width 35 height 9
click at [685, 253] on div at bounding box center [345, 153] width 691 height 307
type input "$ 0,00"
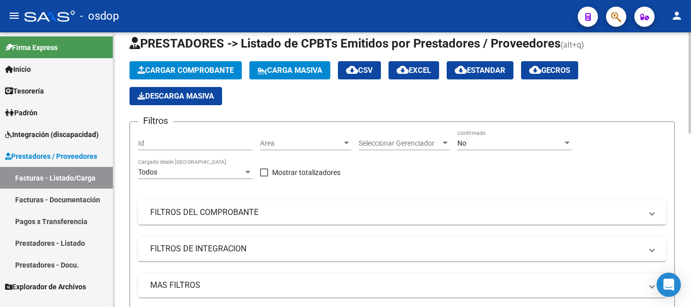
scroll to position [0, 0]
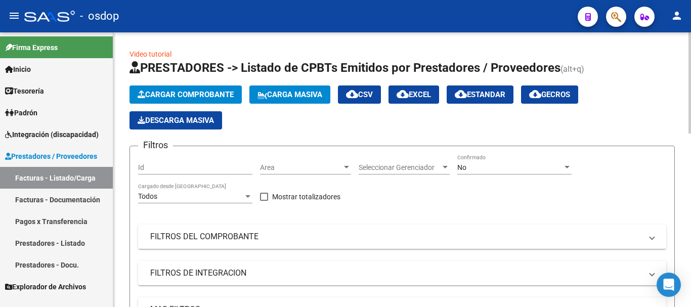
click at [146, 100] on button "Cargar Comprobante" at bounding box center [186, 95] width 112 height 18
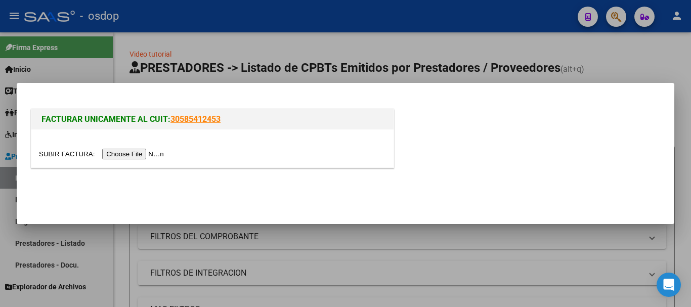
click at [105, 156] on input "file" at bounding box center [103, 154] width 128 height 11
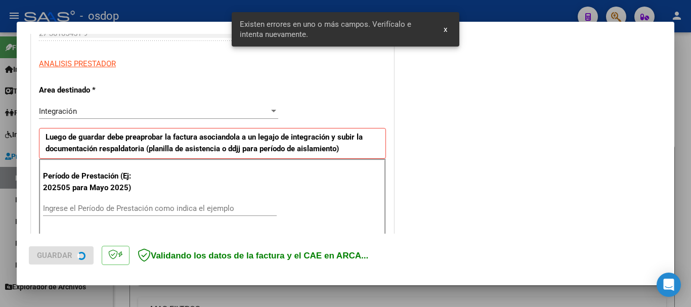
scroll to position [234, 0]
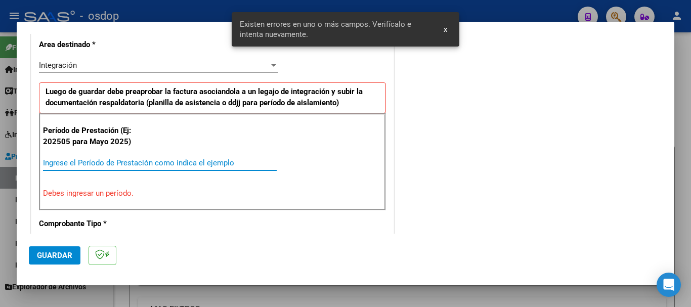
click at [88, 160] on input "Ingrese el Período de Prestación como indica el ejemplo" at bounding box center [160, 162] width 234 height 9
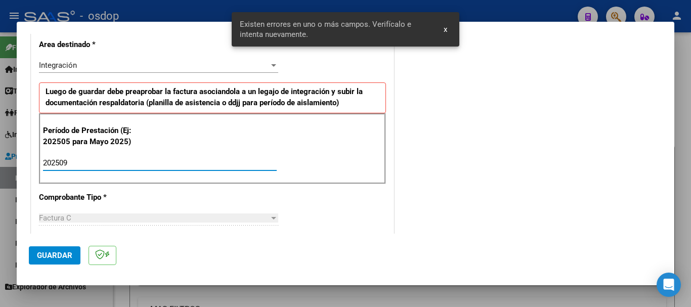
type input "202509"
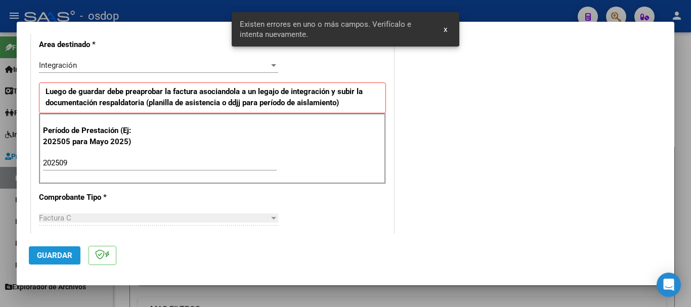
click at [53, 249] on button "Guardar" at bounding box center [55, 255] width 52 height 18
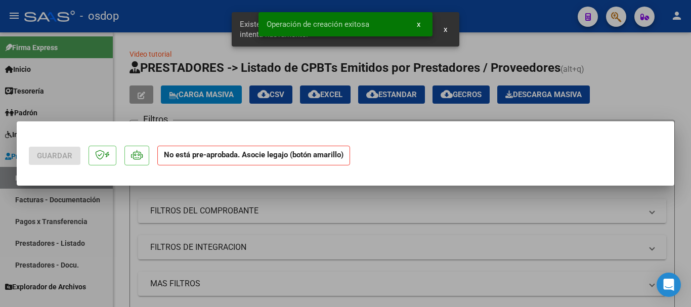
scroll to position [0, 0]
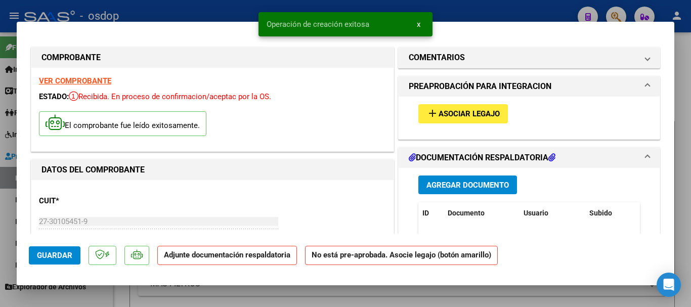
click at [485, 116] on span "Asociar Legajo" at bounding box center [469, 114] width 61 height 9
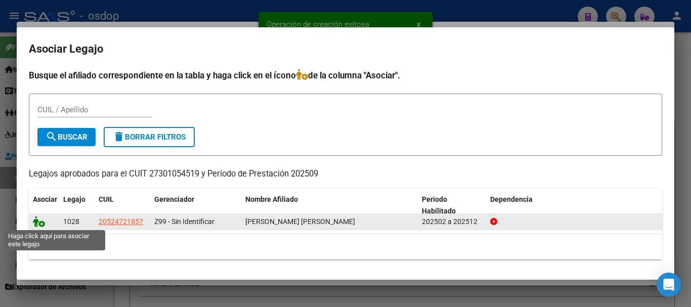
click at [38, 220] on icon at bounding box center [39, 221] width 12 height 11
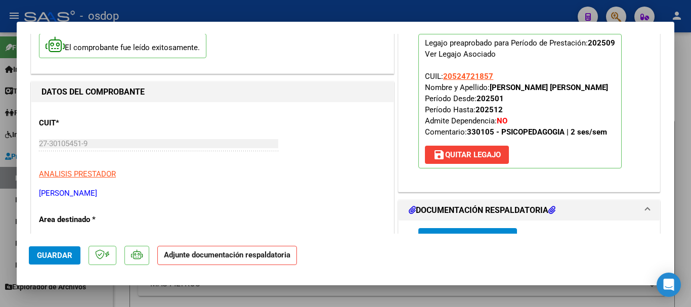
scroll to position [152, 0]
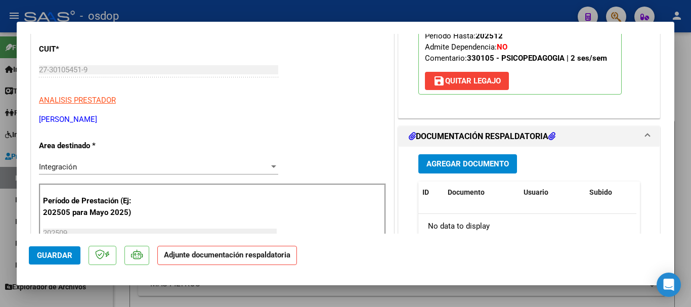
click at [463, 170] on button "Agregar Documento" at bounding box center [468, 163] width 99 height 19
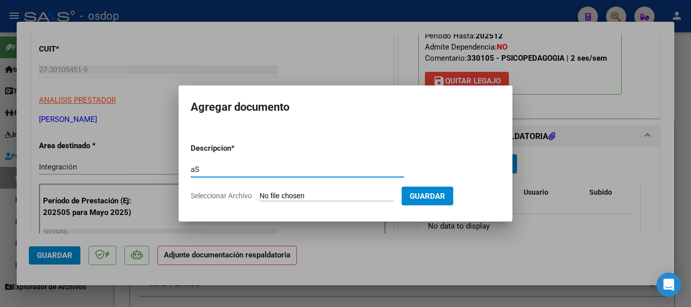
type input "a"
type input "Asistencia"
click at [297, 198] on input "Seleccionar Archivo" at bounding box center [327, 197] width 134 height 10
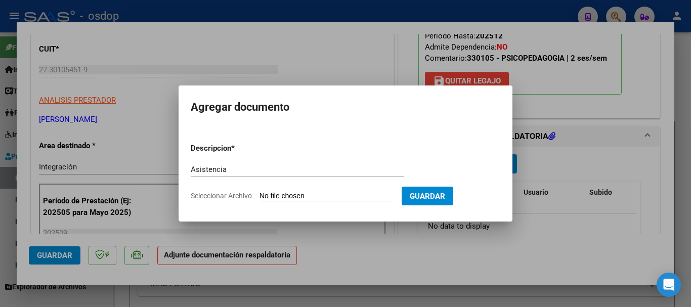
type input "C:\fakepath\ALTAMIRANO ASIST.pdf"
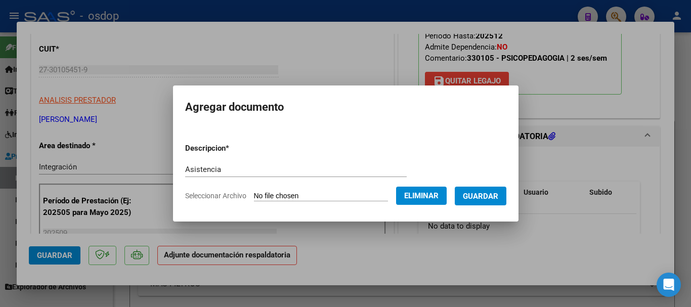
click at [488, 200] on span "Guardar" at bounding box center [480, 196] width 35 height 9
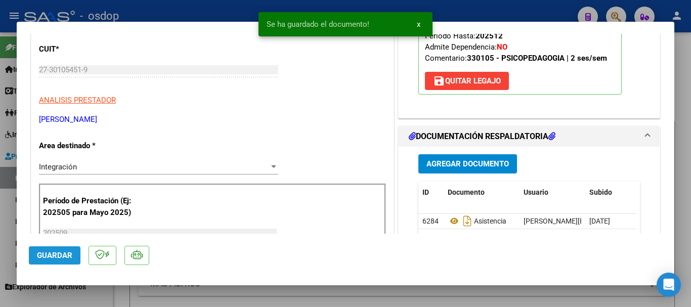
click at [70, 258] on span "Guardar" at bounding box center [54, 255] width 35 height 9
click at [686, 244] on div at bounding box center [345, 153] width 691 height 307
type input "$ 0,00"
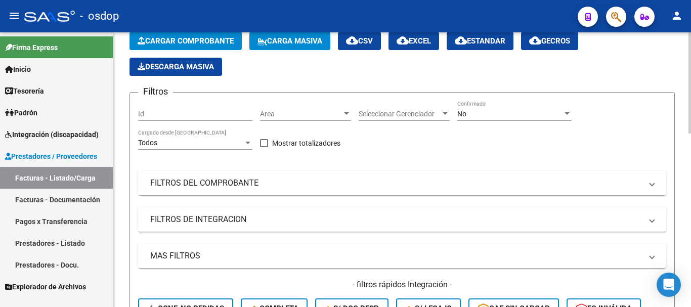
scroll to position [51, 0]
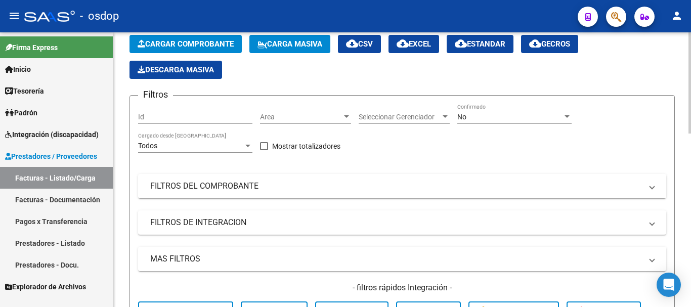
click at [158, 50] on button "Cargar Comprobante" at bounding box center [186, 44] width 112 height 18
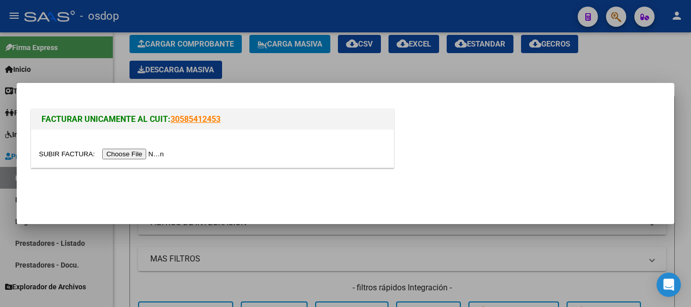
click at [148, 154] on input "file" at bounding box center [103, 154] width 128 height 11
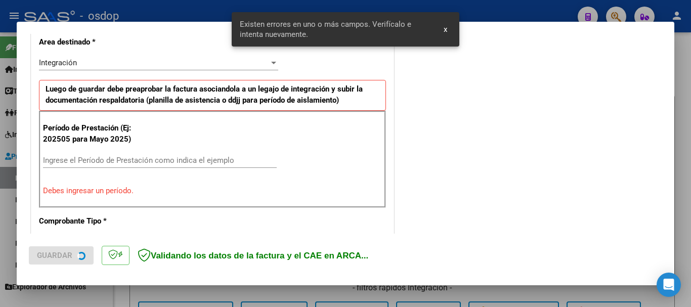
scroll to position [253, 0]
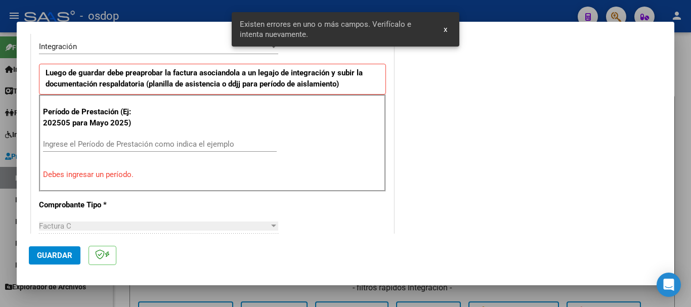
click at [58, 145] on input "Ingrese el Período de Prestación como indica el ejemplo" at bounding box center [160, 144] width 234 height 9
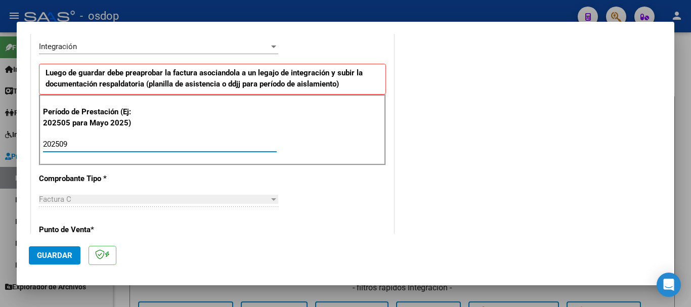
type input "202509"
click at [542, 198] on div "COMENTARIOS Comentarios De la Obra Social: Comentarios de la Obra Social (no vi…" at bounding box center [529, 261] width 266 height 937
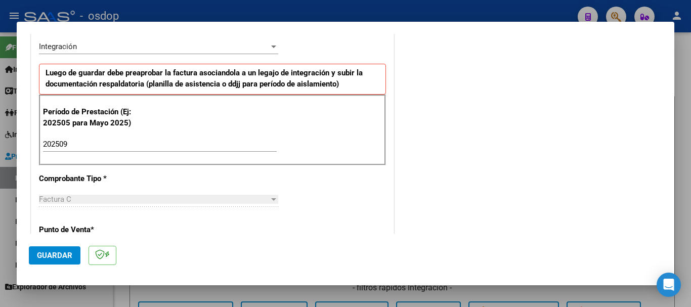
click at [64, 255] on span "Guardar" at bounding box center [54, 255] width 35 height 9
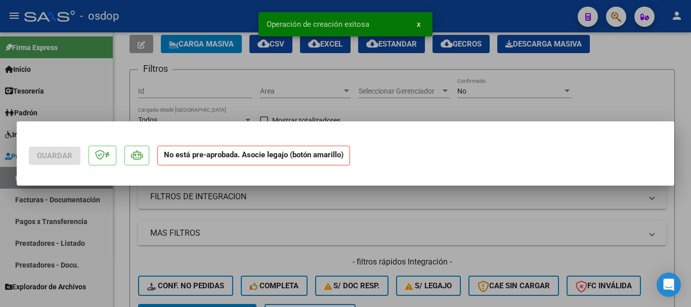
scroll to position [0, 0]
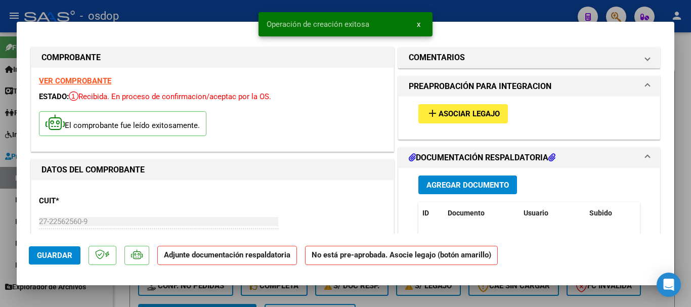
click at [478, 124] on div "add Asociar Legajo" at bounding box center [529, 114] width 237 height 34
click at [477, 122] on button "add Asociar Legajo" at bounding box center [464, 113] width 90 height 19
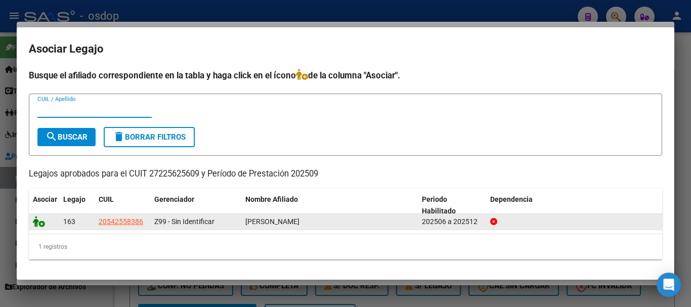
click at [41, 224] on icon at bounding box center [39, 221] width 12 height 11
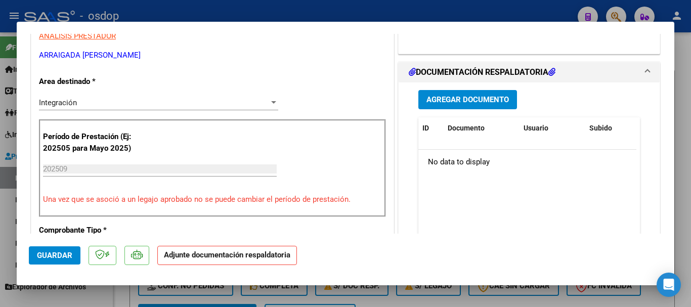
scroll to position [253, 0]
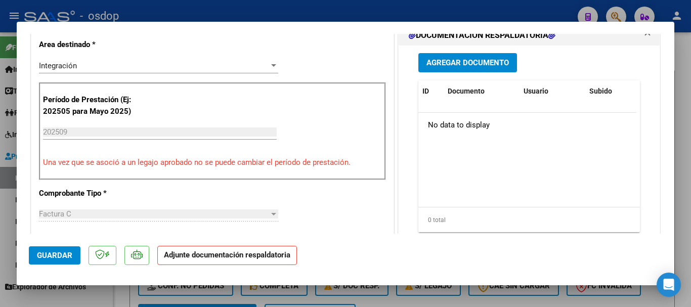
click at [464, 54] on button "Agregar Documento" at bounding box center [468, 62] width 99 height 19
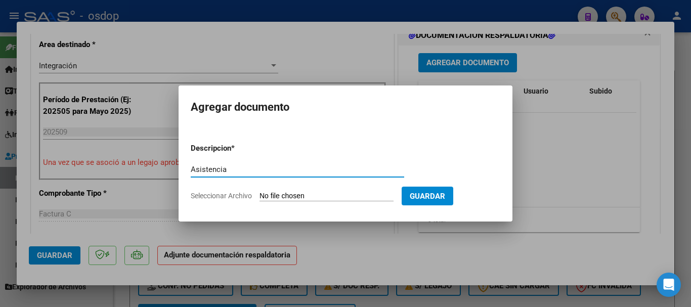
type input "Asistencia"
click at [287, 193] on input "Seleccionar Archivo" at bounding box center [327, 197] width 134 height 10
type input "C:\fakepath\ARRAIGADA ASIST.pdf"
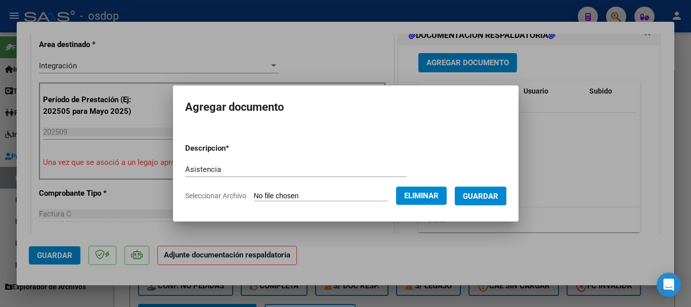
click at [507, 197] on button "Guardar" at bounding box center [481, 196] width 52 height 19
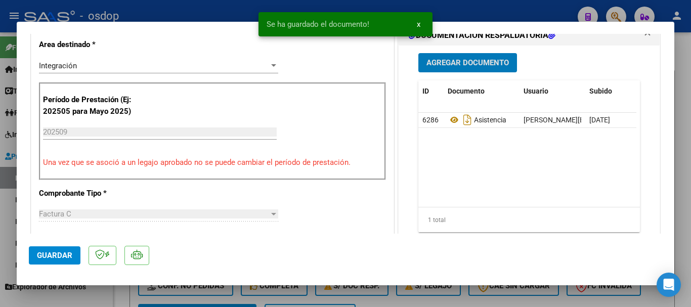
click at [48, 256] on span "Guardar" at bounding box center [54, 255] width 35 height 9
click at [687, 267] on div at bounding box center [345, 153] width 691 height 307
type input "$ 0,00"
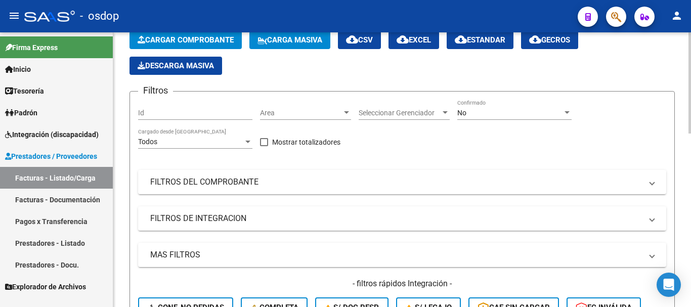
scroll to position [0, 0]
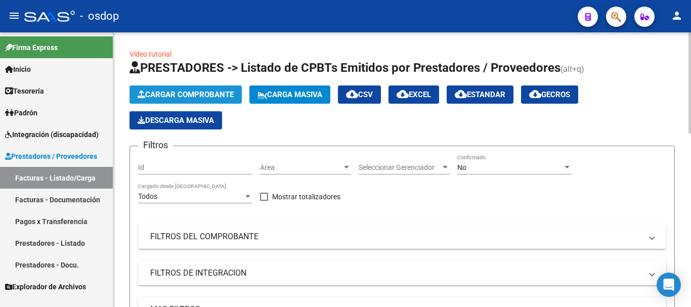
click at [169, 98] on span "Cargar Comprobante" at bounding box center [186, 94] width 96 height 9
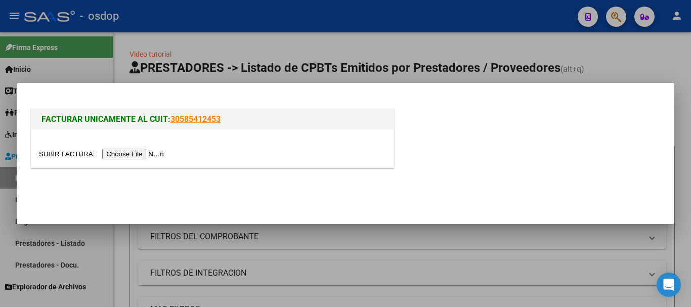
click at [139, 158] on input "file" at bounding box center [103, 154] width 128 height 11
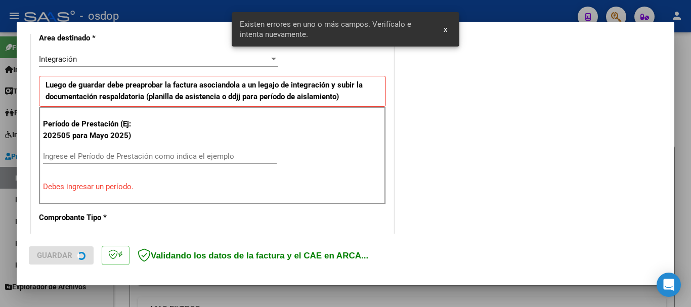
scroll to position [234, 0]
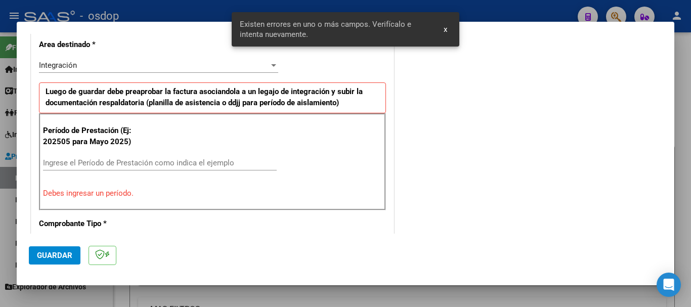
click at [83, 172] on div "Ingrese el Período de Prestación como indica el ejemplo" at bounding box center [160, 167] width 234 height 25
click at [79, 164] on input "Ingrese el Período de Prestación como indica el ejemplo" at bounding box center [160, 162] width 234 height 9
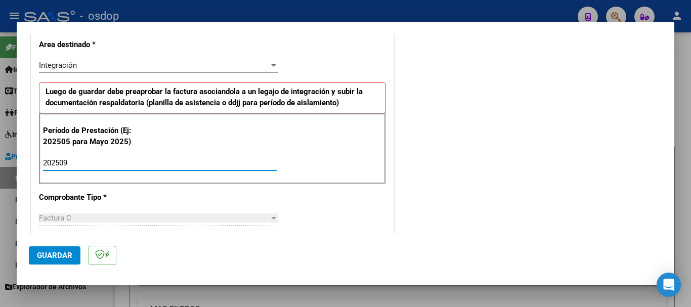
type input "202509"
click at [46, 250] on button "Guardar" at bounding box center [55, 255] width 52 height 18
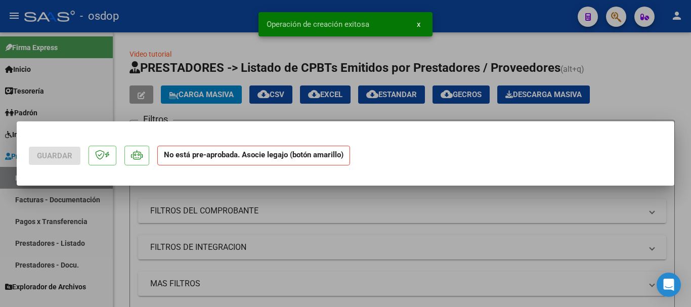
scroll to position [0, 0]
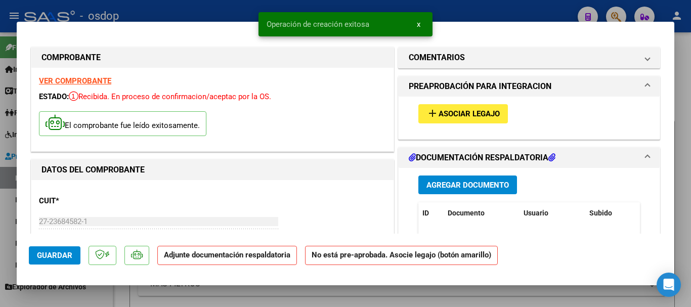
click at [439, 116] on span "Asociar Legajo" at bounding box center [469, 114] width 61 height 9
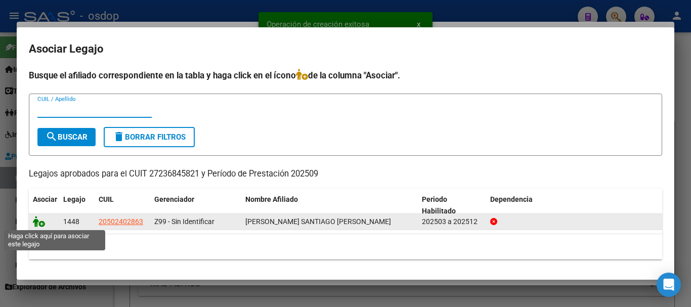
click at [39, 224] on icon at bounding box center [39, 221] width 12 height 11
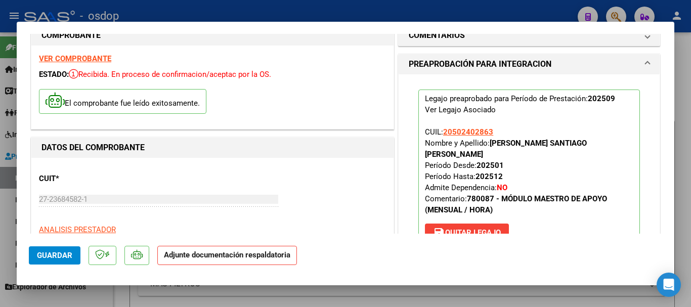
scroll to position [101, 0]
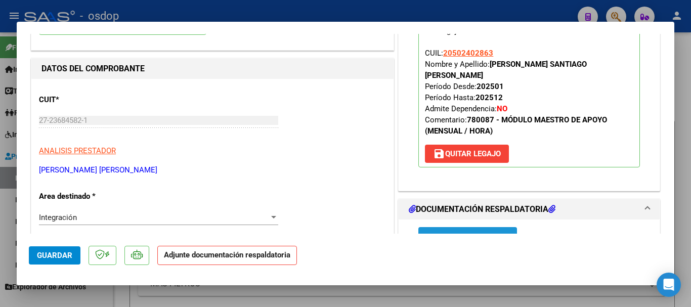
click at [451, 233] on span "Agregar Documento" at bounding box center [468, 237] width 82 height 9
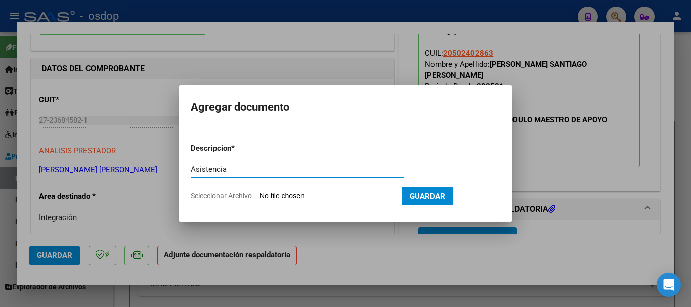
type input "Asistencia"
click at [275, 196] on input "Seleccionar Archivo" at bounding box center [327, 197] width 134 height 10
type input "C:\fakepath\DORNAUF ASIST.pdf"
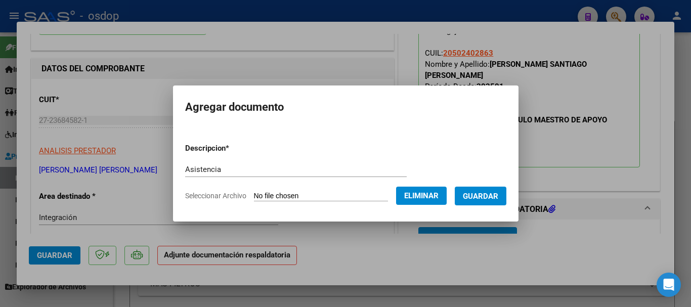
click at [489, 196] on span "Guardar" at bounding box center [480, 196] width 35 height 9
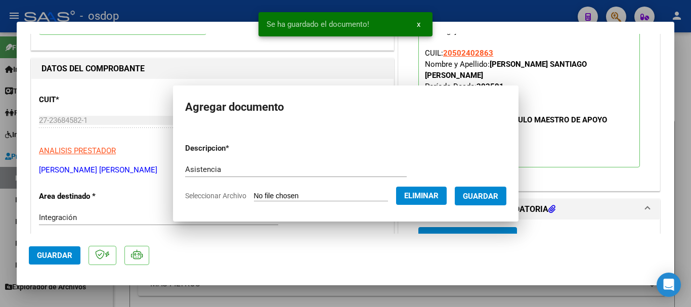
scroll to position [103, 0]
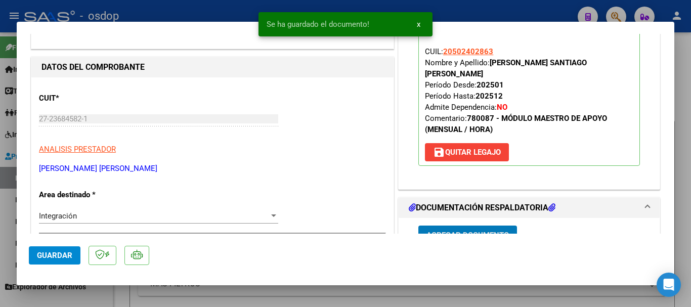
click at [64, 253] on span "Guardar" at bounding box center [54, 255] width 35 height 9
click at [681, 271] on div at bounding box center [345, 153] width 691 height 307
type input "$ 0,00"
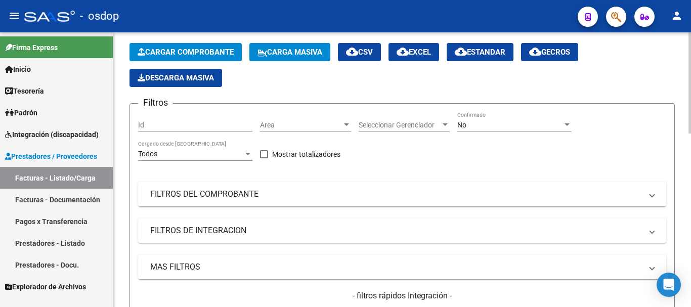
scroll to position [0, 0]
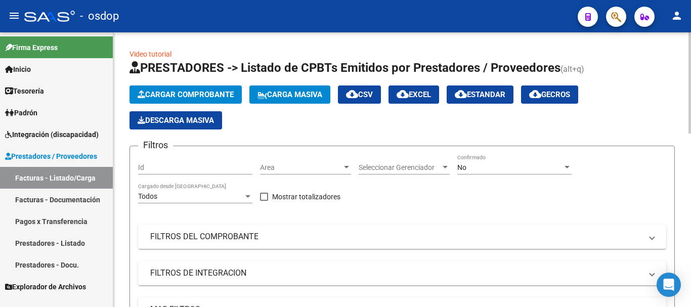
click at [165, 103] on button "Cargar Comprobante" at bounding box center [186, 95] width 112 height 18
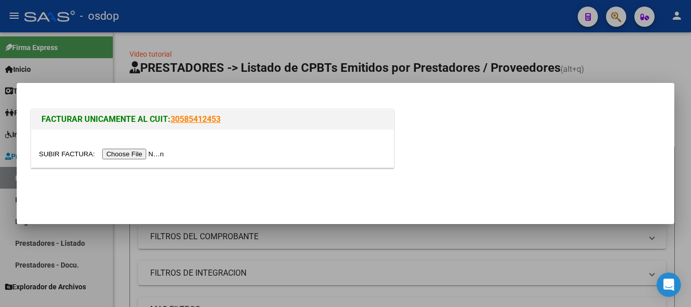
click at [139, 153] on input "file" at bounding box center [103, 154] width 128 height 11
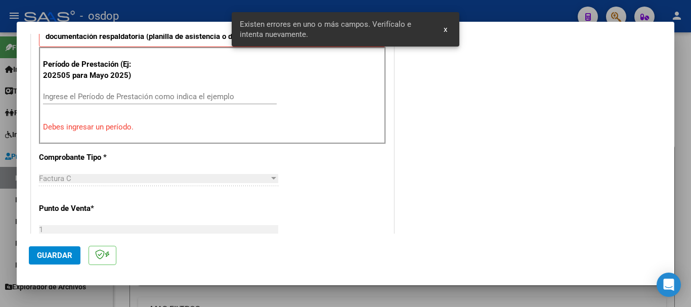
scroll to position [202, 0]
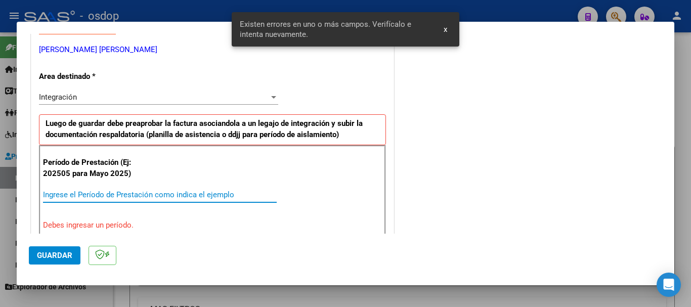
click at [85, 191] on input "Ingrese el Período de Prestación como indica el ejemplo" at bounding box center [160, 194] width 234 height 9
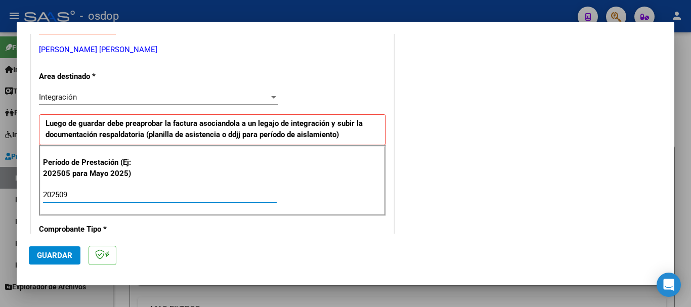
type input "202509"
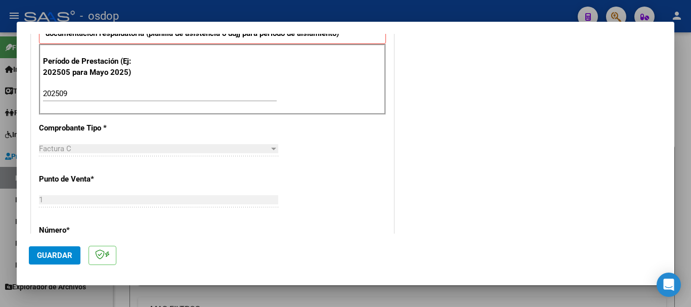
click at [65, 250] on button "Guardar" at bounding box center [55, 255] width 52 height 18
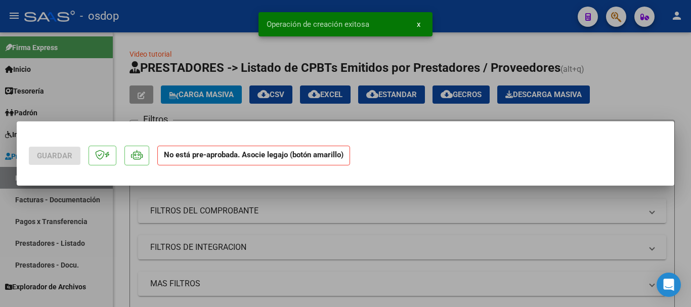
scroll to position [0, 0]
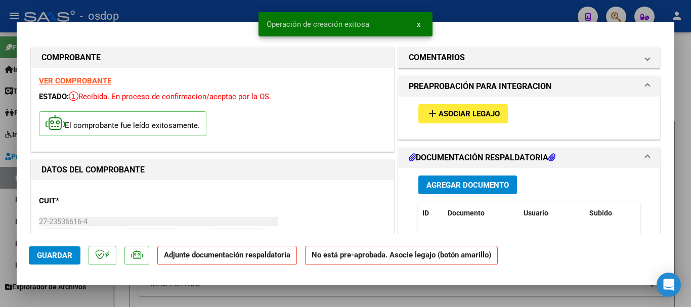
click at [487, 113] on span "Asociar Legajo" at bounding box center [469, 114] width 61 height 9
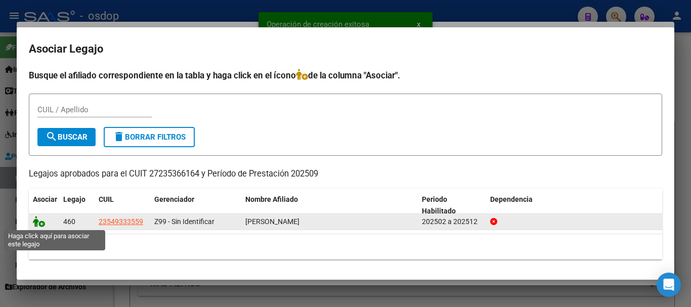
click at [35, 225] on icon at bounding box center [39, 221] width 12 height 11
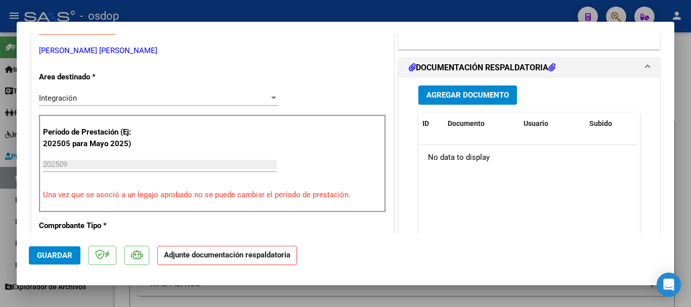
scroll to position [253, 0]
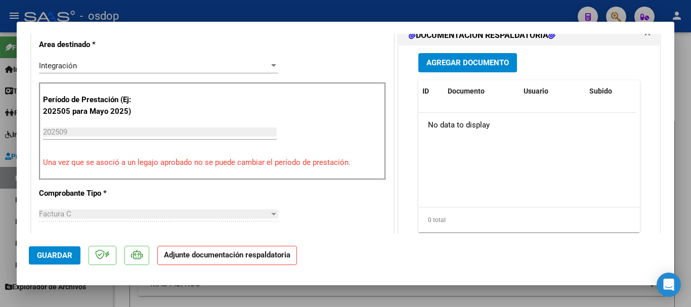
click at [463, 62] on span "Agregar Documento" at bounding box center [468, 63] width 82 height 9
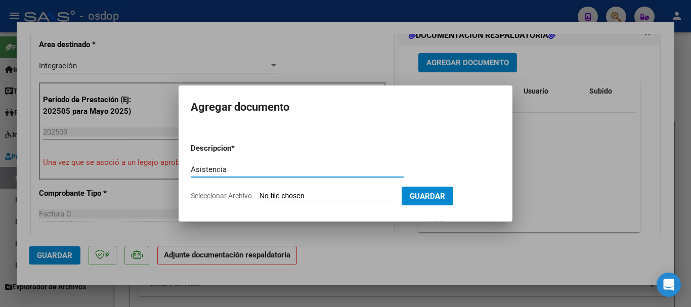
type input "Asistencia"
click at [271, 194] on input "Seleccionar Archivo" at bounding box center [327, 197] width 134 height 10
type input "C:\fakepath\villafane asist.pdf"
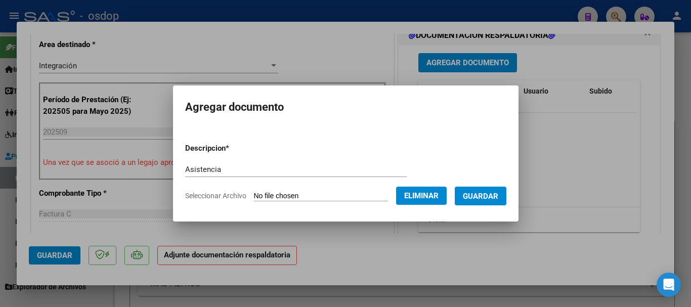
click at [495, 203] on button "Guardar" at bounding box center [481, 196] width 52 height 19
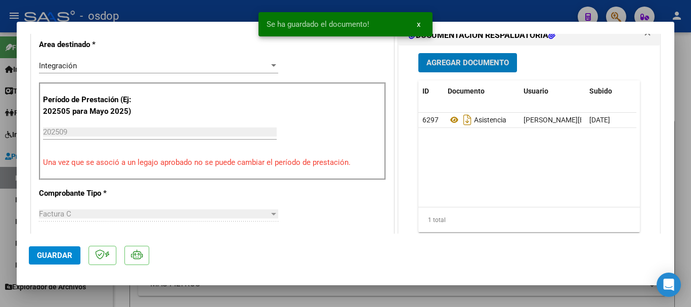
click at [55, 263] on button "Guardar" at bounding box center [55, 255] width 52 height 18
click at [686, 248] on div at bounding box center [345, 153] width 691 height 307
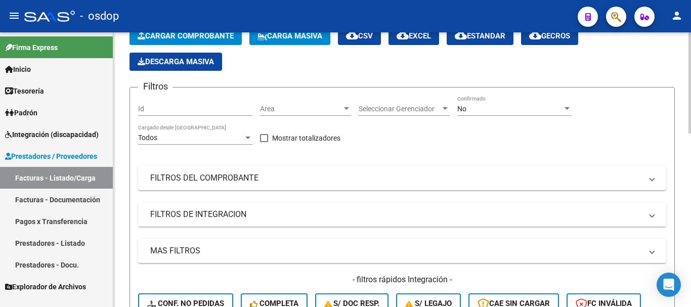
scroll to position [0, 0]
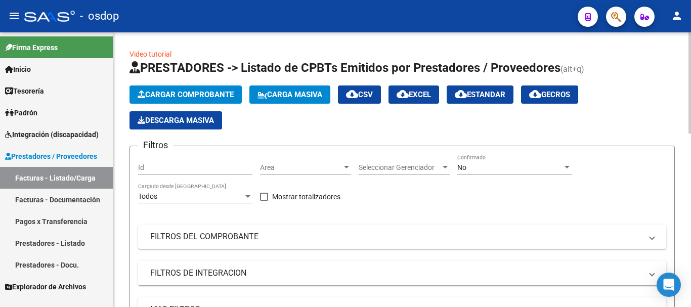
click at [185, 96] on span "Cargar Comprobante" at bounding box center [186, 94] width 96 height 9
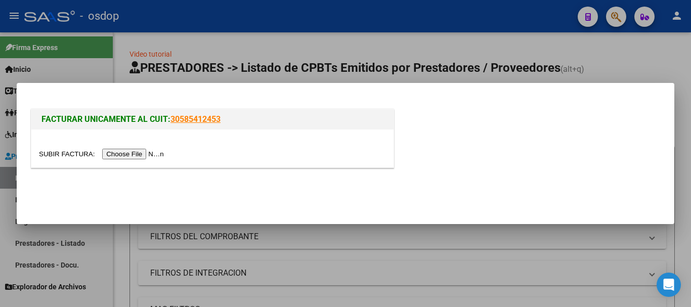
click at [164, 152] on input "file" at bounding box center [103, 154] width 128 height 11
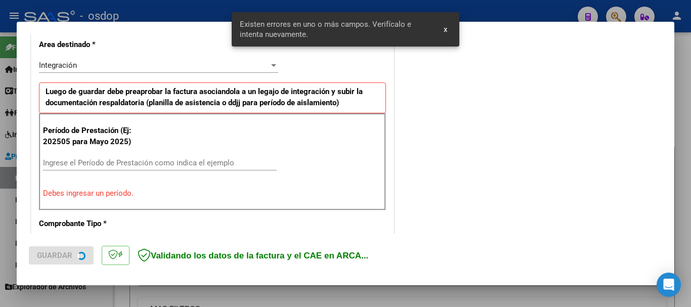
scroll to position [253, 0]
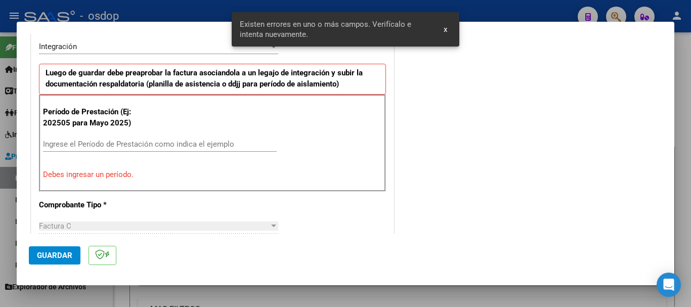
click at [70, 183] on div "Período de Prestación (Ej: 202505 para Mayo 2025) Ingrese el Período de Prestac…" at bounding box center [212, 143] width 347 height 97
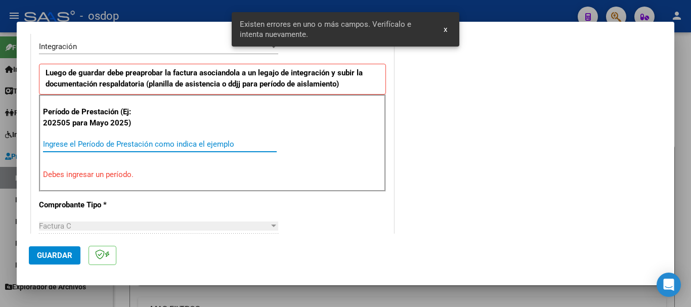
click at [66, 147] on input "Ingrese el Período de Prestación como indica el ejemplo" at bounding box center [160, 144] width 234 height 9
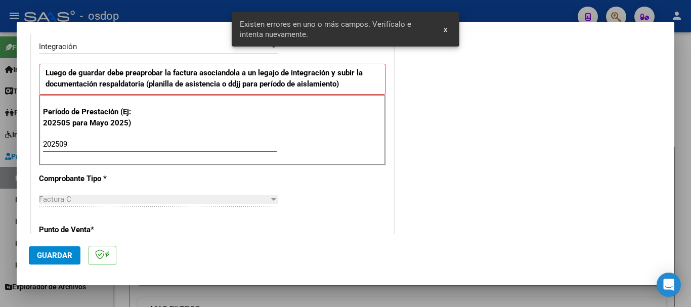
type input "202509"
click at [58, 244] on mat-dialog-actions "Guardar" at bounding box center [346, 254] width 634 height 40
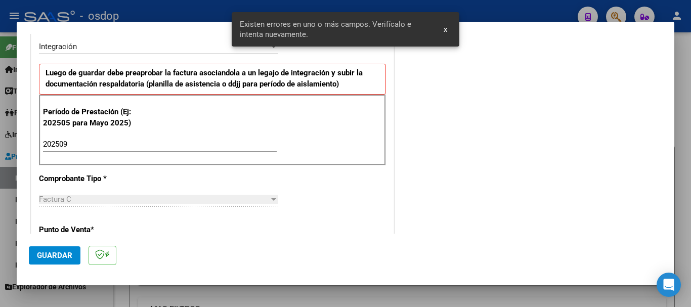
click at [54, 252] on span "Guardar" at bounding box center [54, 255] width 35 height 9
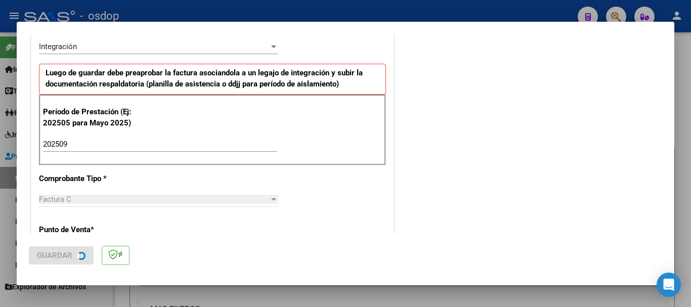
scroll to position [0, 0]
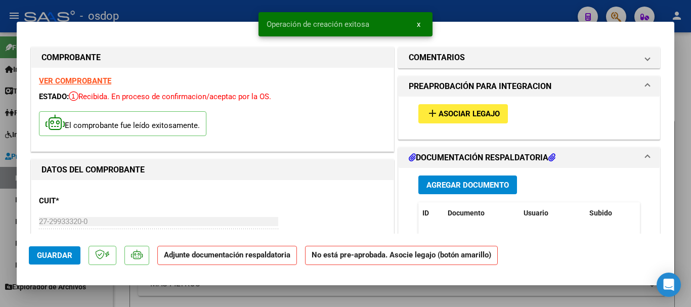
click at [477, 105] on button "add Asociar Legajo" at bounding box center [464, 113] width 90 height 19
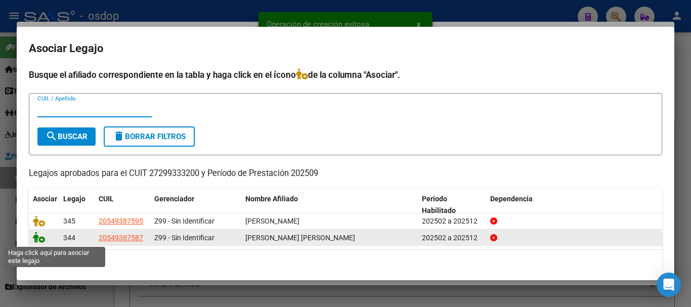
click at [39, 241] on icon at bounding box center [39, 237] width 12 height 11
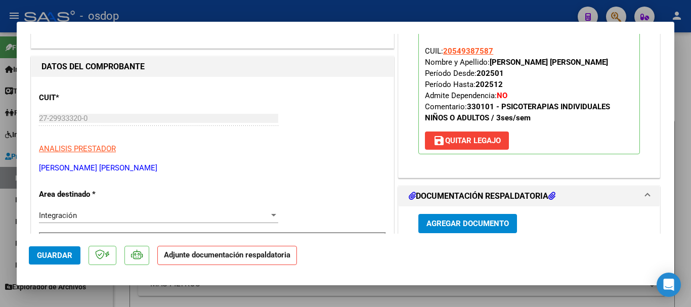
scroll to position [152, 0]
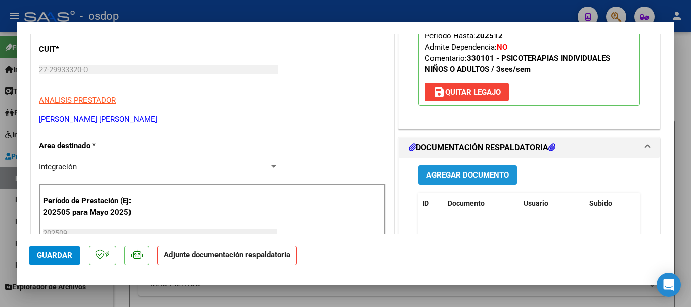
click at [456, 170] on button "Agregar Documento" at bounding box center [468, 174] width 99 height 19
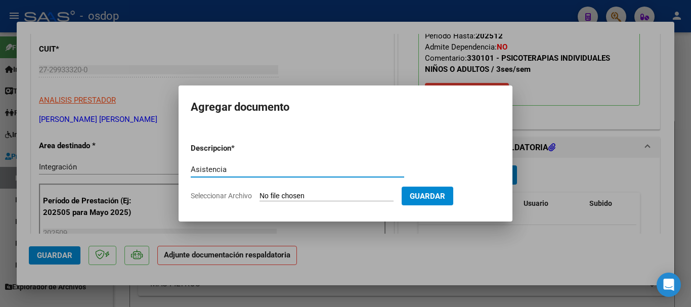
type input "Asistencia"
click at [277, 200] on input "Seleccionar Archivo" at bounding box center [327, 197] width 134 height 10
type input "C:\fakepath\SORTINO ASIST.pdf"
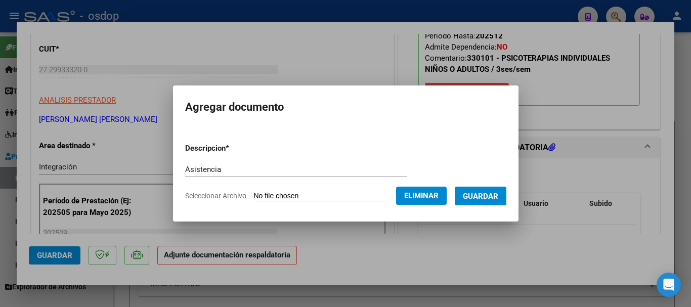
click at [499, 196] on span "Guardar" at bounding box center [480, 196] width 35 height 9
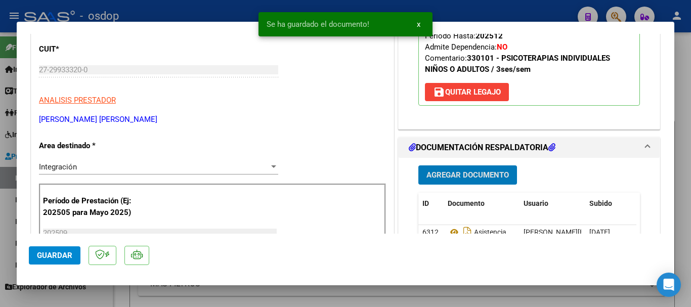
click at [53, 263] on button "Guardar" at bounding box center [55, 255] width 52 height 18
click at [633, 296] on div at bounding box center [345, 153] width 691 height 307
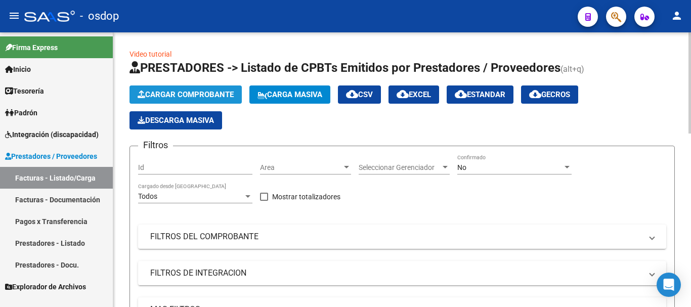
click at [148, 98] on span "Cargar Comprobante" at bounding box center [186, 94] width 96 height 9
click at [184, 91] on span "Cargar Comprobante" at bounding box center [186, 94] width 96 height 9
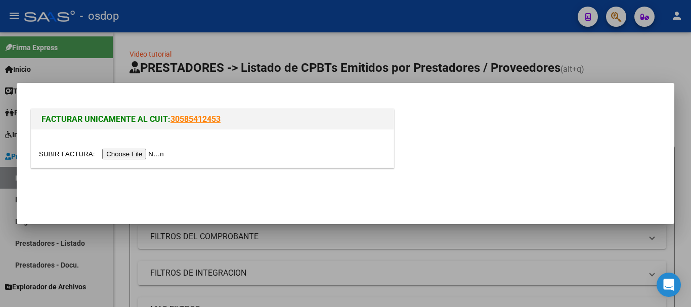
click at [143, 157] on input "file" at bounding box center [103, 154] width 128 height 11
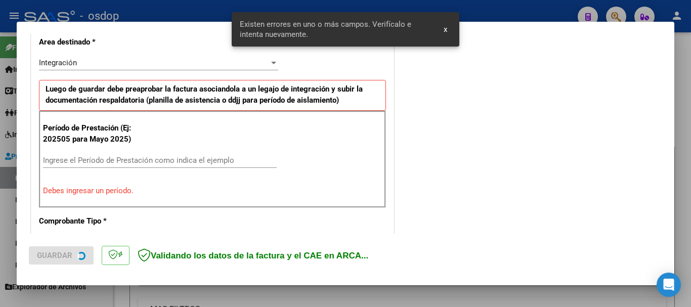
scroll to position [253, 0]
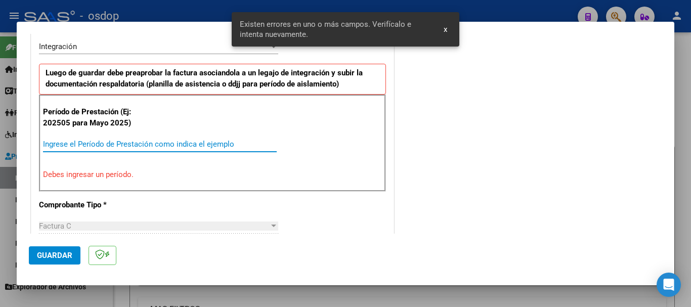
click at [68, 142] on input "Ingrese el Período de Prestación como indica el ejemplo" at bounding box center [160, 144] width 234 height 9
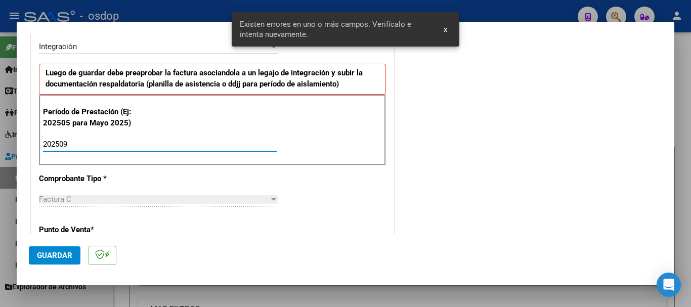
type input "202509"
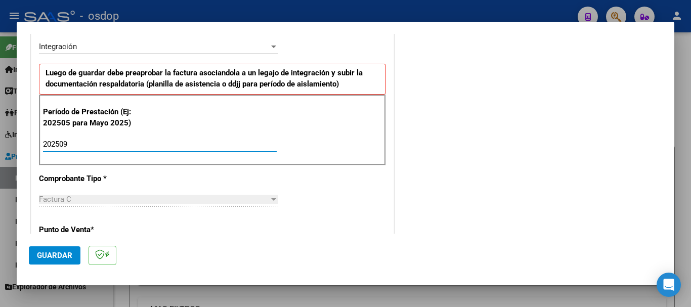
click at [50, 246] on button "Guardar" at bounding box center [55, 255] width 52 height 18
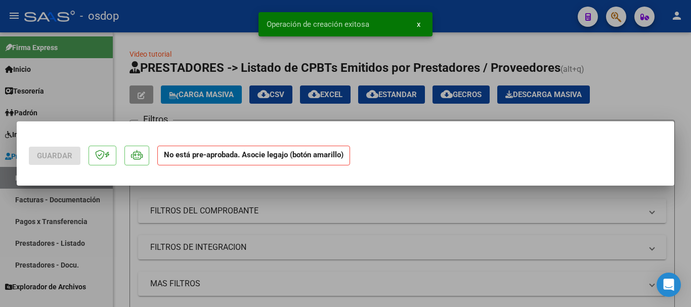
scroll to position [0, 0]
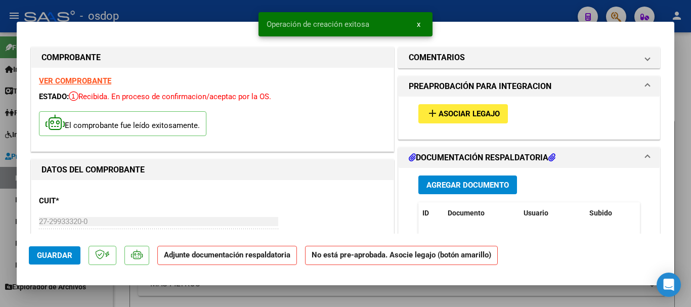
click at [469, 112] on span "Asociar Legajo" at bounding box center [469, 114] width 61 height 9
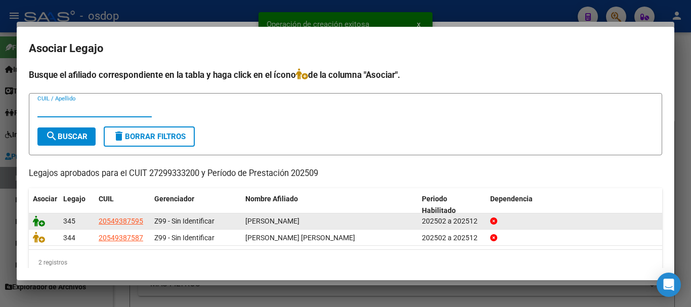
click at [40, 226] on icon at bounding box center [39, 221] width 12 height 11
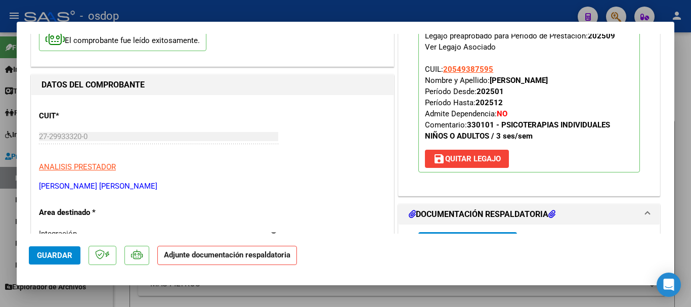
scroll to position [152, 0]
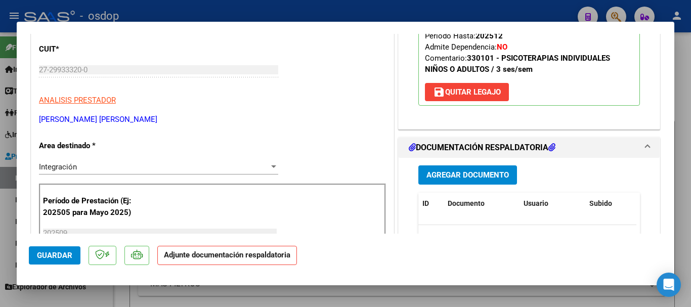
click at [419, 181] on button "Agregar Documento" at bounding box center [468, 174] width 99 height 19
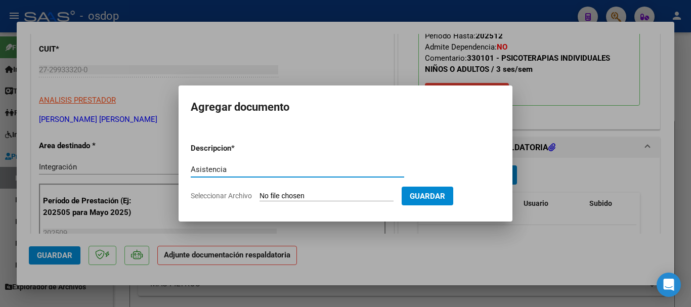
type input "Asistencia"
click at [301, 193] on input "Seleccionar Archivo" at bounding box center [327, 197] width 134 height 10
type input "C:\fakepath\[PERSON_NAME] asist.pdf"
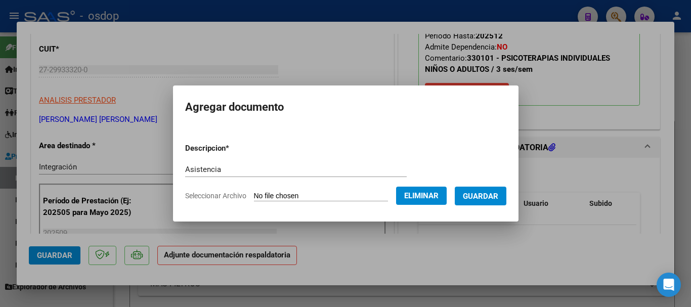
click at [488, 192] on span "Guardar" at bounding box center [480, 196] width 35 height 9
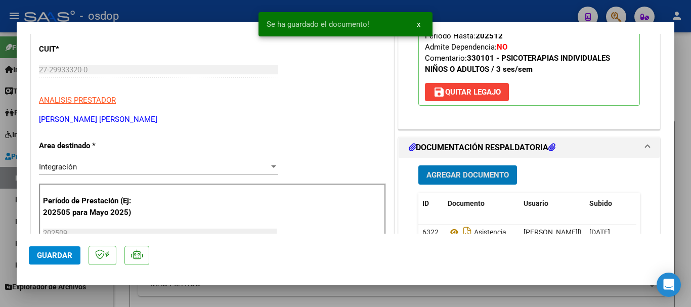
click at [64, 255] on span "Guardar" at bounding box center [54, 255] width 35 height 9
click at [684, 248] on div at bounding box center [345, 153] width 691 height 307
type input "$ 0,00"
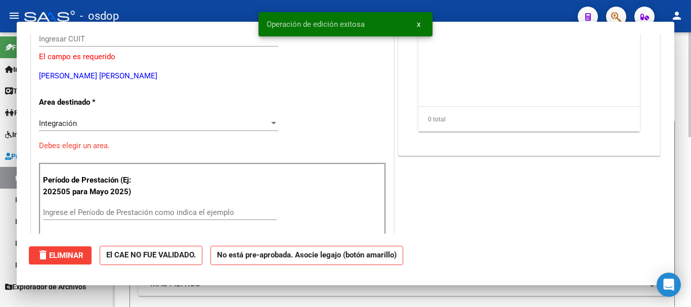
scroll to position [121, 0]
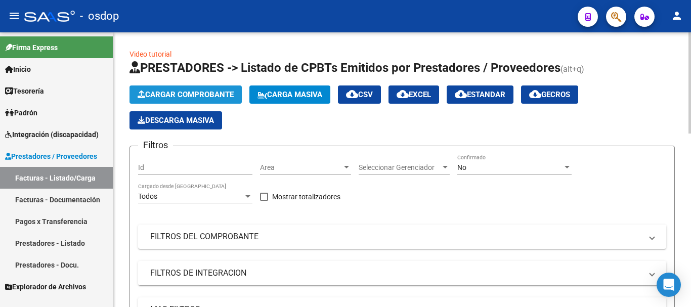
click at [170, 99] on span "Cargar Comprobante" at bounding box center [186, 94] width 96 height 9
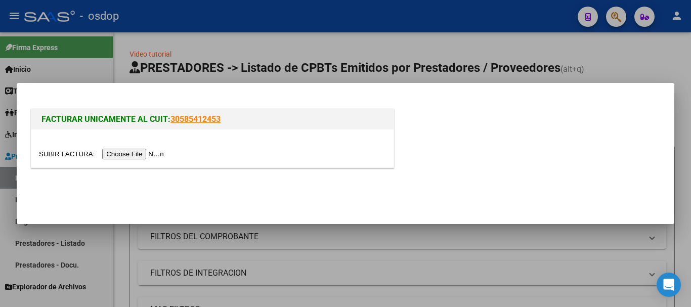
click at [149, 156] on input "file" at bounding box center [103, 154] width 128 height 11
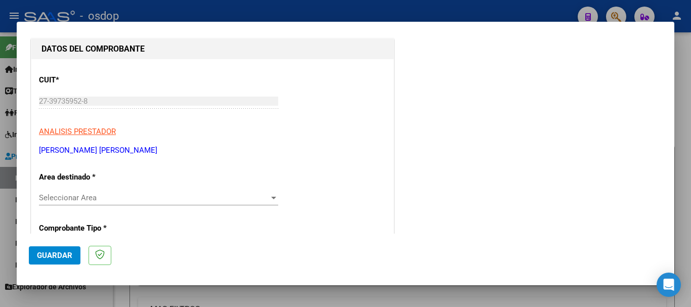
scroll to position [152, 0]
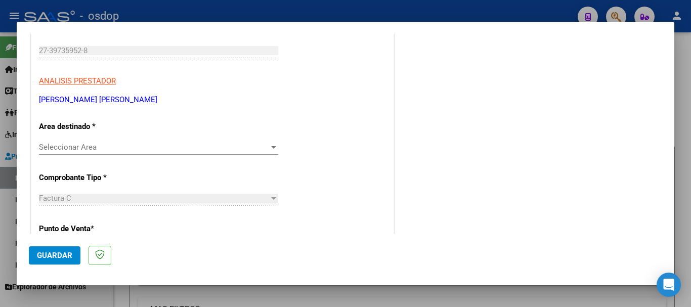
click at [73, 146] on span "Seleccionar Area" at bounding box center [154, 147] width 230 height 9
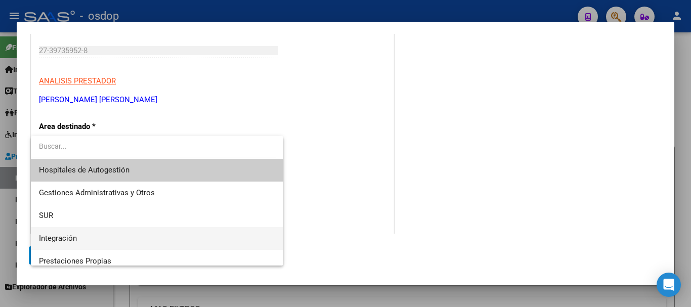
click at [94, 237] on span "Integración" at bounding box center [157, 238] width 236 height 23
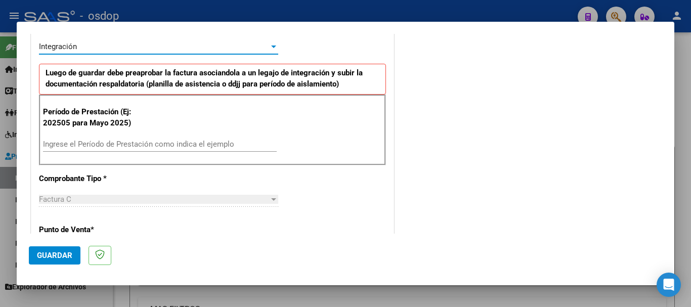
scroll to position [253, 0]
click at [59, 146] on input "Ingrese el Período de Prestación como indica el ejemplo" at bounding box center [160, 143] width 234 height 9
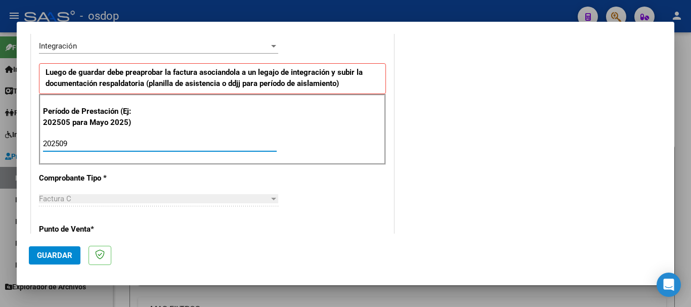
type input "202509"
click at [45, 257] on span "Guardar" at bounding box center [54, 255] width 35 height 9
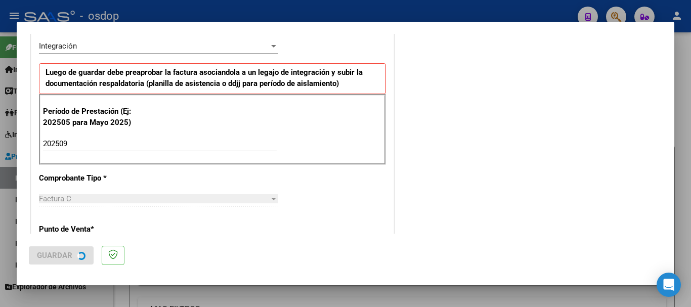
scroll to position [0, 0]
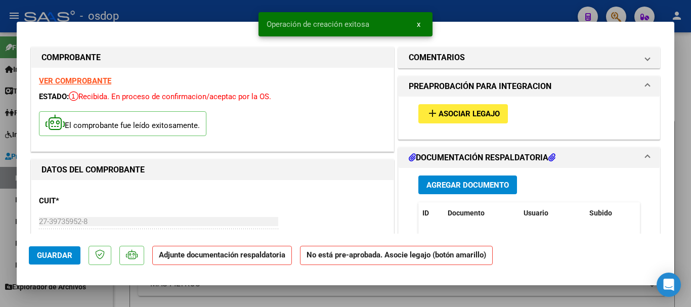
click at [503, 115] on button "add Asociar Legajo" at bounding box center [464, 113] width 90 height 19
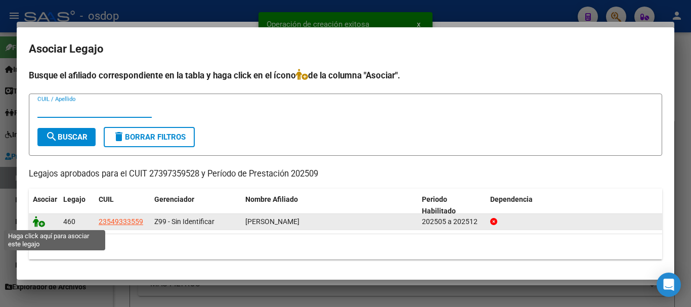
click at [43, 224] on icon at bounding box center [39, 221] width 12 height 11
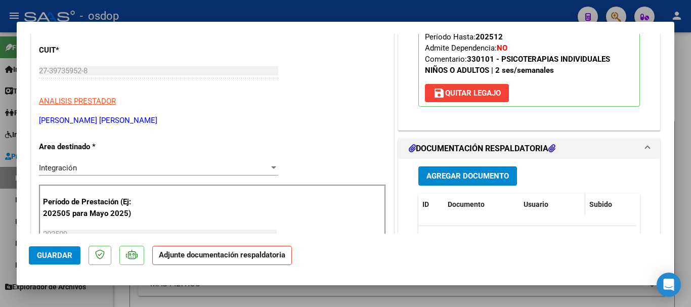
scroll to position [152, 0]
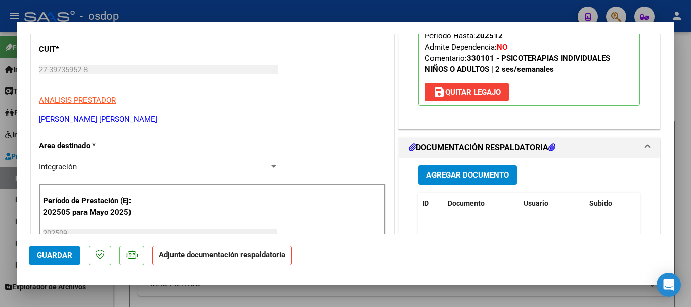
click at [475, 174] on span "Agregar Documento" at bounding box center [468, 175] width 82 height 9
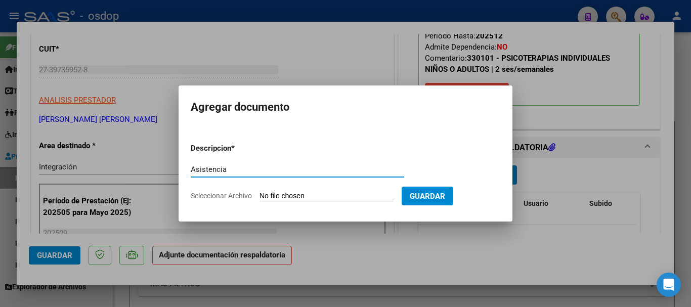
type input "Asistencia"
click at [268, 197] on input "Seleccionar Archivo" at bounding box center [327, 197] width 134 height 10
type input "C:\fakepath\[PERSON_NAME] 96.pdf"
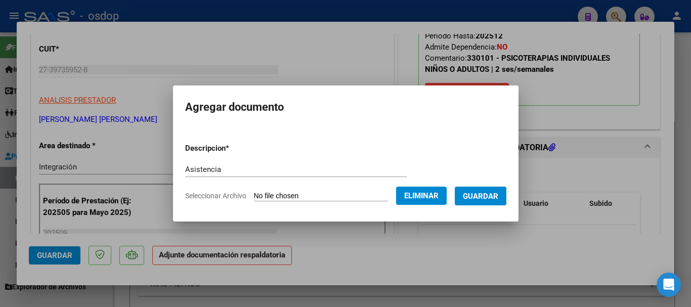
click at [406, 197] on app-file-uploader "Seleccionar Archivo Eliminar" at bounding box center [320, 195] width 270 height 9
click at [408, 195] on button "Eliminar" at bounding box center [421, 196] width 51 height 18
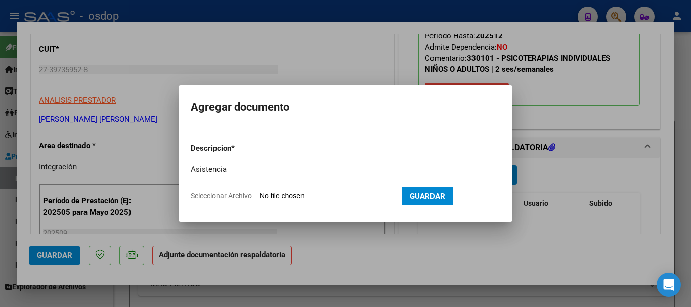
click at [315, 195] on input "Seleccionar Archivo" at bounding box center [327, 197] width 134 height 10
type input "C:\fakepath\[PERSON_NAME] asist.pdf"
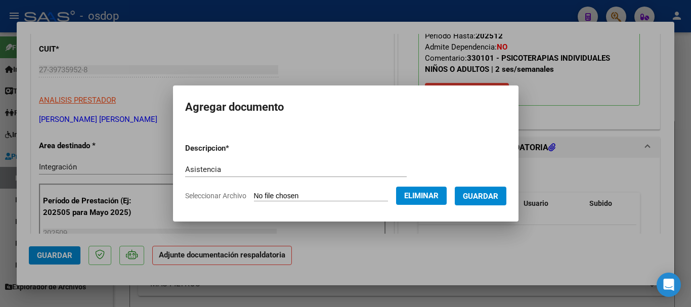
click at [491, 196] on span "Guardar" at bounding box center [480, 196] width 35 height 9
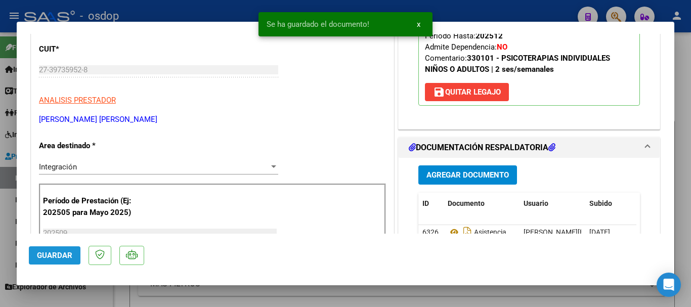
click at [40, 259] on span "Guardar" at bounding box center [54, 255] width 35 height 9
click at [687, 267] on div at bounding box center [345, 153] width 691 height 307
type input "$ 0,00"
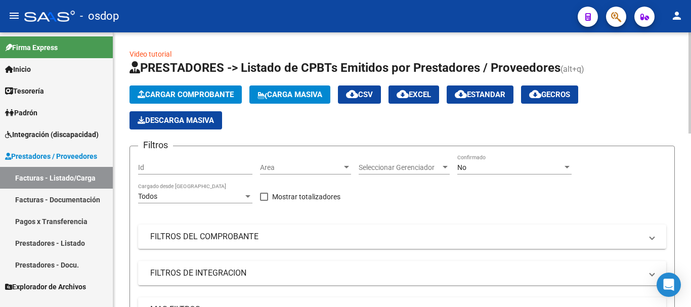
click at [176, 91] on span "Cargar Comprobante" at bounding box center [186, 94] width 96 height 9
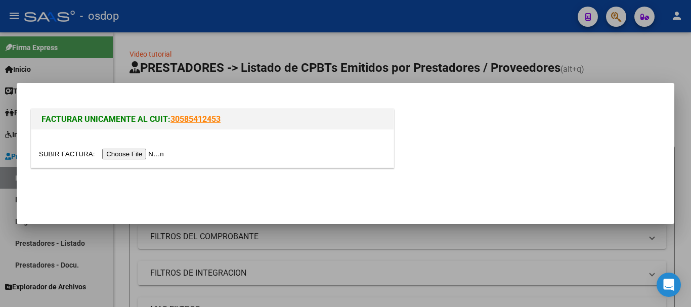
click at [122, 144] on div at bounding box center [212, 149] width 362 height 38
click at [122, 154] on input "file" at bounding box center [103, 154] width 128 height 11
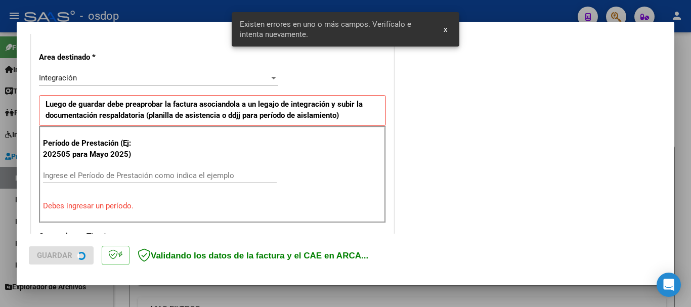
scroll to position [234, 0]
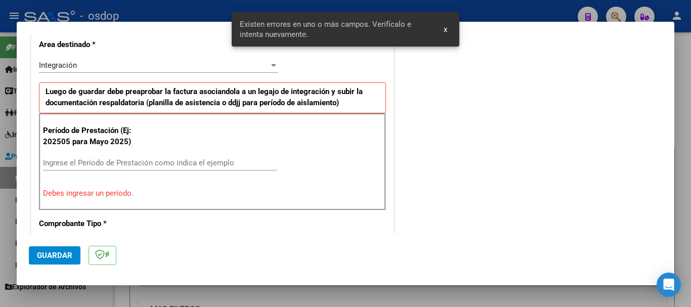
click at [93, 166] on input "Ingrese el Período de Prestación como indica el ejemplo" at bounding box center [160, 162] width 234 height 9
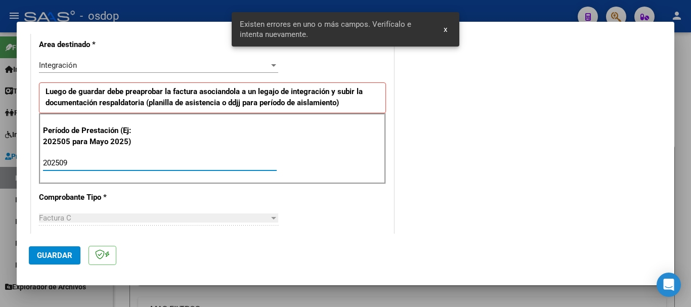
type input "202509"
click at [46, 250] on button "Guardar" at bounding box center [55, 255] width 52 height 18
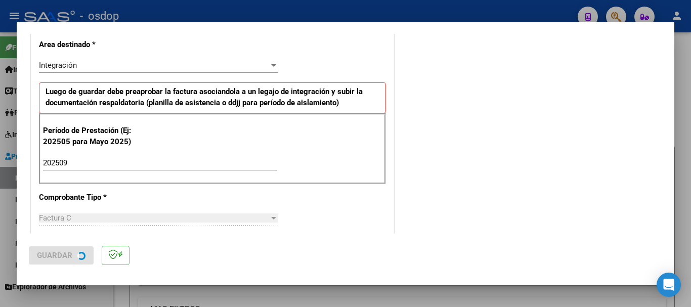
scroll to position [0, 0]
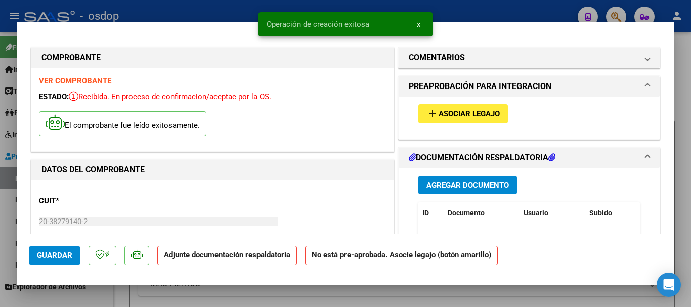
click at [466, 118] on span "Asociar Legajo" at bounding box center [469, 114] width 61 height 9
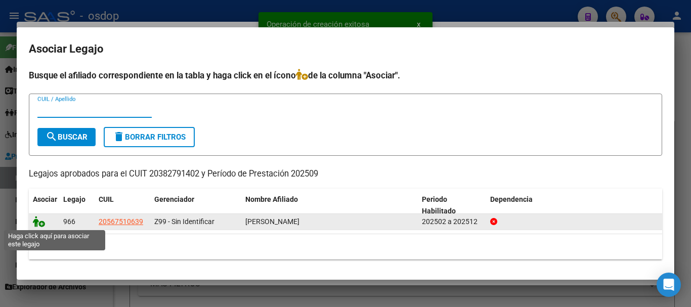
click at [38, 224] on icon at bounding box center [39, 221] width 12 height 11
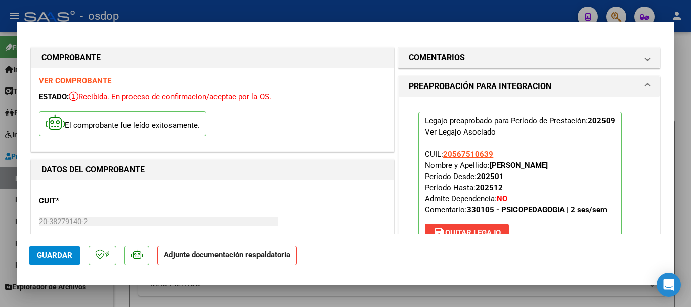
scroll to position [202, 0]
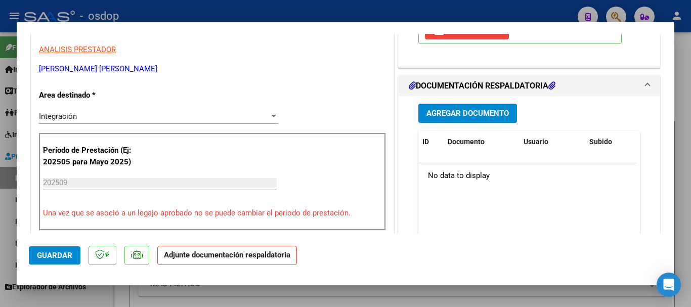
click at [440, 102] on div "Agregar Documento ID Documento Usuario Subido Acción No data to display 0 total…" at bounding box center [529, 197] width 237 height 202
click at [433, 118] on span "Agregar Documento" at bounding box center [468, 113] width 82 height 9
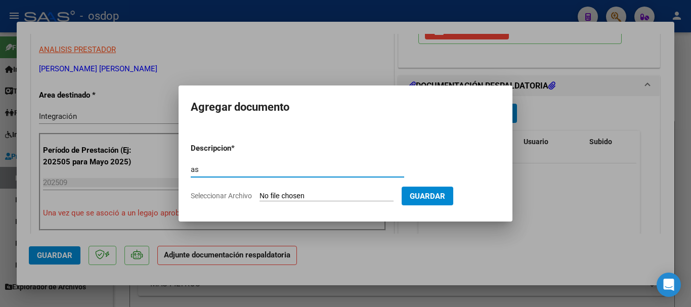
type input "a"
type input "Asistencia"
click at [278, 201] on input "Seleccionar Archivo" at bounding box center [327, 197] width 134 height 10
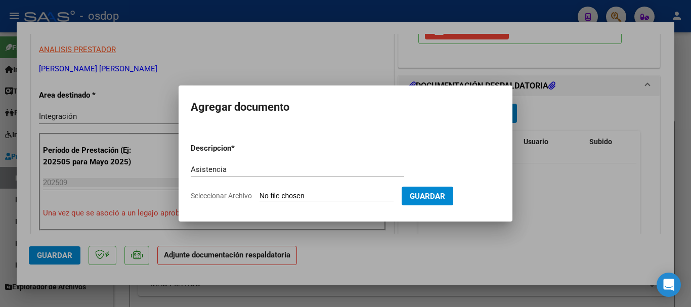
type input "C:\fakepath\[PERSON_NAME] asist.pdf"
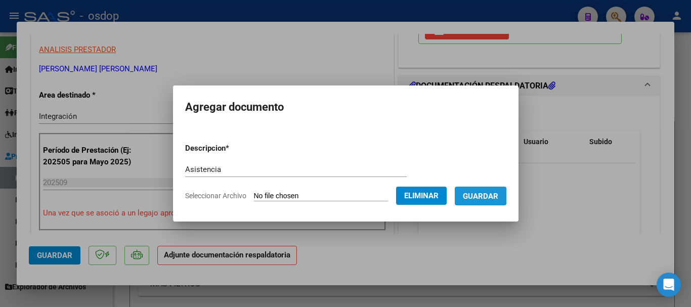
click at [499, 197] on span "Guardar" at bounding box center [480, 196] width 35 height 9
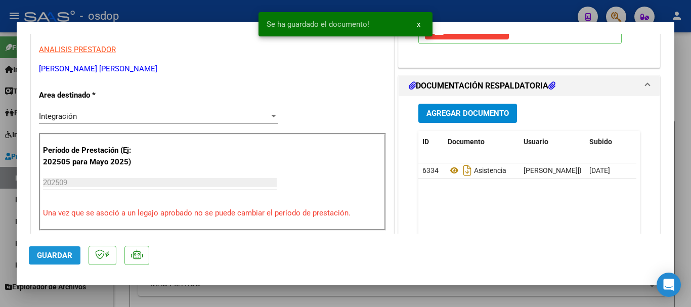
click at [67, 262] on button "Guardar" at bounding box center [55, 255] width 52 height 18
click at [681, 254] on div at bounding box center [345, 153] width 691 height 307
type input "$ 0,00"
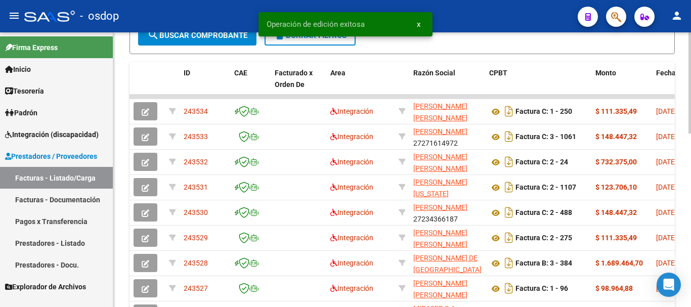
scroll to position [304, 0]
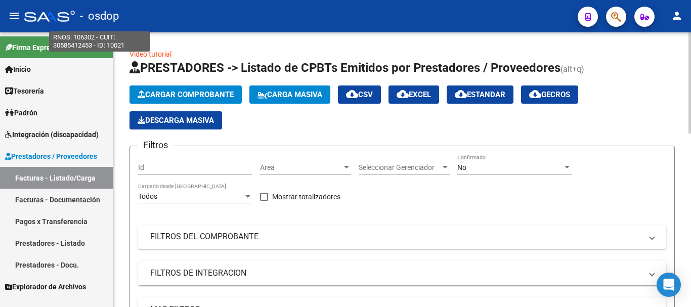
click at [148, 92] on span "Cargar Comprobante" at bounding box center [186, 94] width 96 height 9
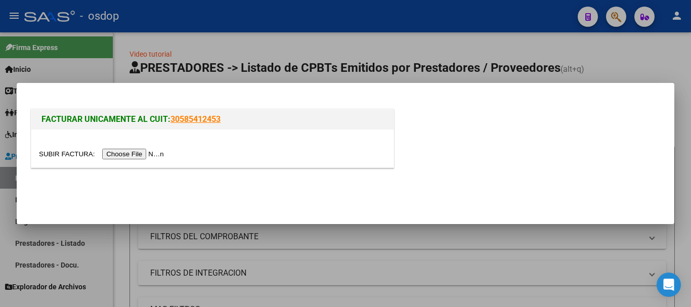
click at [138, 155] on input "file" at bounding box center [103, 154] width 128 height 11
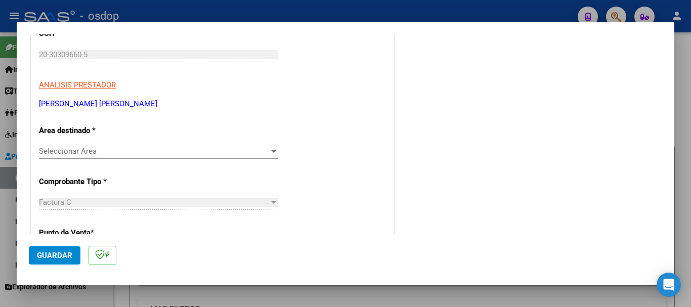
scroll to position [152, 0]
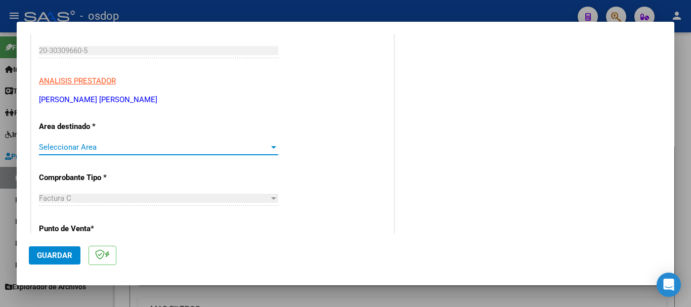
click at [74, 144] on span "Seleccionar Area" at bounding box center [154, 147] width 230 height 9
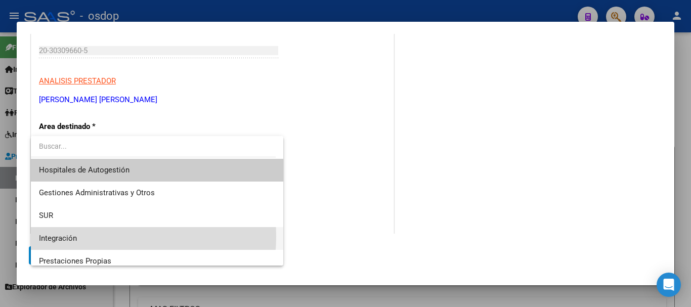
click at [77, 236] on span "Integración" at bounding box center [157, 238] width 236 height 23
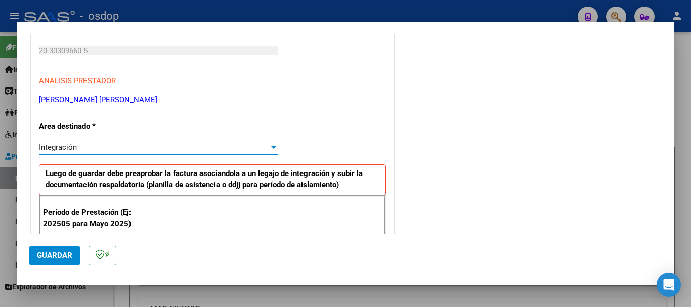
scroll to position [253, 0]
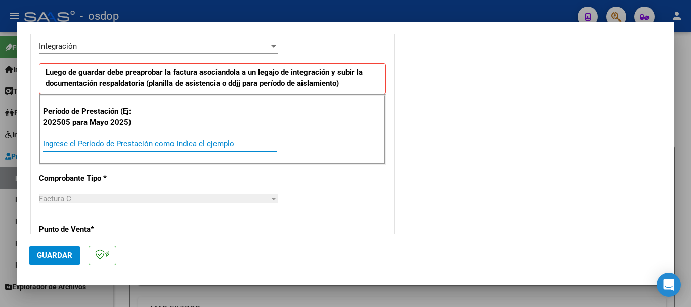
click at [68, 140] on input "Ingrese el Período de Prestación como indica el ejemplo" at bounding box center [160, 143] width 234 height 9
type input "202509"
click at [57, 252] on span "Guardar" at bounding box center [54, 255] width 35 height 9
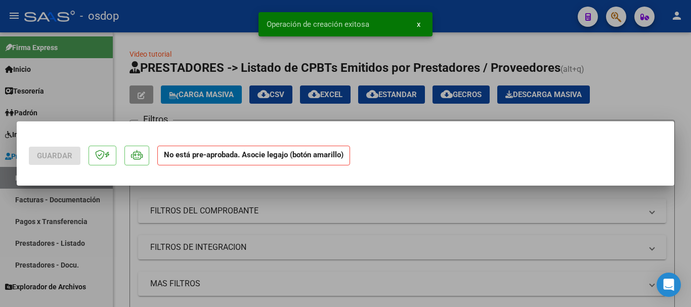
scroll to position [0, 0]
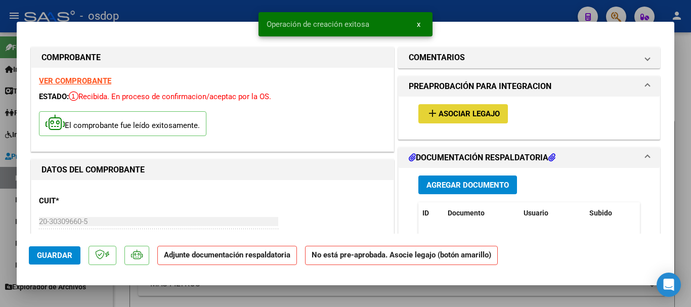
click at [485, 110] on span "Asociar Legajo" at bounding box center [469, 114] width 61 height 9
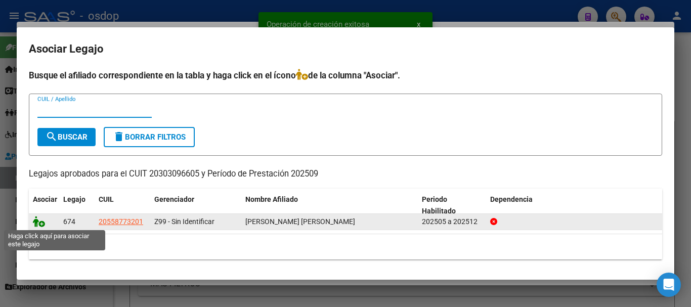
click at [35, 226] on icon at bounding box center [39, 221] width 12 height 11
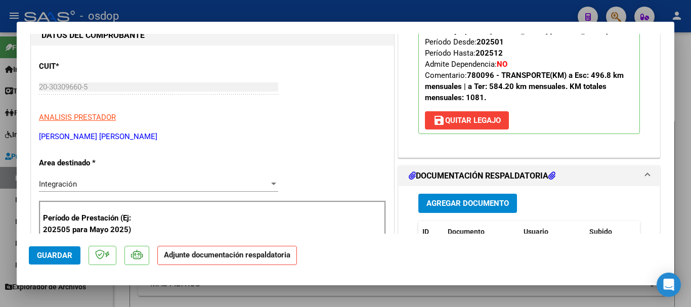
scroll to position [202, 0]
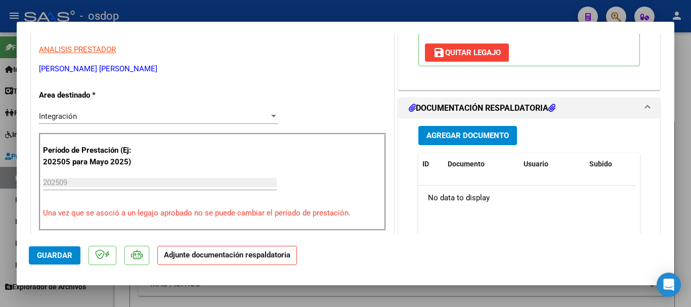
click at [496, 133] on span "Agregar Documento" at bounding box center [468, 136] width 82 height 9
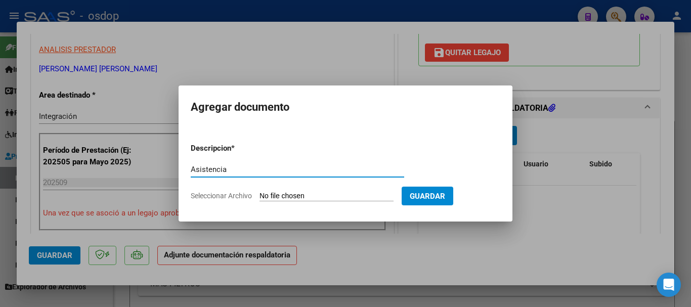
type input "Asistencia"
click at [298, 193] on input "Seleccionar Archivo" at bounding box center [327, 197] width 134 height 10
type input "C:\fakepath\camin asist.pdf"
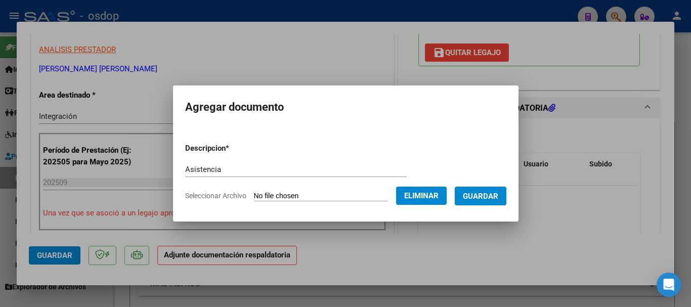
click at [490, 199] on span "Guardar" at bounding box center [480, 196] width 35 height 9
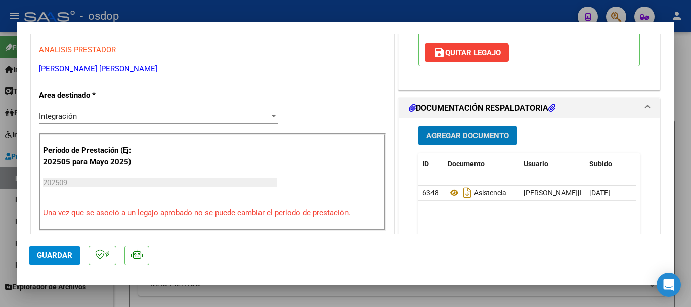
click at [54, 257] on span "Guardar" at bounding box center [54, 255] width 35 height 9
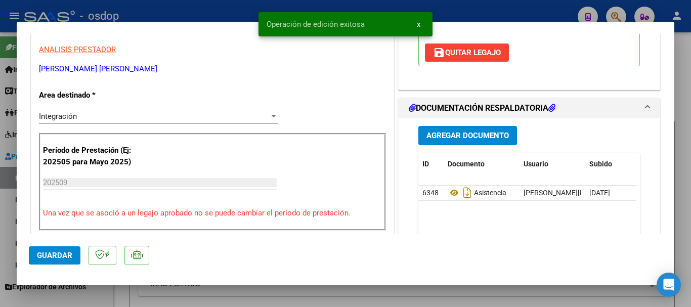
drag, startPoint x: 603, startPoint y: 294, endPoint x: 424, endPoint y: 306, distance: 179.5
click at [602, 294] on div at bounding box center [345, 153] width 691 height 307
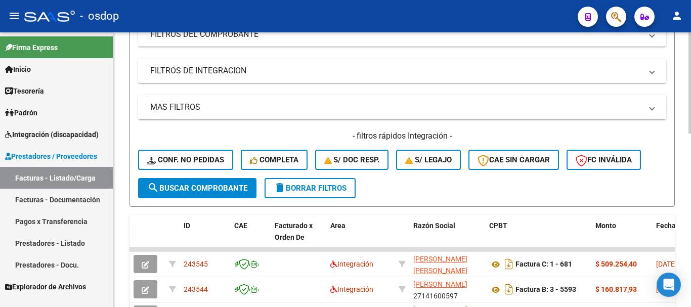
click at [190, 191] on span "search Buscar Comprobante" at bounding box center [197, 188] width 100 height 9
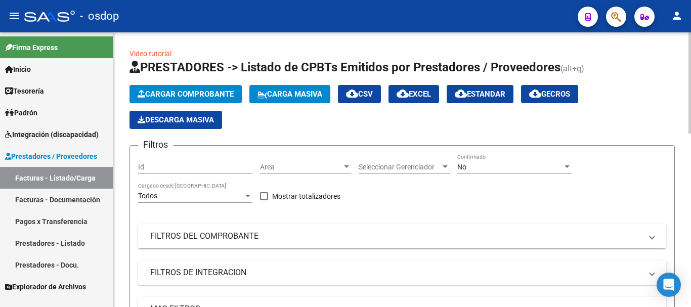
scroll to position [0, 0]
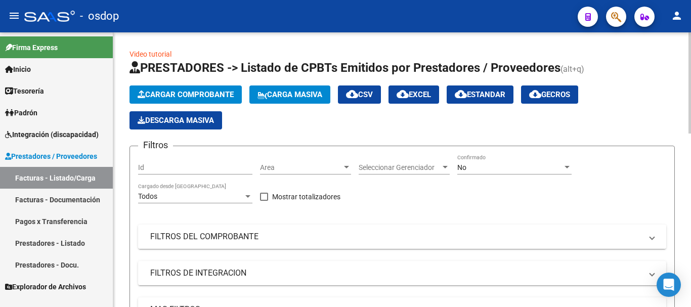
click at [295, 239] on mat-panel-title "FILTROS DEL COMPROBANTE" at bounding box center [396, 236] width 492 height 11
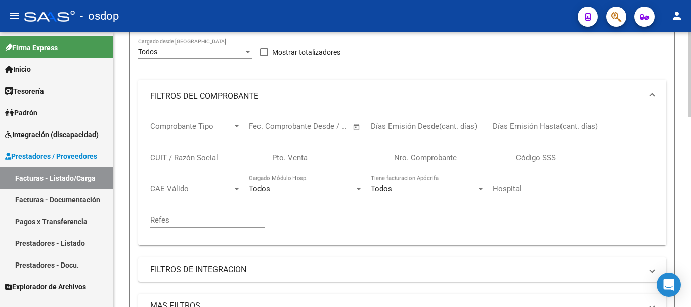
scroll to position [152, 0]
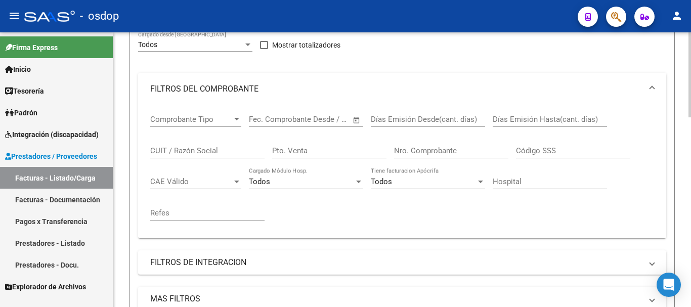
click at [210, 120] on span "Comprobante Tipo" at bounding box center [191, 119] width 82 height 9
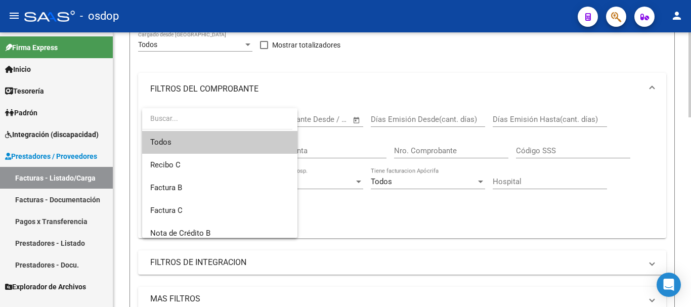
click at [210, 120] on input "dropdown search" at bounding box center [217, 118] width 150 height 21
click at [454, 226] on div at bounding box center [345, 153] width 691 height 307
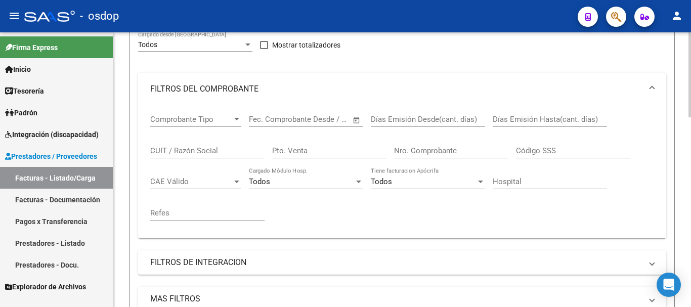
click at [656, 86] on mat-expansion-panel-header "FILTROS DEL COMPROBANTE" at bounding box center [402, 89] width 528 height 32
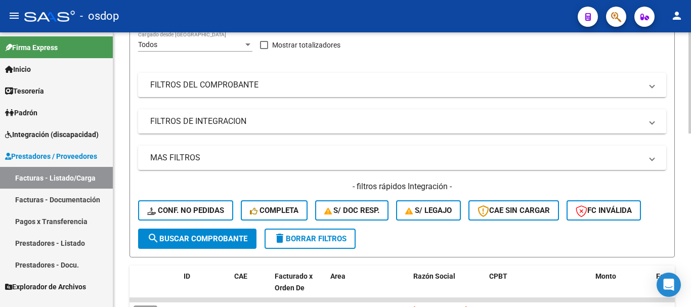
click at [645, 114] on mat-expansion-panel-header "FILTROS DE INTEGRACION" at bounding box center [402, 121] width 528 height 24
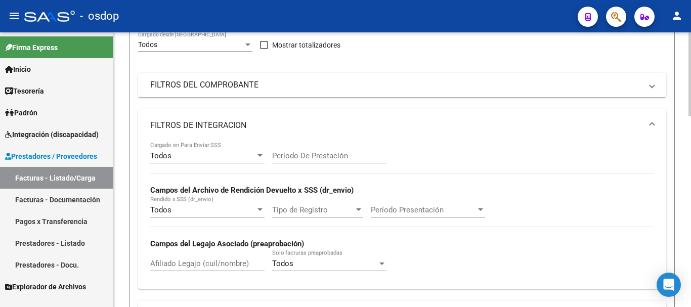
click at [215, 161] on div "Todos Cargado en Para Enviar SSS" at bounding box center [207, 153] width 114 height 22
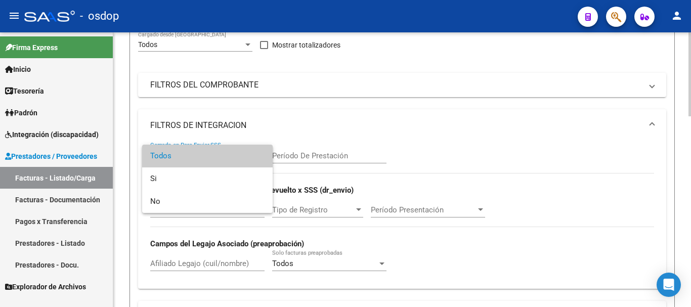
click at [215, 161] on span "Todos" at bounding box center [207, 156] width 114 height 23
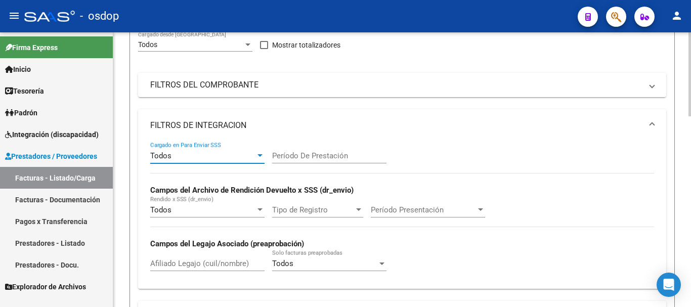
click at [524, 161] on div "Todos Cargado en Para Enviar SSS Período De Prestación Campos del Archivo de Re…" at bounding box center [402, 211] width 504 height 139
click at [650, 122] on span at bounding box center [652, 125] width 4 height 11
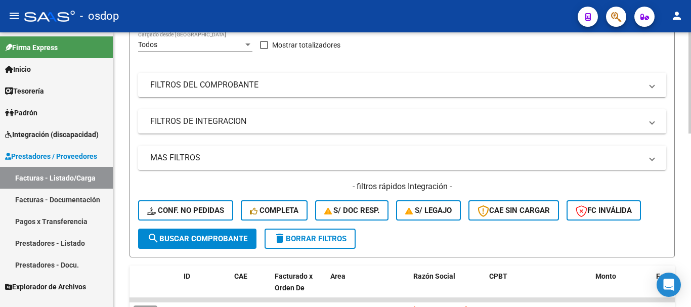
click at [193, 162] on mat-panel-title "MAS FILTROS" at bounding box center [396, 157] width 492 height 11
